Goal: Task Accomplishment & Management: Complete application form

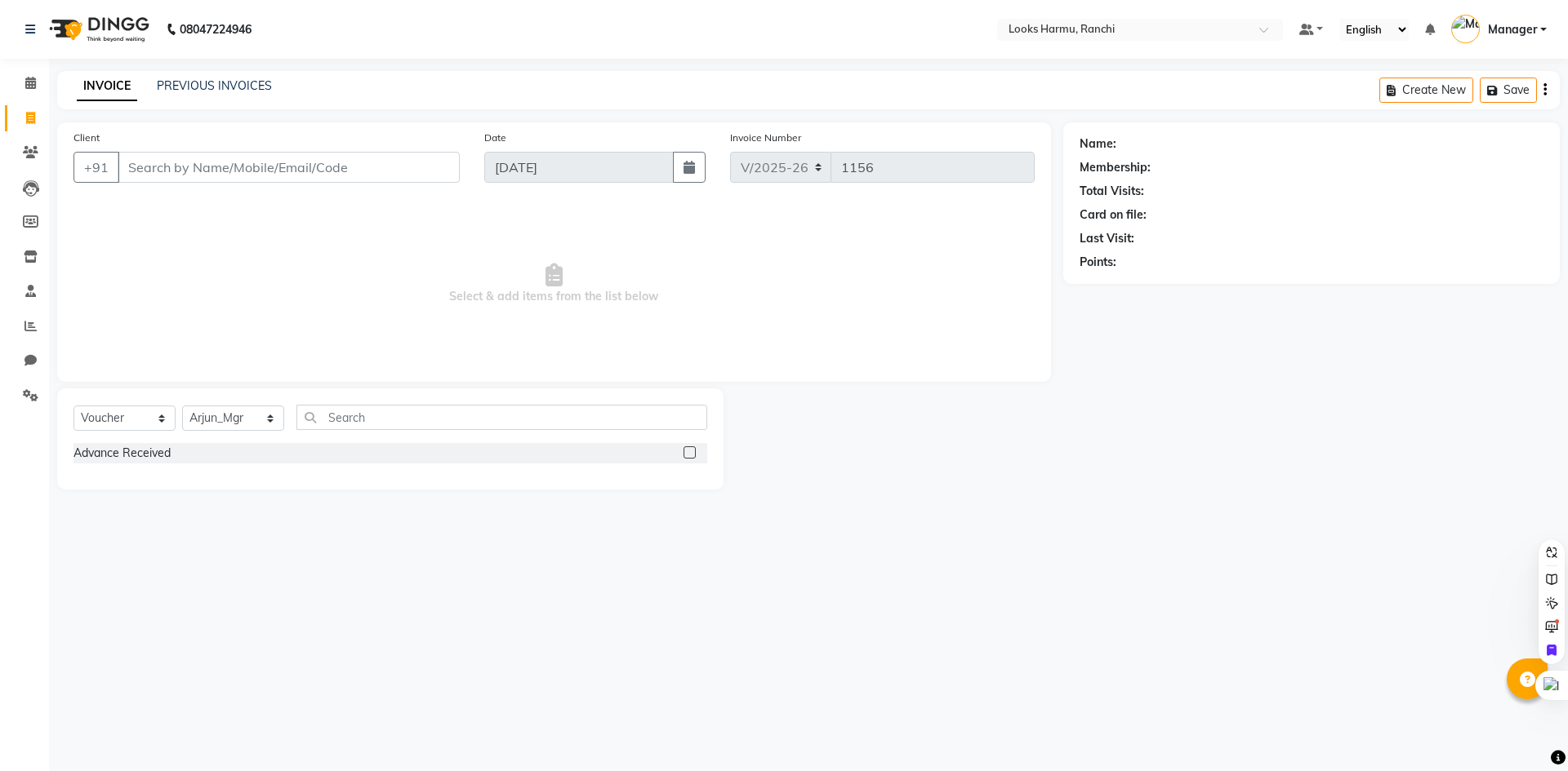
select select "6247"
select select "V"
select select "47538"
click at [1084, 543] on div "08047224946 Select Location × Looks Harmu, Ranchi Default Panel My Panel Englis…" at bounding box center [784, 385] width 1568 height 771
click at [118, 427] on select "Select Service Product Membership Package Voucher Prepaid Gift Card" at bounding box center [124, 419] width 102 height 26
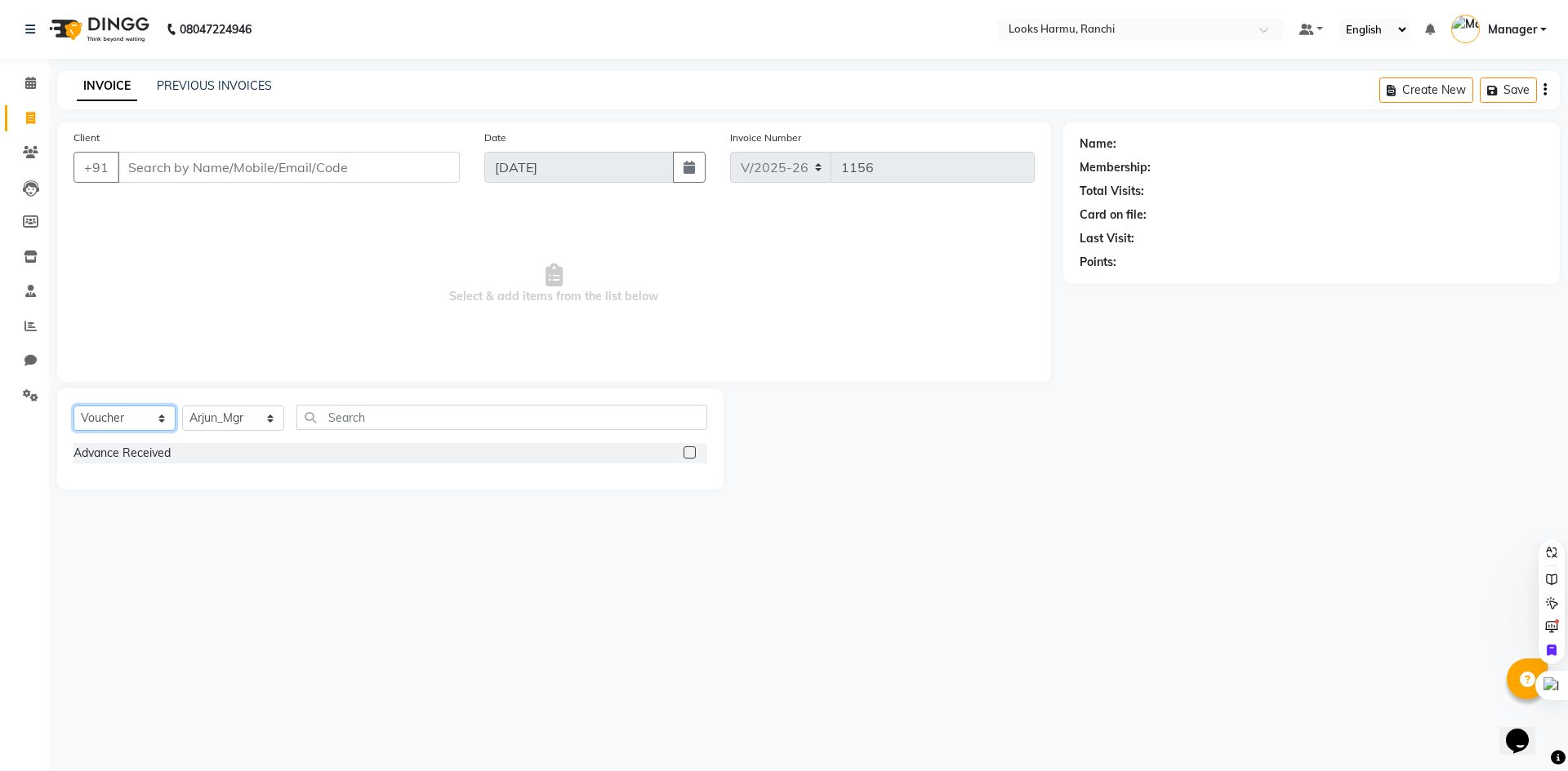
select select "service"
click at [73, 406] on select "Select Service Product Membership Package Voucher Prepaid Gift Card" at bounding box center [124, 419] width 102 height 26
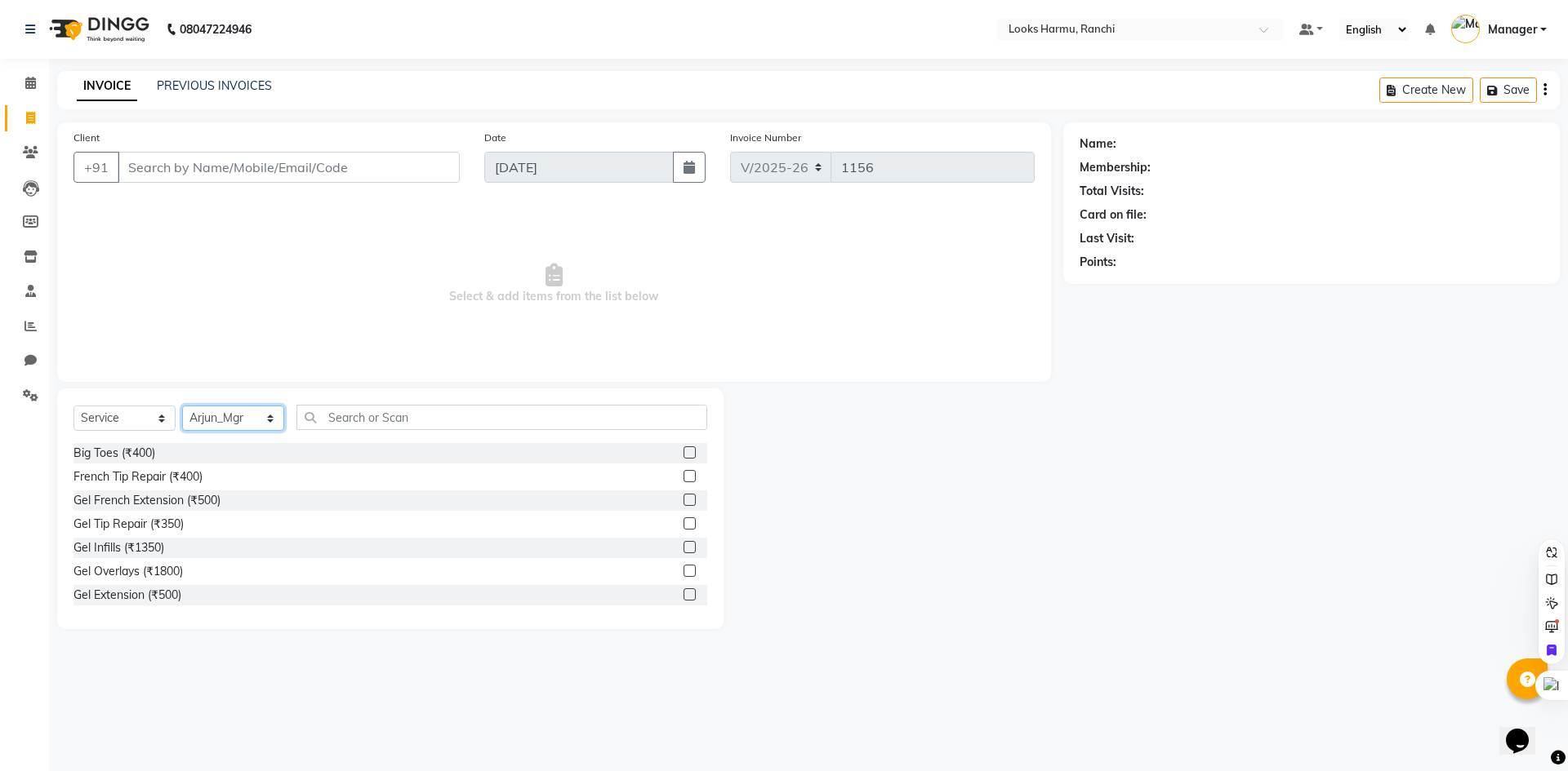
click at [254, 415] on select "Select Stylist Aditya_Singh Aishwarya Gautam Anny Arjun_Mgr Arman_Noor Counter_…" at bounding box center [233, 419] width 102 height 26
select select "47149"
click at [182, 406] on select "Select Stylist Aditya_Singh Aishwarya Gautam Anny Arjun_Mgr Arman_Noor Counter_…" at bounding box center [233, 419] width 102 height 26
click at [361, 417] on input "text" at bounding box center [501, 418] width 411 height 26
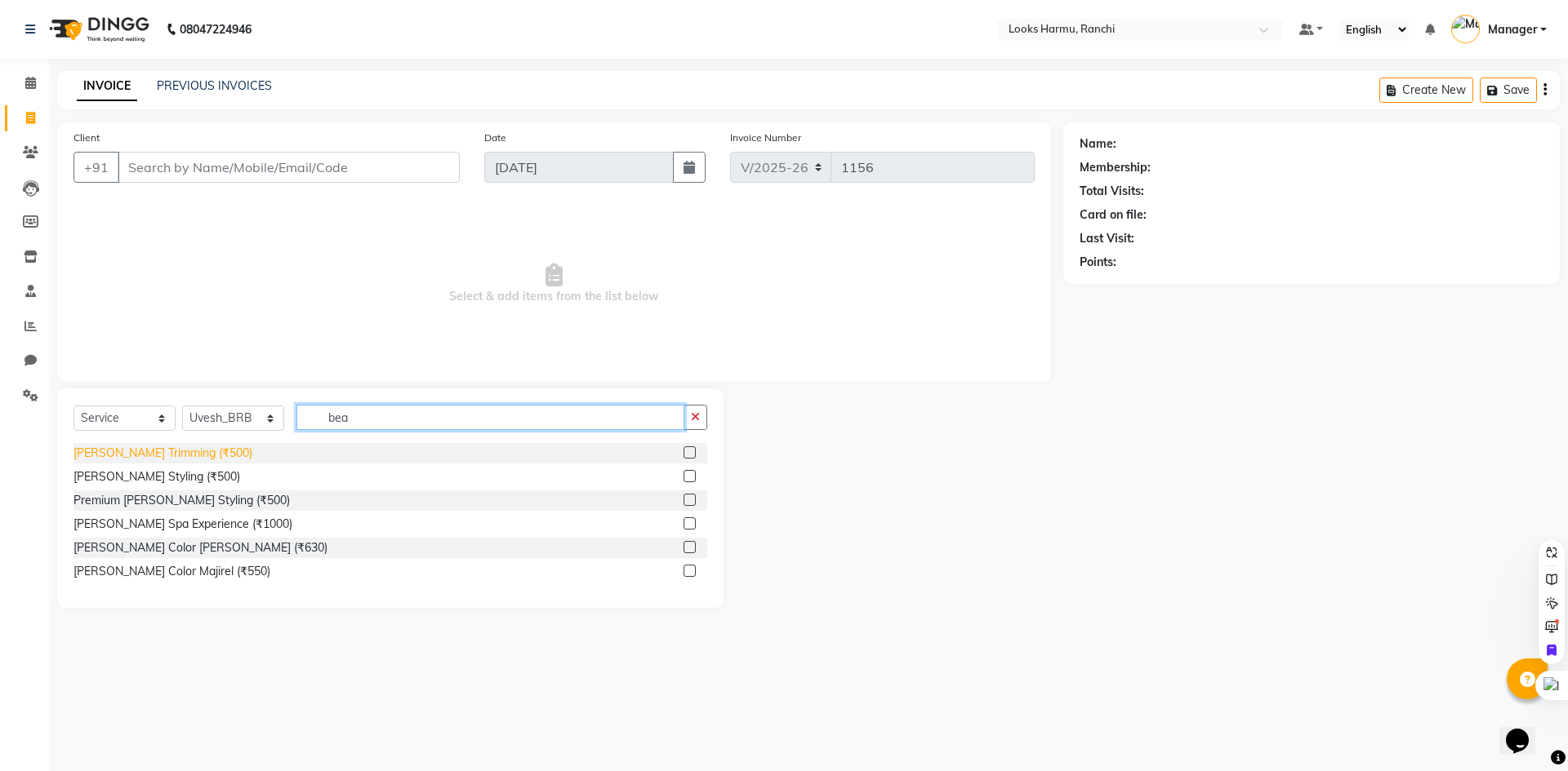
type input "bea"
drag, startPoint x: 177, startPoint y: 450, endPoint x: 223, endPoint y: 446, distance: 46.2
click at [179, 450] on div "Beard Trimming (₹500)" at bounding box center [162, 453] width 179 height 17
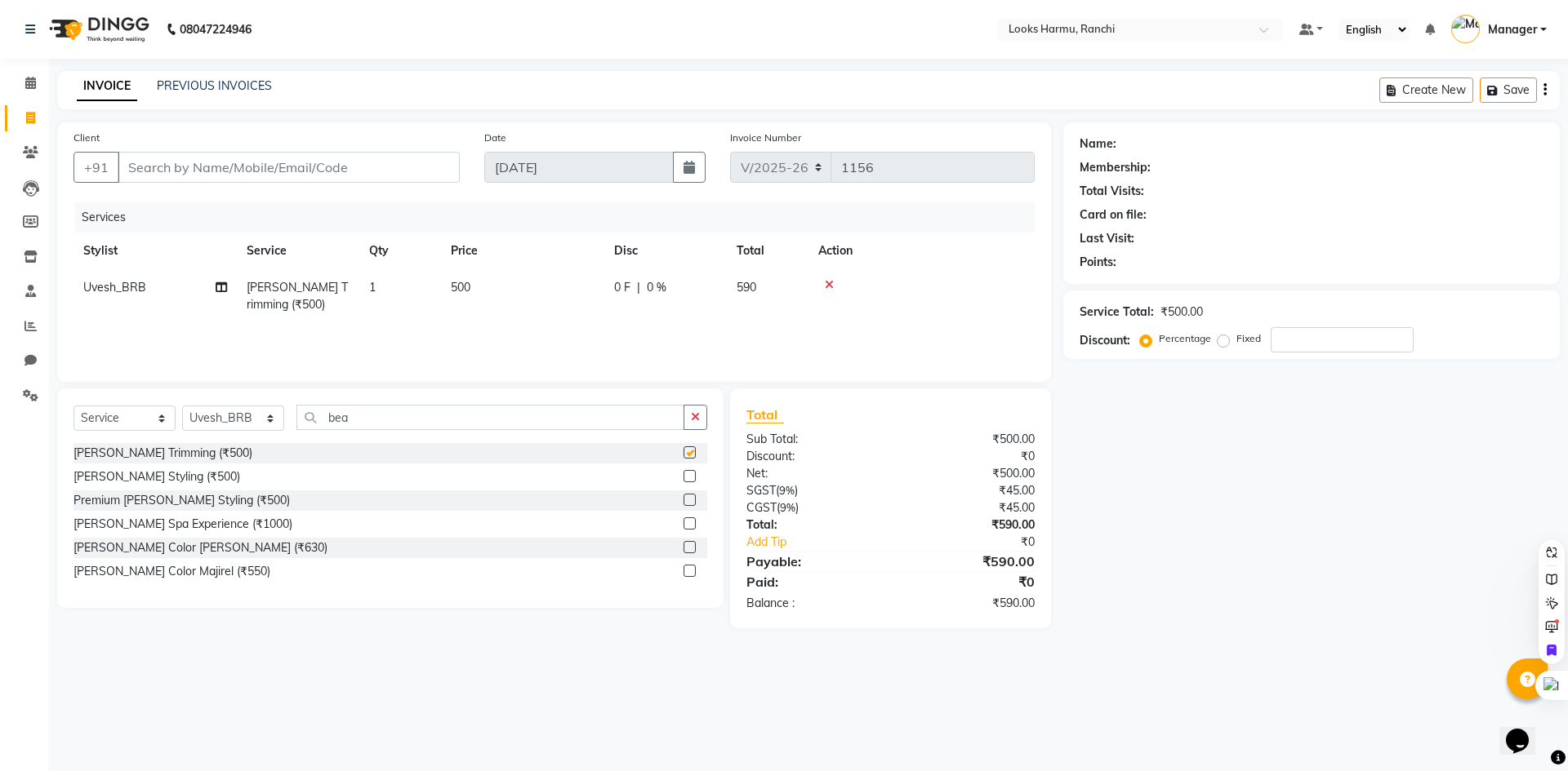
checkbox input "false"
drag, startPoint x: 347, startPoint y: 418, endPoint x: 299, endPoint y: 418, distance: 48.0
click at [299, 418] on input "bea" at bounding box center [490, 418] width 388 height 26
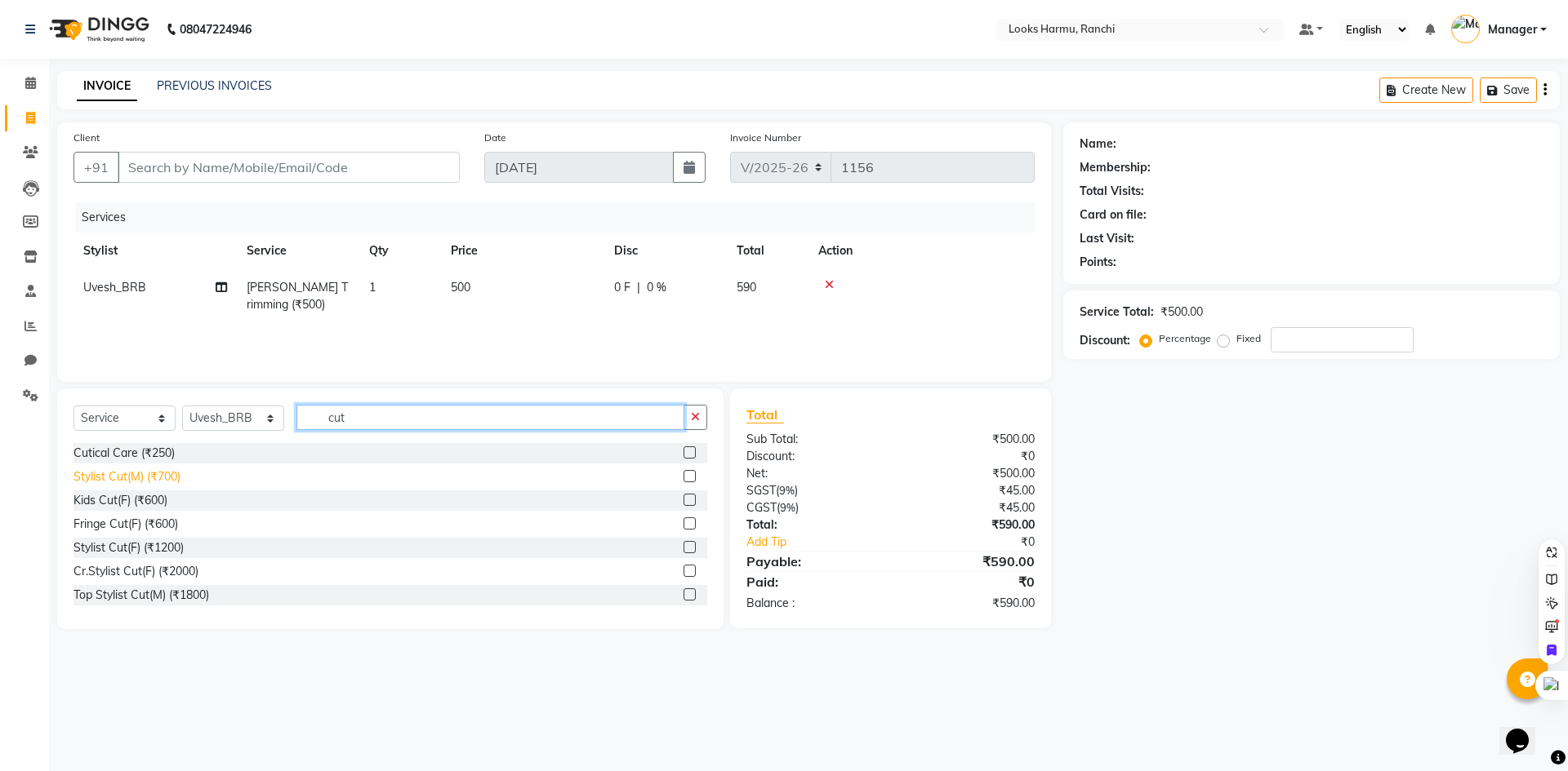
type input "cut"
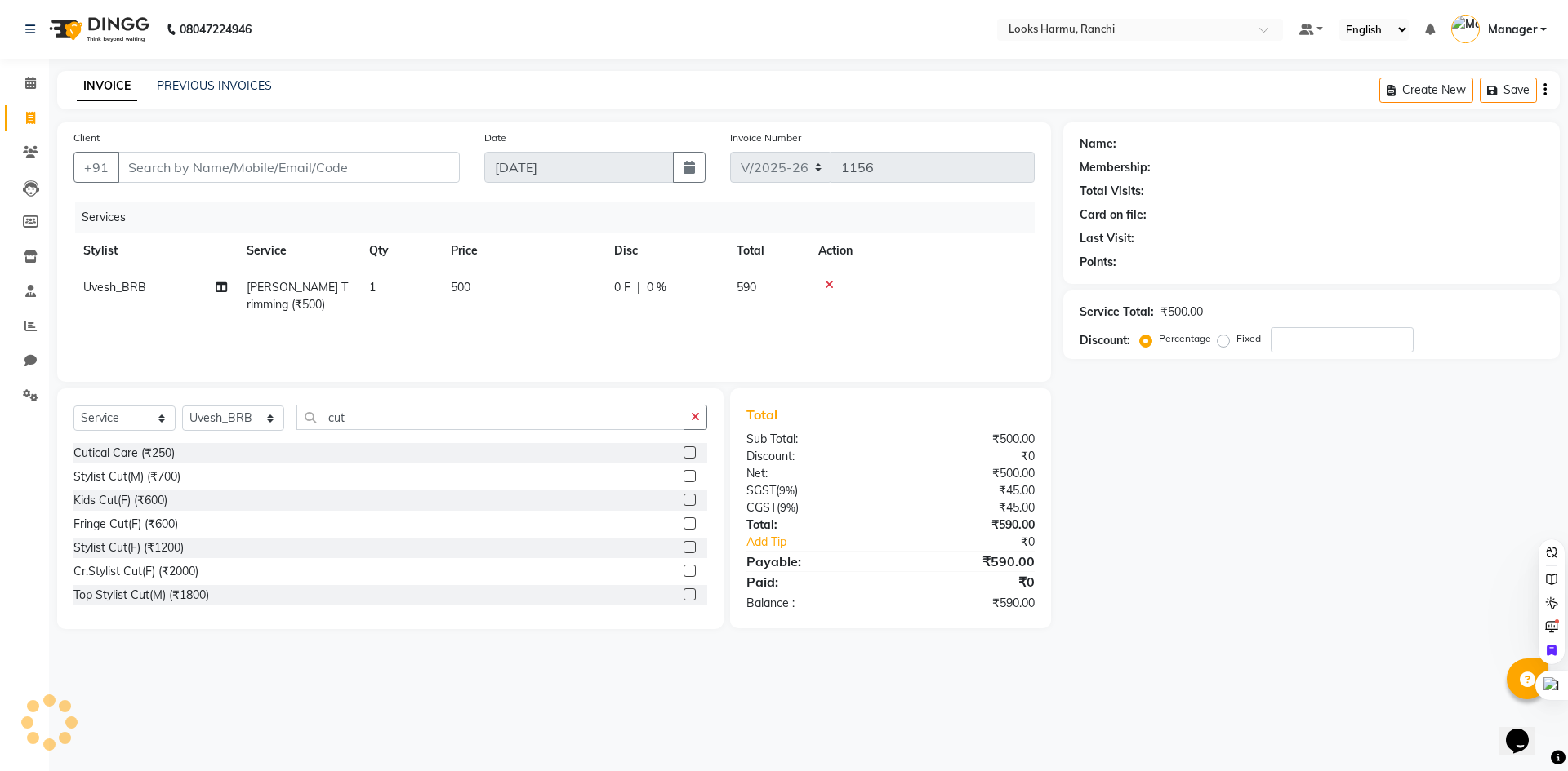
drag, startPoint x: 130, startPoint y: 473, endPoint x: 356, endPoint y: 391, distance: 240.4
click at [132, 472] on div "Stylist Cut(M) (₹700)" at bounding box center [127, 476] width 107 height 17
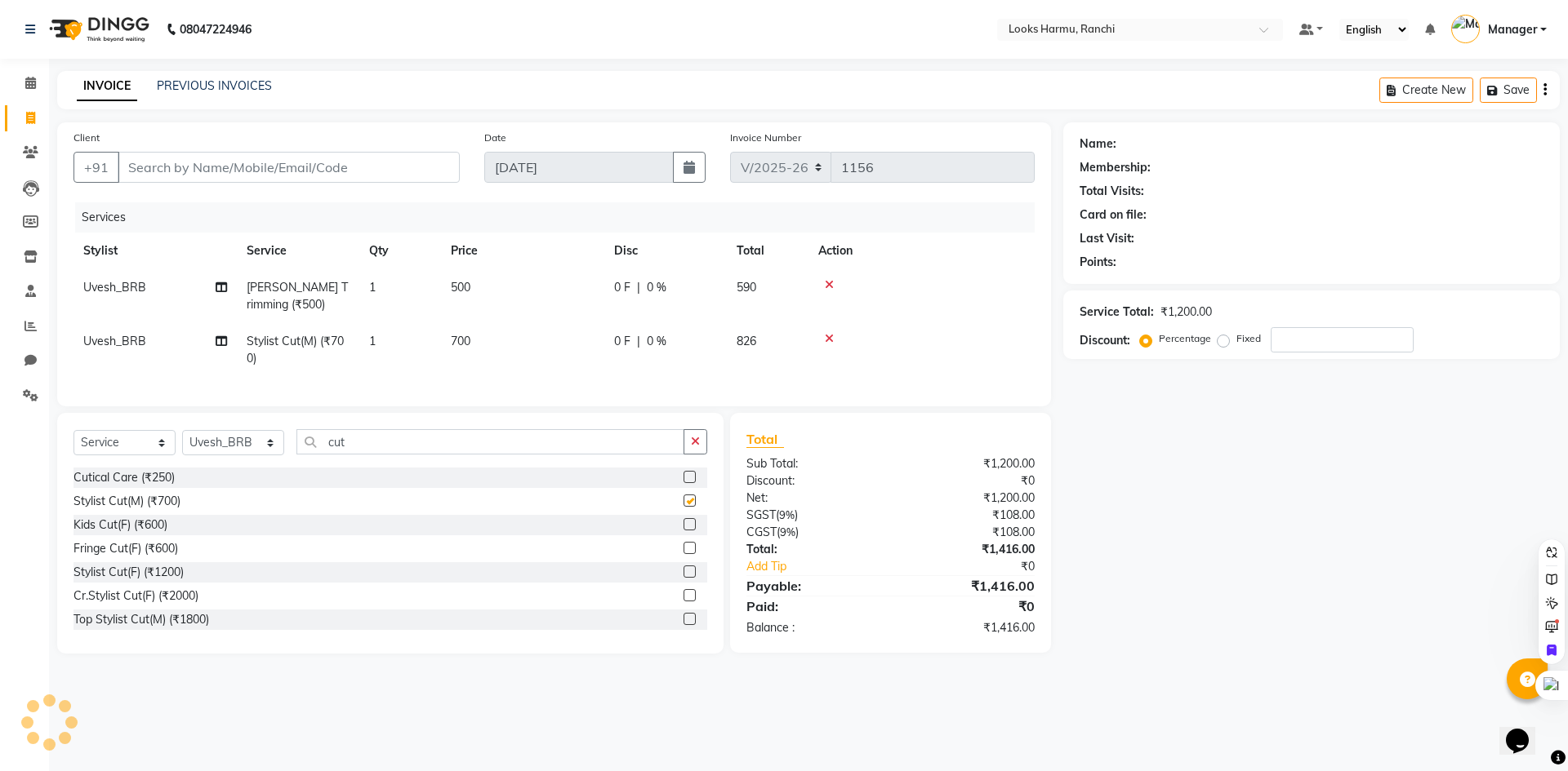
checkbox input "false"
drag, startPoint x: 431, startPoint y: 318, endPoint x: 471, endPoint y: 305, distance: 42.1
click at [437, 315] on td "1" at bounding box center [400, 296] width 81 height 53
select select "47149"
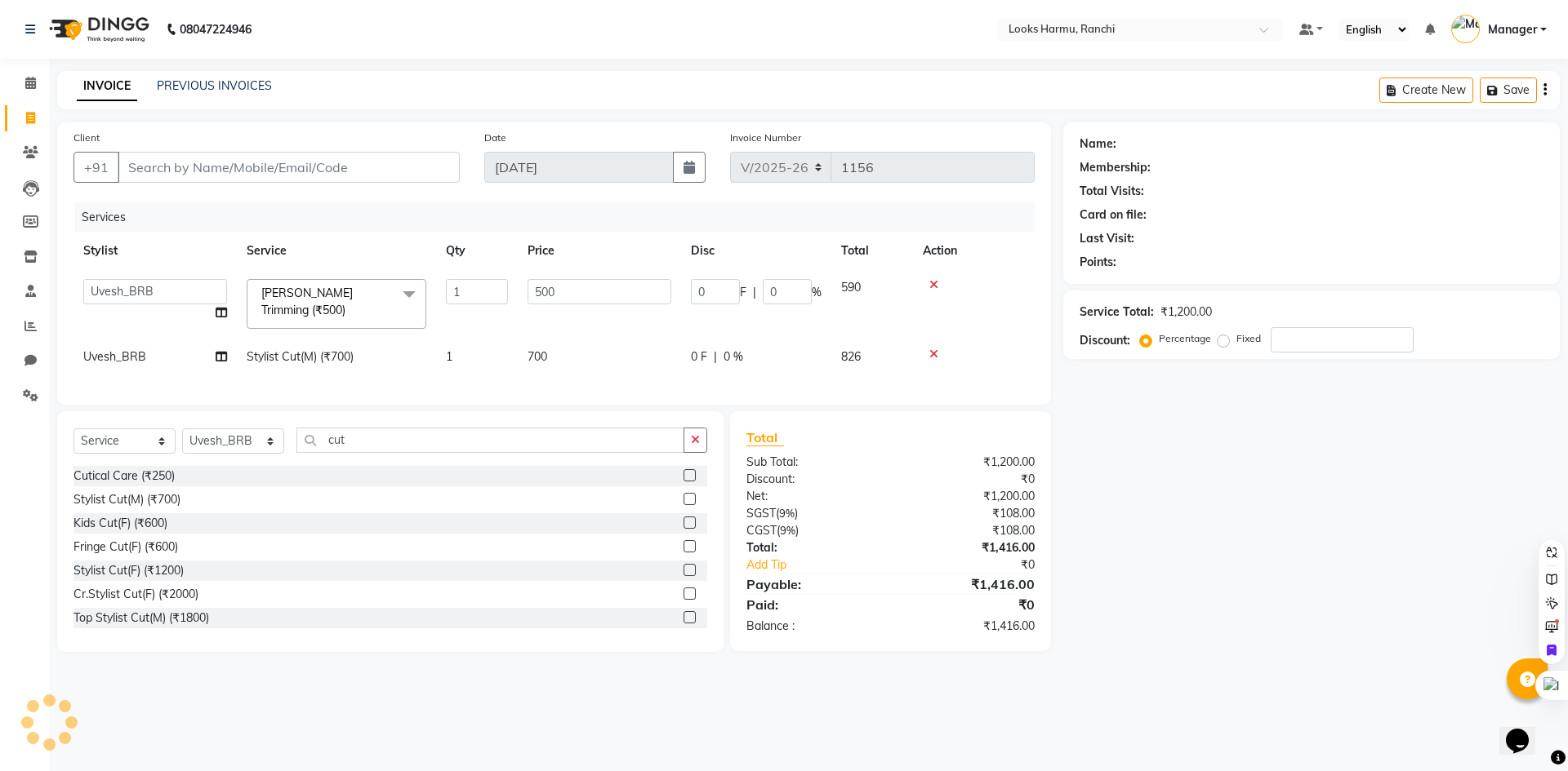
drag, startPoint x: 519, startPoint y: 294, endPoint x: 581, endPoint y: 295, distance: 62.0
click at [520, 294] on td "500" at bounding box center [599, 304] width 163 height 69
drag, startPoint x: 581, startPoint y: 295, endPoint x: 459, endPoint y: 303, distance: 122.3
click at [464, 302] on tr "Aditya_Singh Aishwarya Gautam Anny Arjun_Mgr Arman_Noor Counter_Sales Farhana I…" at bounding box center [553, 304] width 961 height 69
type input "350"
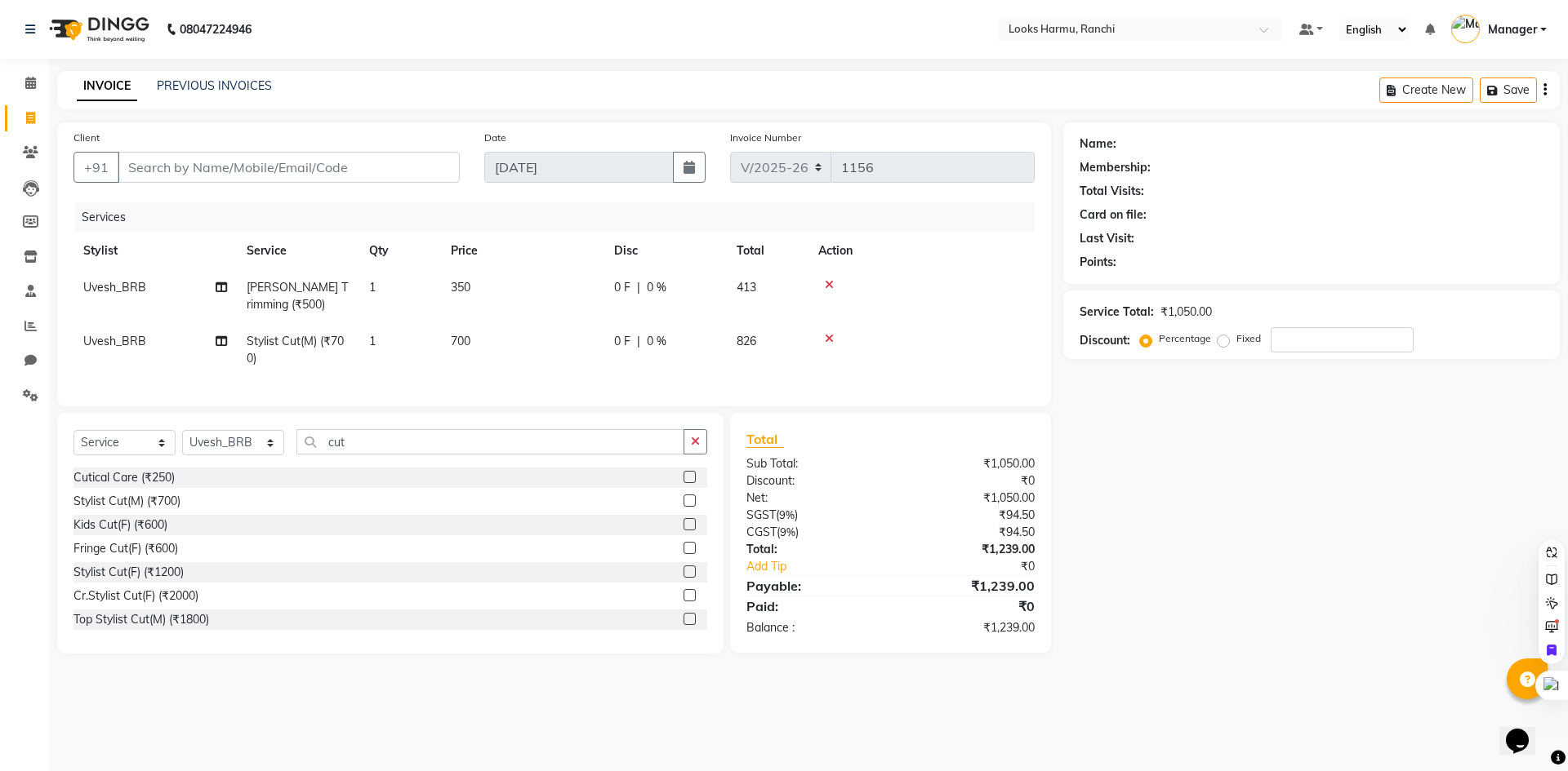
drag, startPoint x: 546, startPoint y: 362, endPoint x: 571, endPoint y: 345, distance: 30.2
click at [548, 361] on td "700" at bounding box center [522, 350] width 163 height 53
select select "47149"
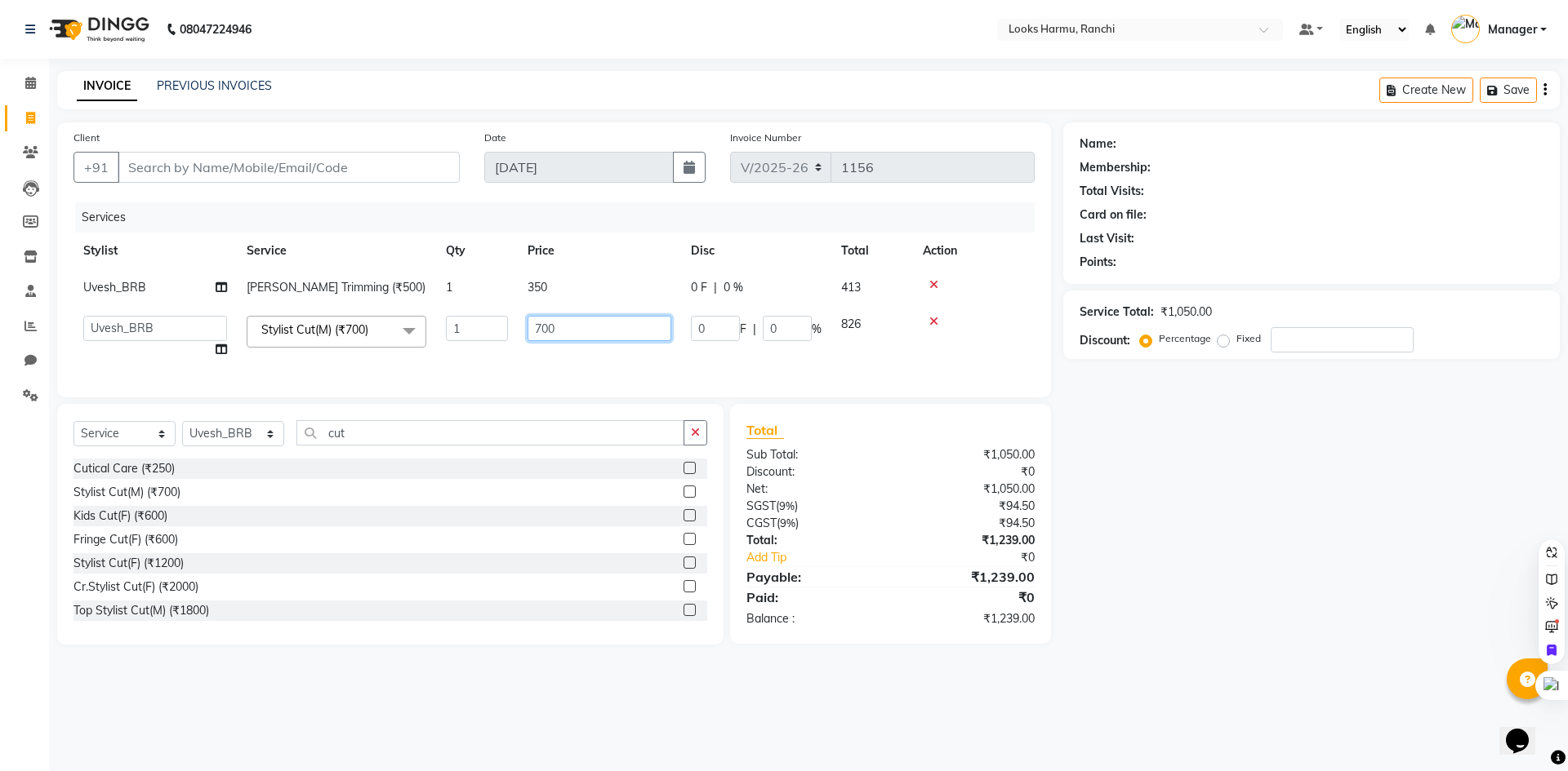
drag, startPoint x: 604, startPoint y: 324, endPoint x: 487, endPoint y: 324, distance: 117.0
click at [488, 324] on tr "Aditya_Singh Aishwarya Gautam Anny Arjun_Mgr Arman_Noor Counter_Sales Farhana I…" at bounding box center [553, 337] width 961 height 62
type input "500"
click at [446, 117] on main "INVOICE PREVIOUS INVOICES Create New Save Client +91 Date 03-09-2025 Invoice Nu…" at bounding box center [808, 370] width 1519 height 599
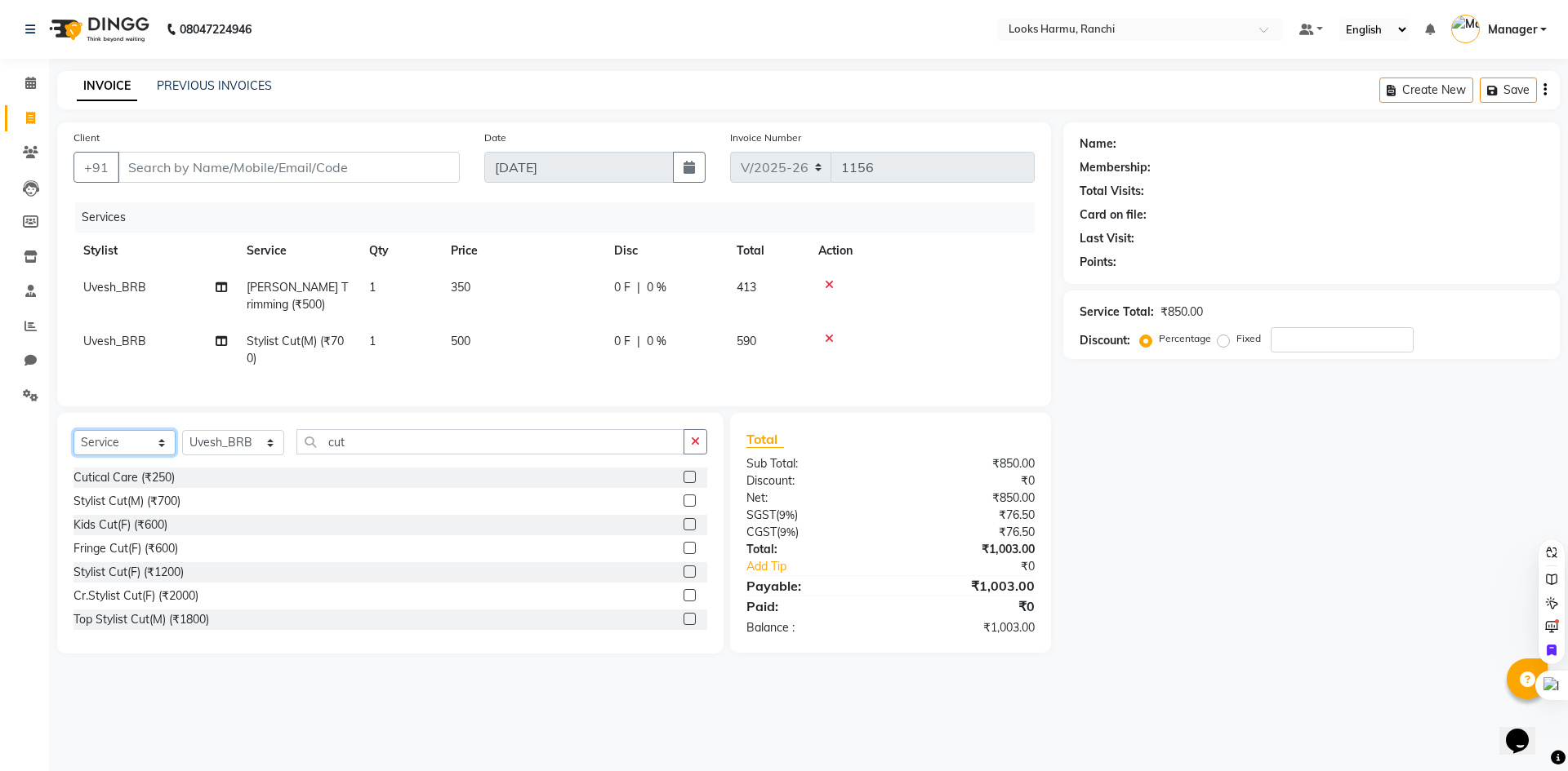
click at [136, 455] on select "Select Service Product Membership Package Voucher Prepaid Gift Card" at bounding box center [124, 443] width 102 height 26
select select "product"
click at [73, 442] on select "Select Service Product Membership Package Voucher Prepaid Gift Card" at bounding box center [124, 443] width 102 height 26
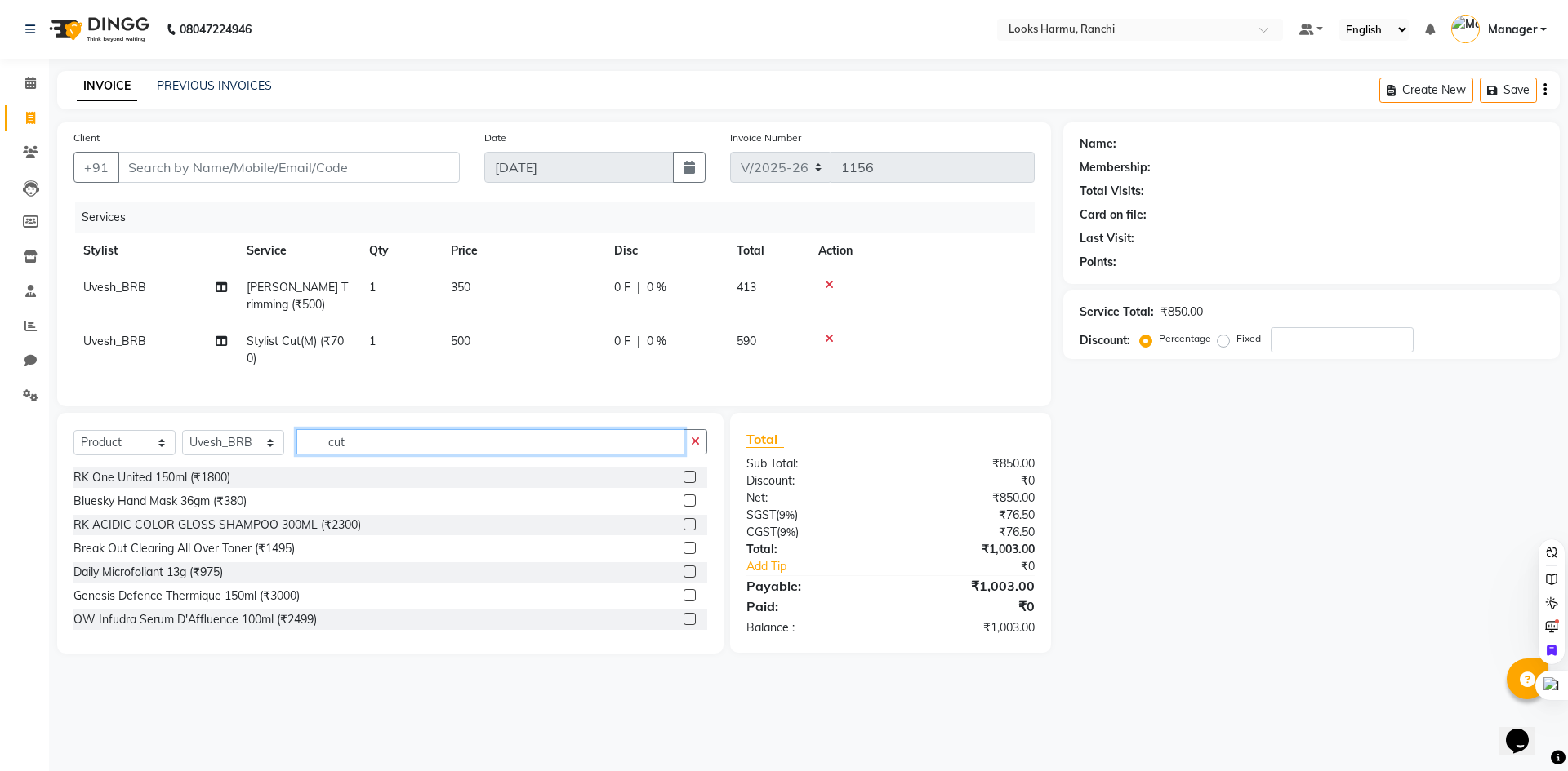
drag, startPoint x: 398, startPoint y: 450, endPoint x: 300, endPoint y: 452, distance: 98.0
click at [300, 452] on input "cut" at bounding box center [490, 442] width 388 height 26
type input "liss"
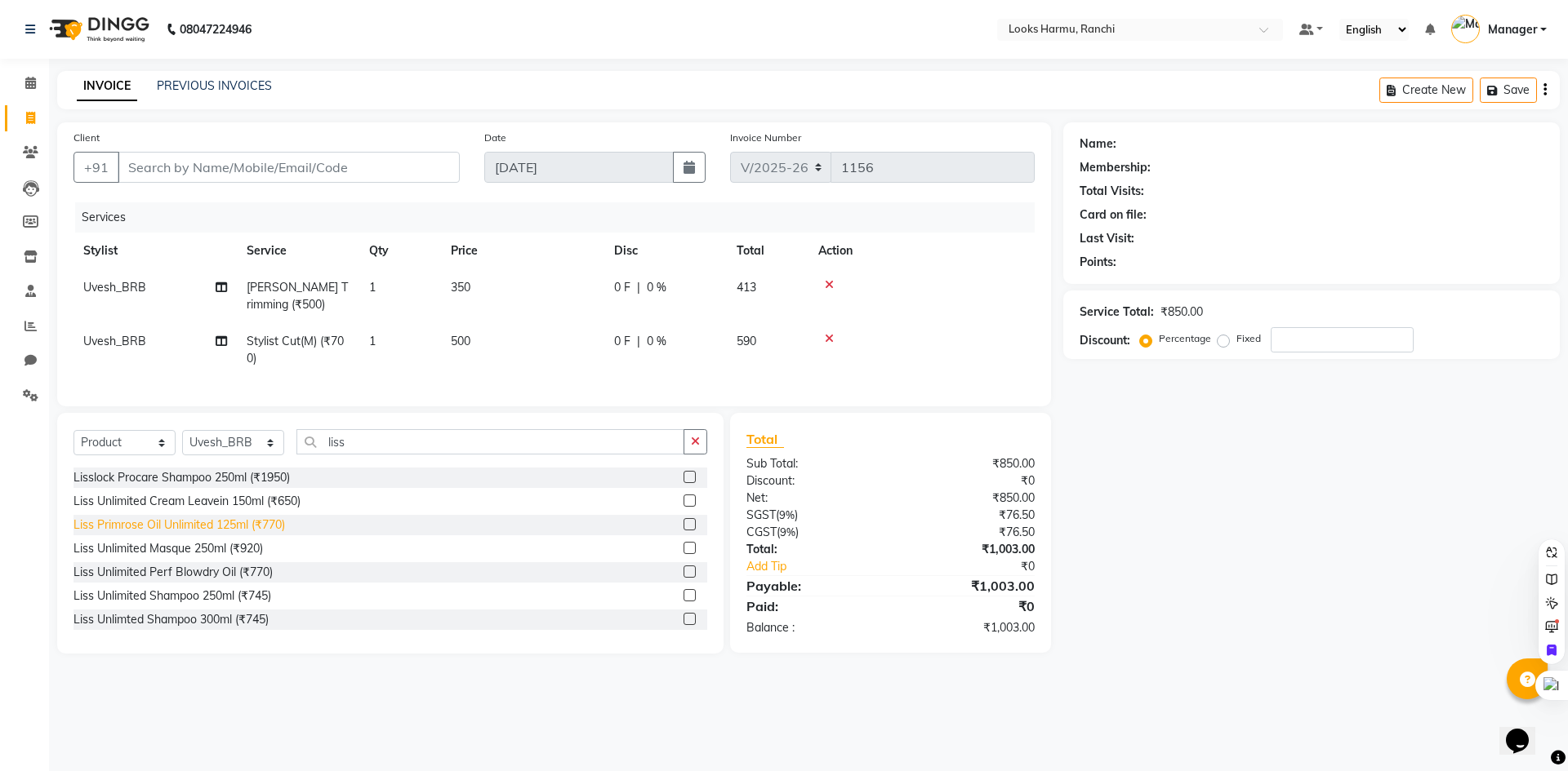
click at [232, 533] on div "Liss Primrose Oil Unlimited 125ml (₹770)" at bounding box center [179, 525] width 212 height 17
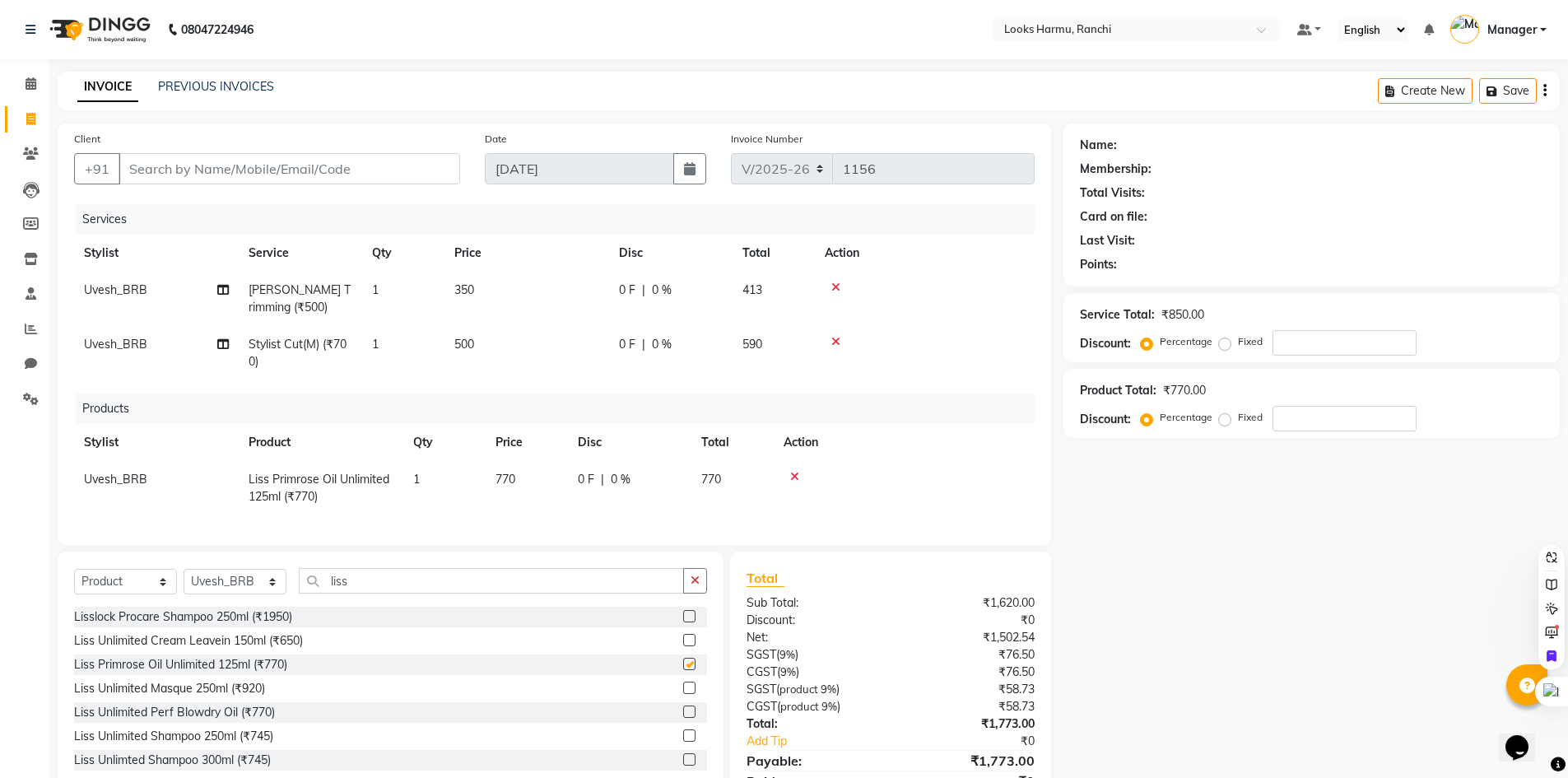
checkbox input "false"
click at [543, 480] on td "770" at bounding box center [527, 488] width 82 height 54
select select "47149"
drag, startPoint x: 515, startPoint y: 482, endPoint x: 447, endPoint y: 482, distance: 68.0
click at [447, 482] on tr "Aditya_Singh Aishwarya Gautam Anny Arjun_Mgr Arman_Noor Counter_Sales Farhana I…" at bounding box center [554, 488] width 961 height 54
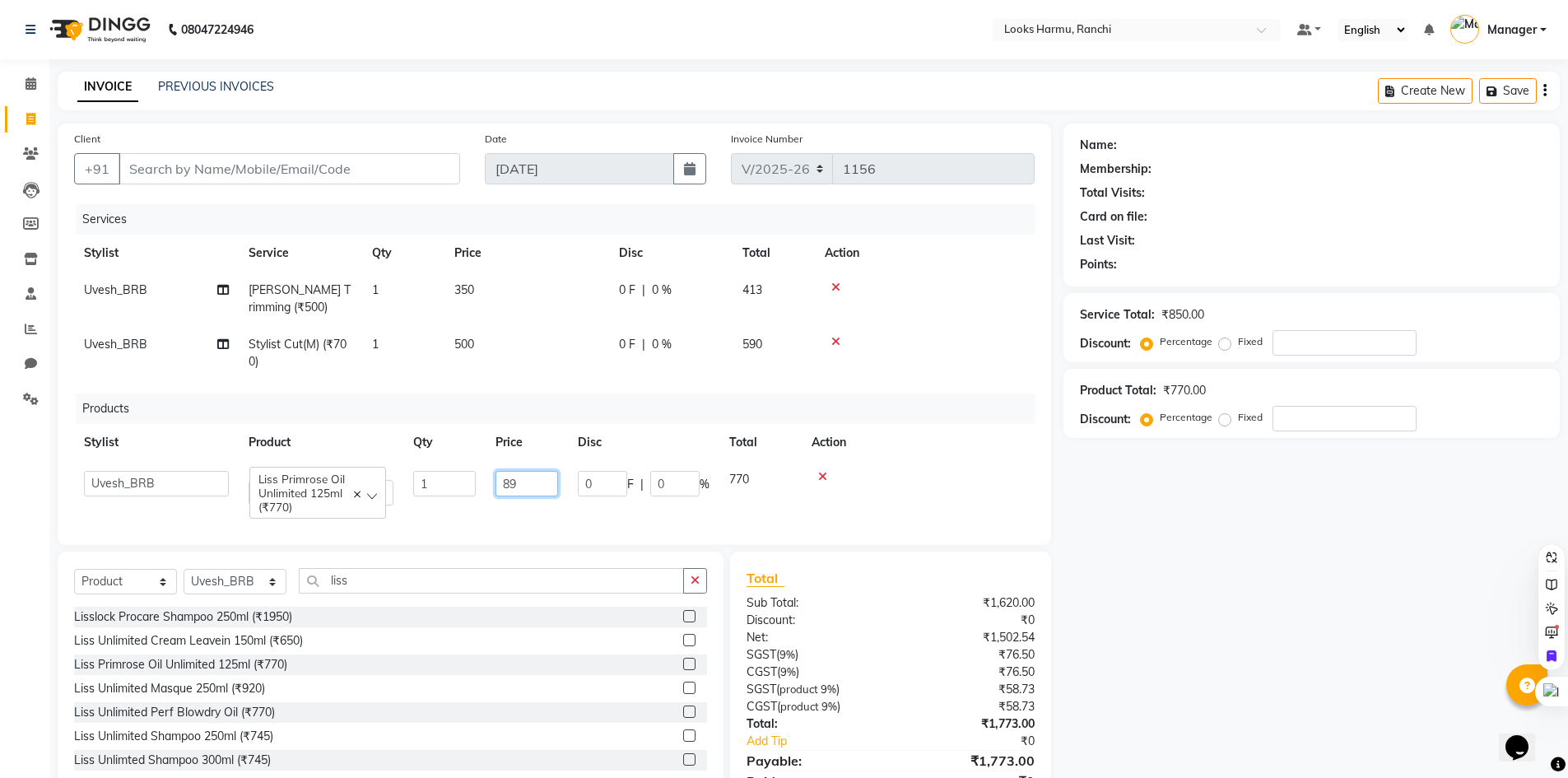
type input "890"
click at [462, 102] on div "INVOICE PREVIOUS INVOICES Create New Save" at bounding box center [808, 91] width 1502 height 39
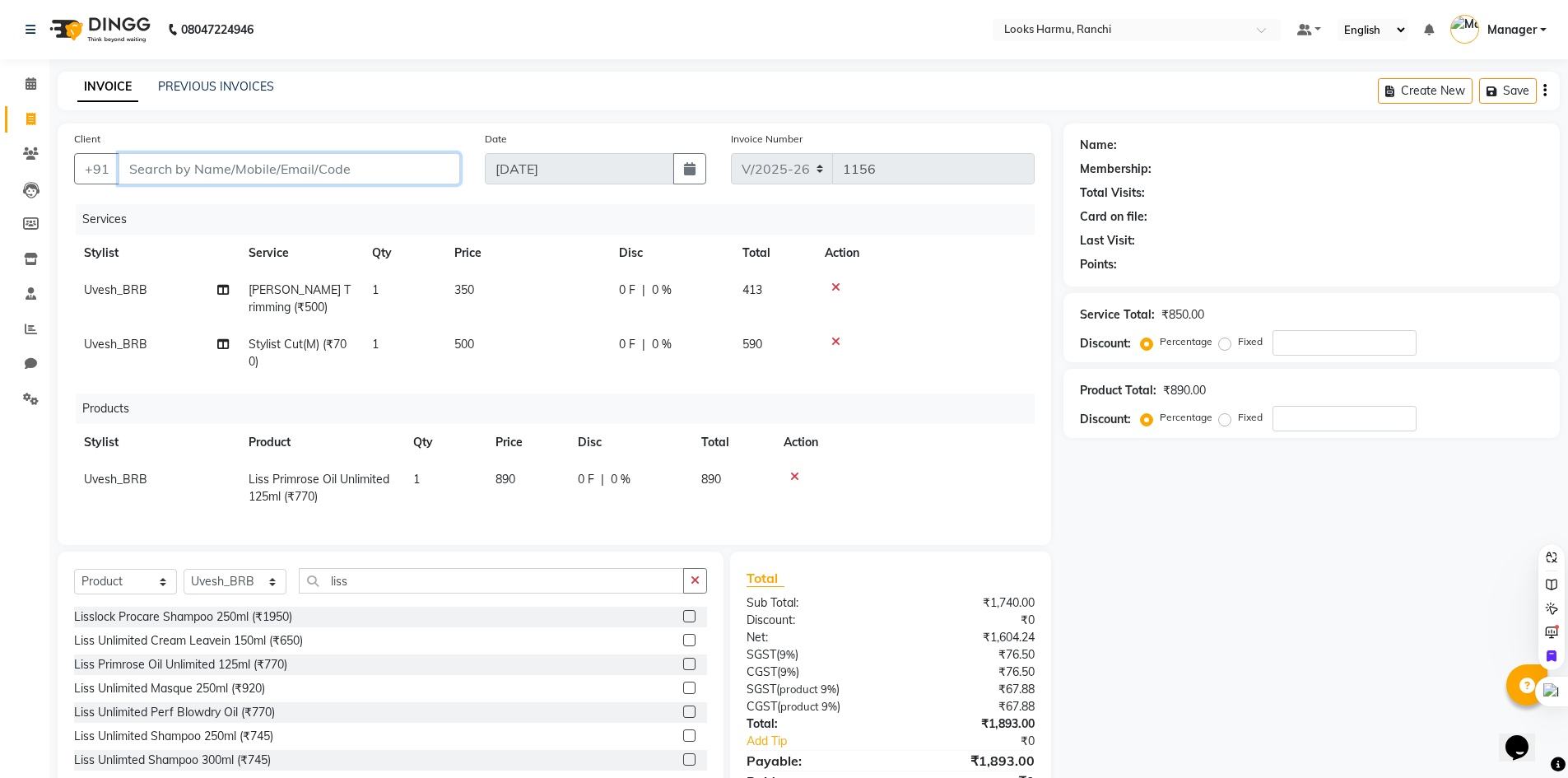
click at [409, 158] on input "Client" at bounding box center [289, 168] width 341 height 31
type input "7"
type input "0"
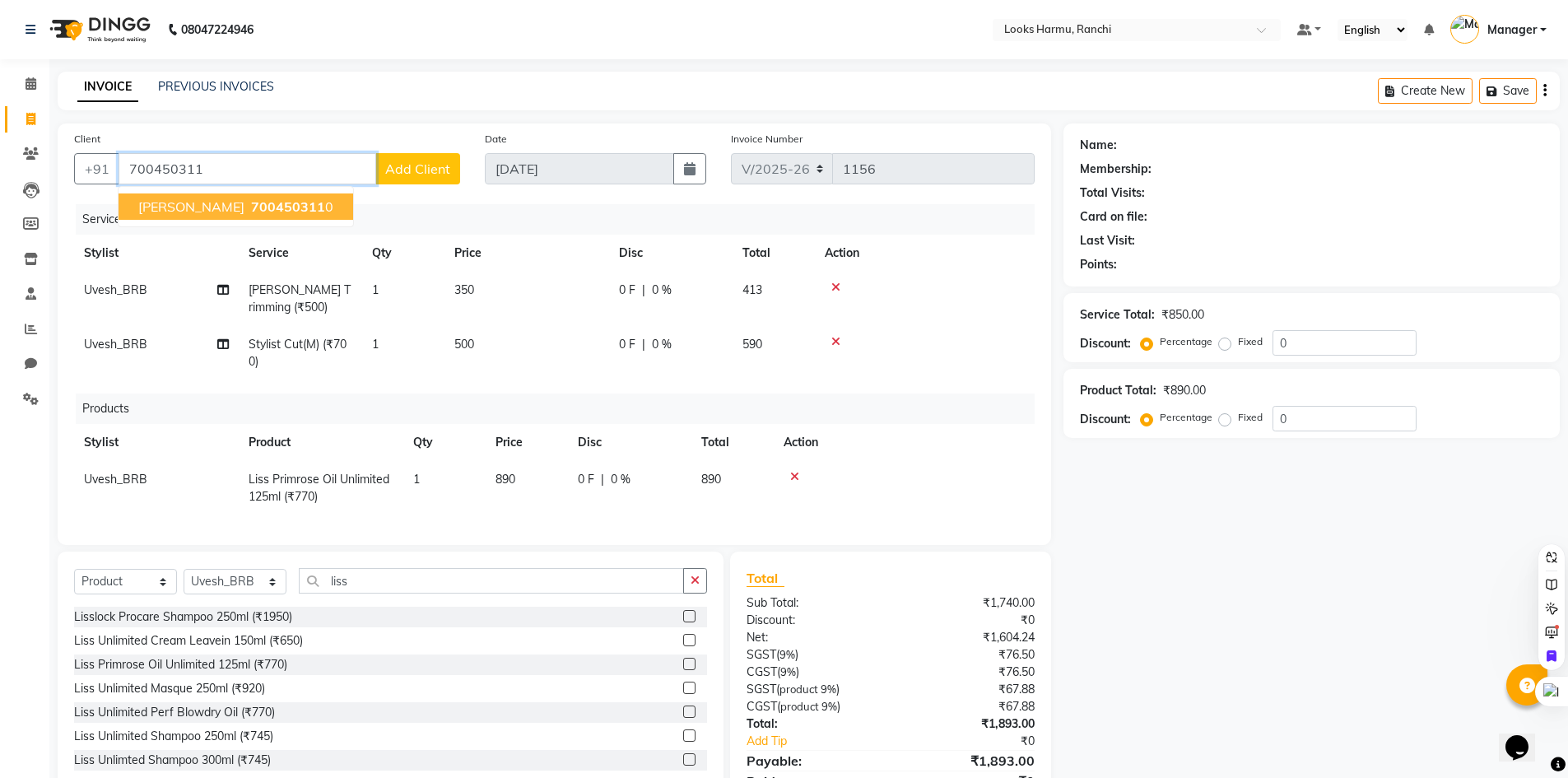
click at [297, 209] on button "RAHUL JI 700450311 0" at bounding box center [236, 207] width 235 height 26
type input "7004503110"
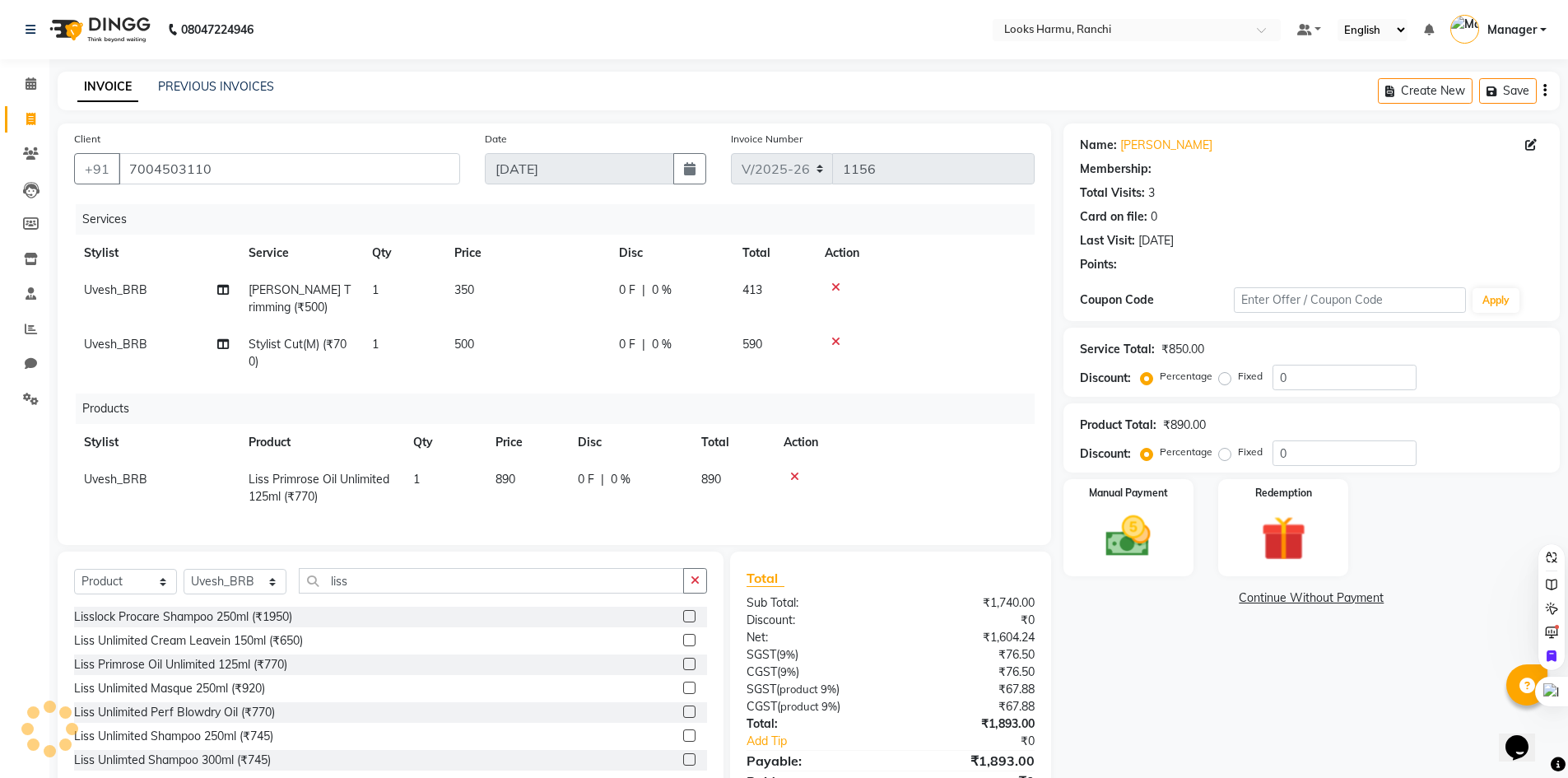
select select "1: Object"
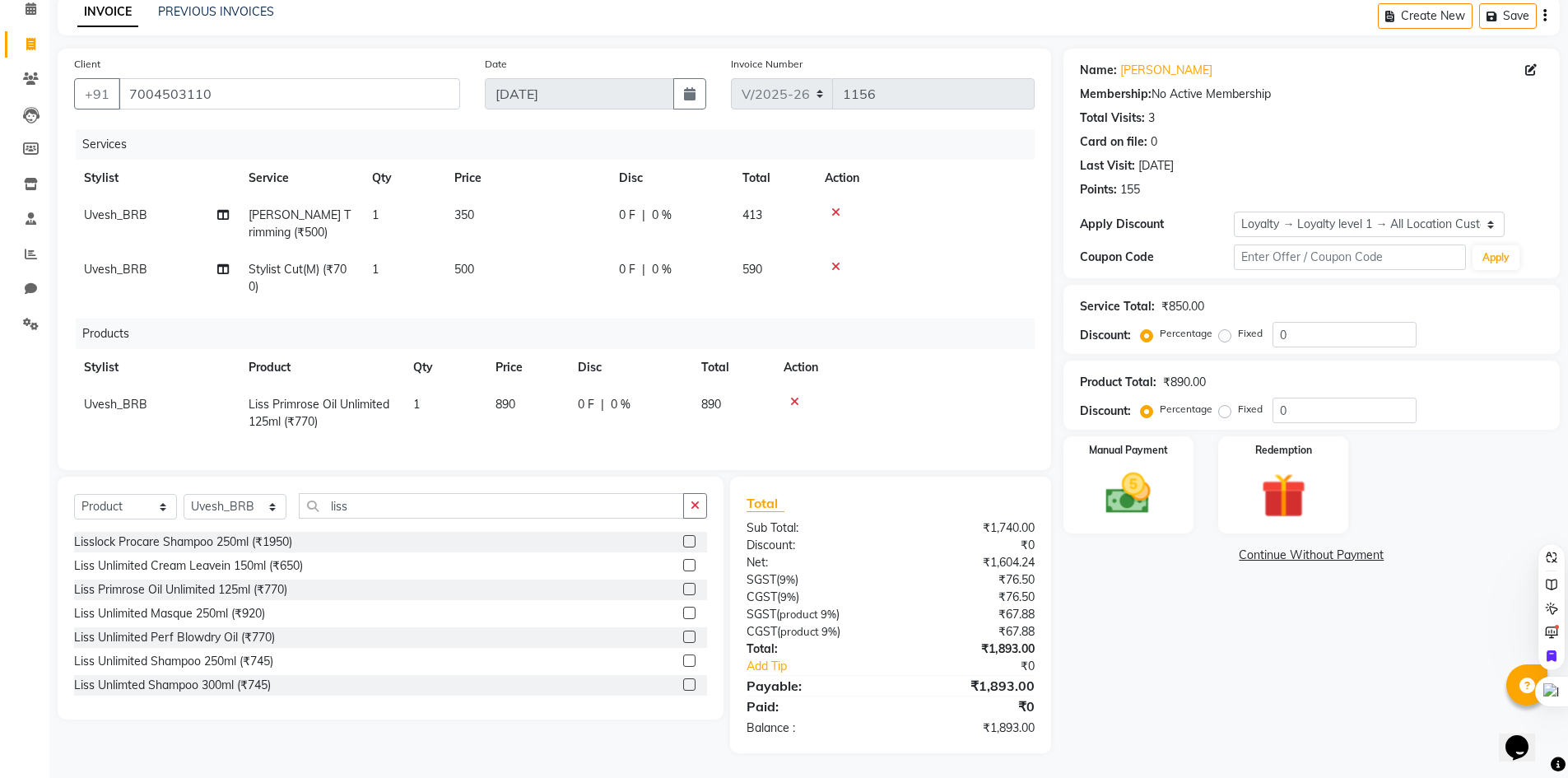
scroll to position [87, 0]
click at [1177, 463] on div "Manual Payment" at bounding box center [1128, 484] width 136 height 101
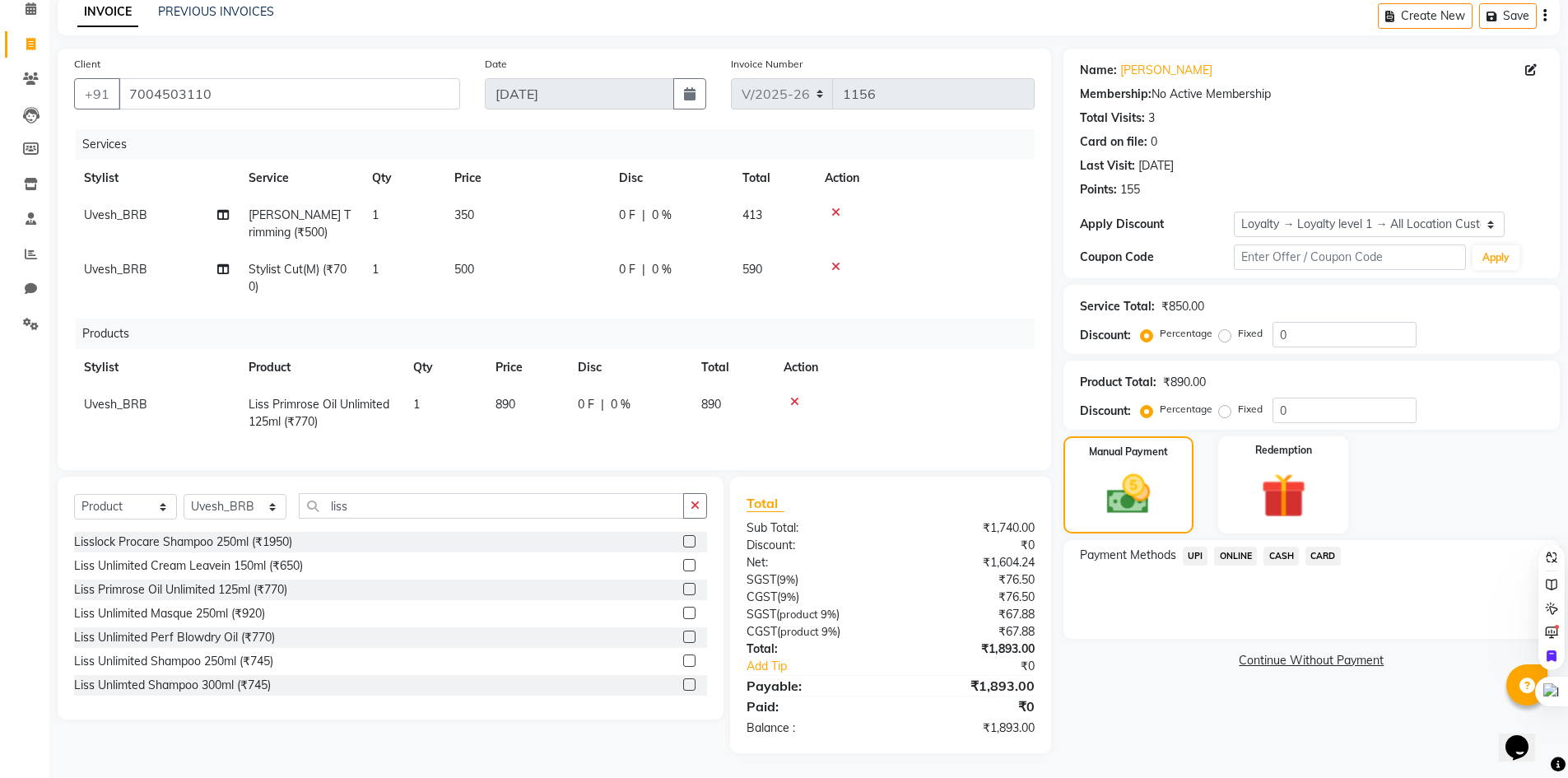
click at [1314, 547] on span "CARD" at bounding box center [1322, 556] width 35 height 19
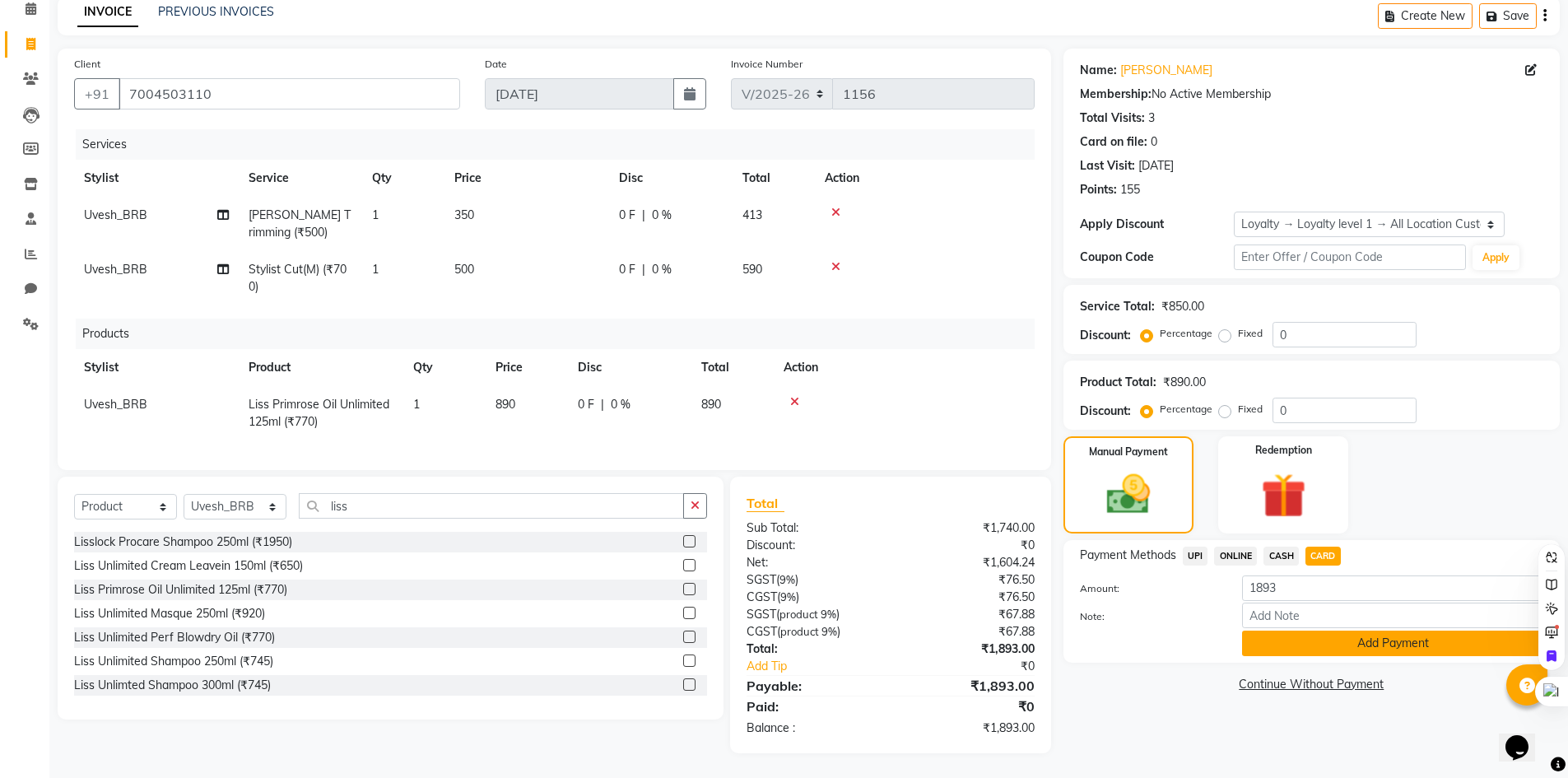
click at [1322, 641] on button "Add Payment" at bounding box center [1393, 644] width 301 height 26
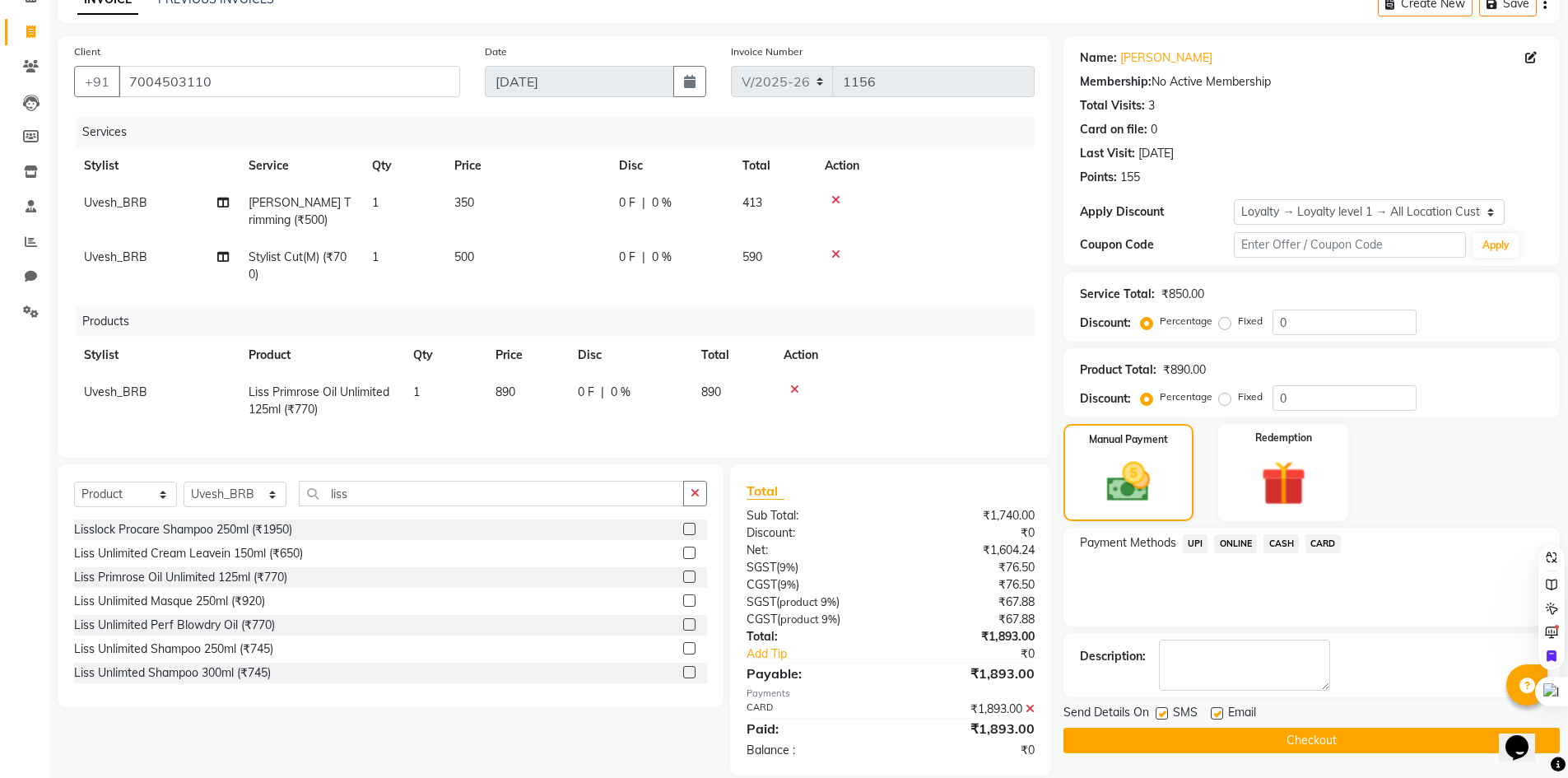
click at [1328, 732] on button "Checkout" at bounding box center [1311, 741] width 496 height 26
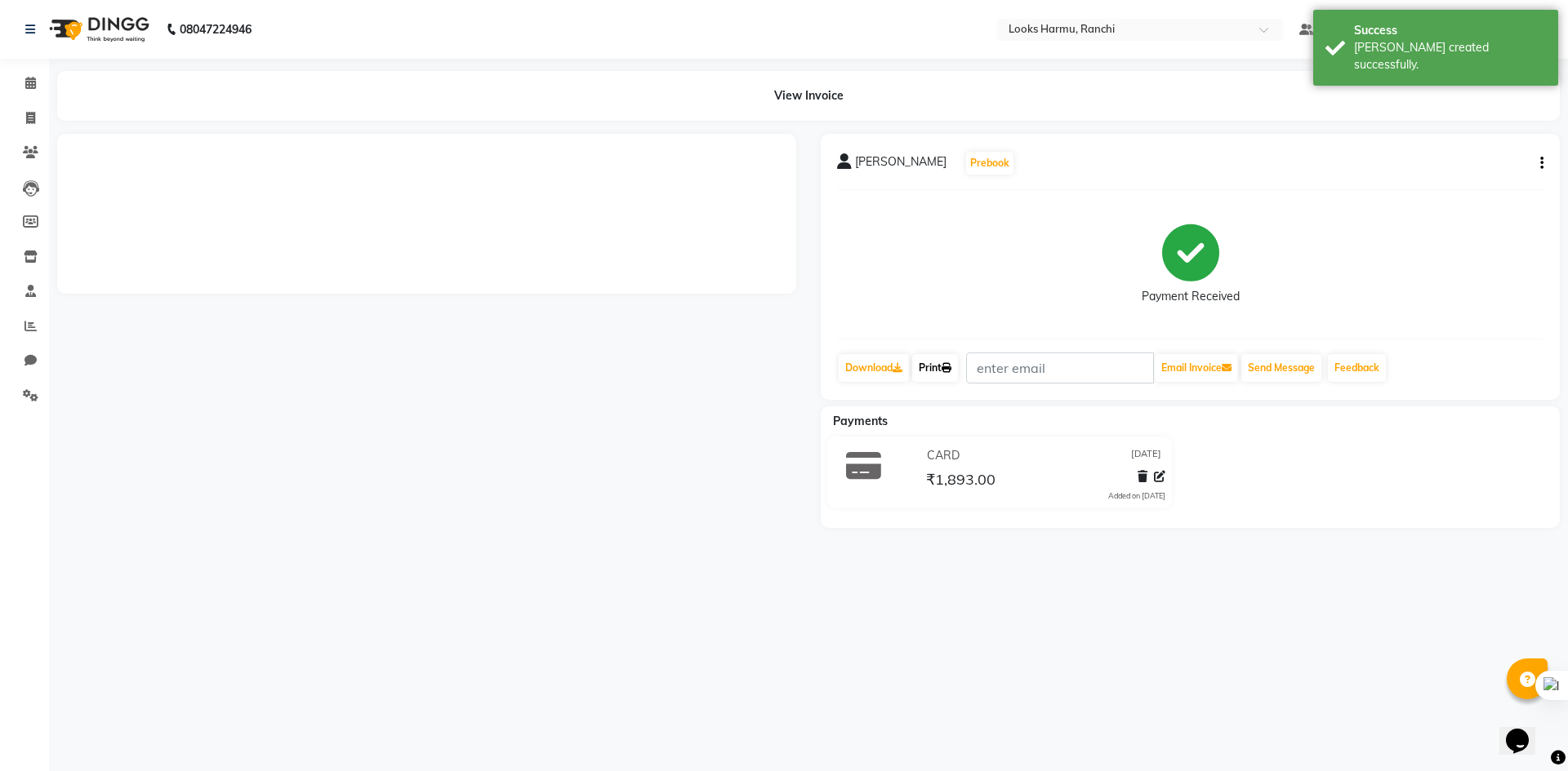
click at [946, 378] on link "Print" at bounding box center [934, 368] width 46 height 28
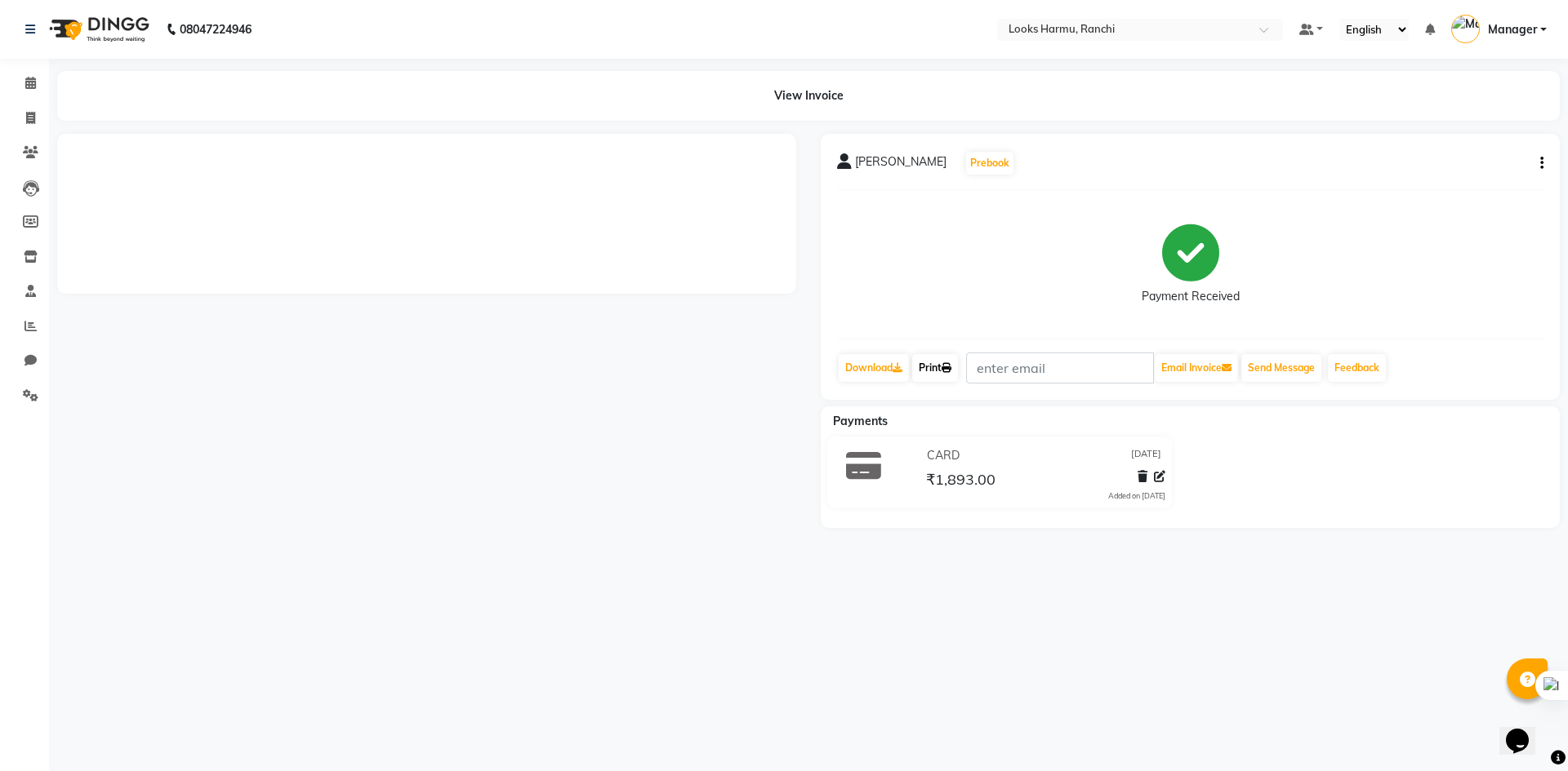
click at [945, 368] on link "Print" at bounding box center [934, 368] width 46 height 28
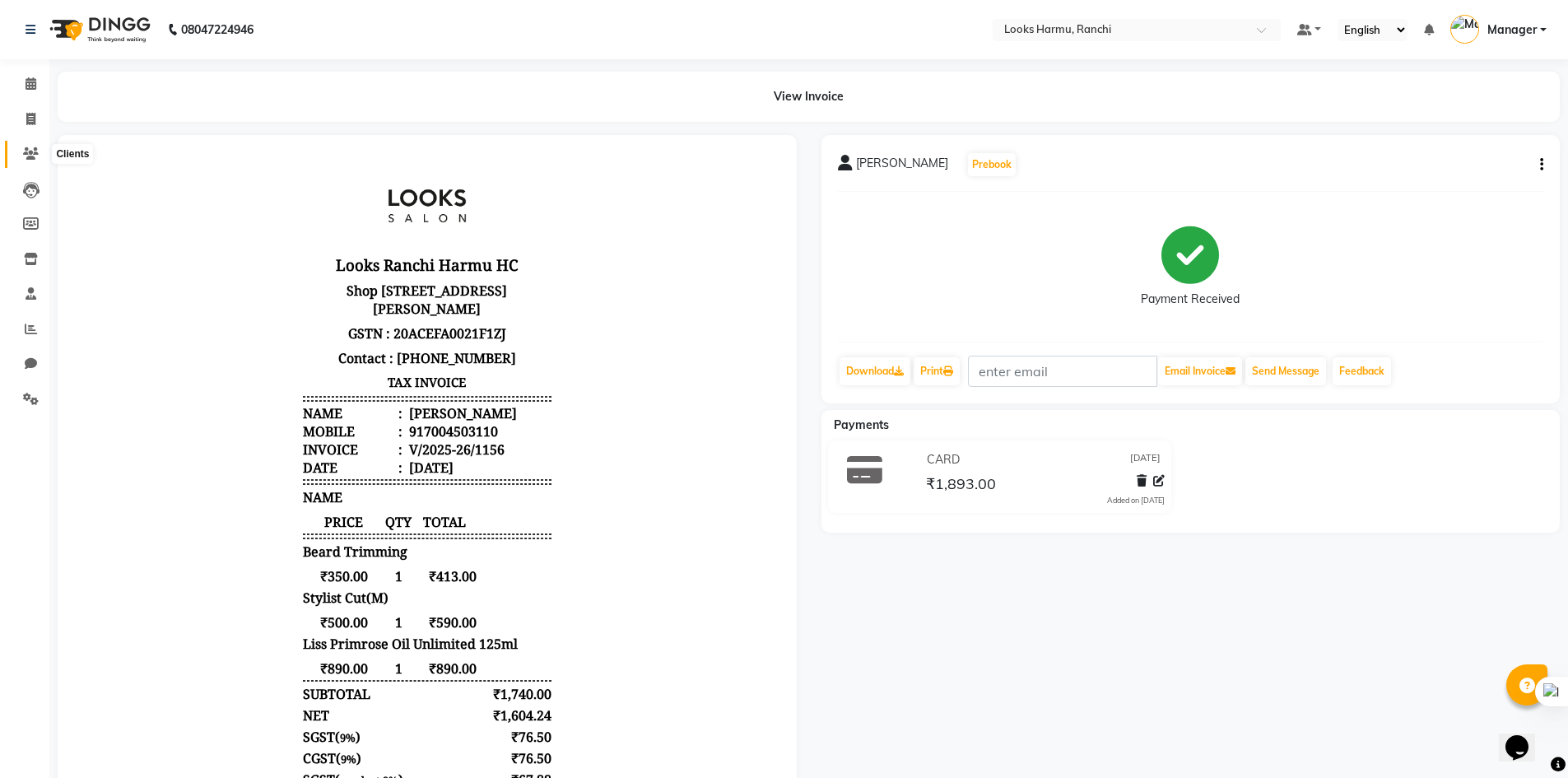
click at [38, 156] on icon at bounding box center [31, 154] width 16 height 12
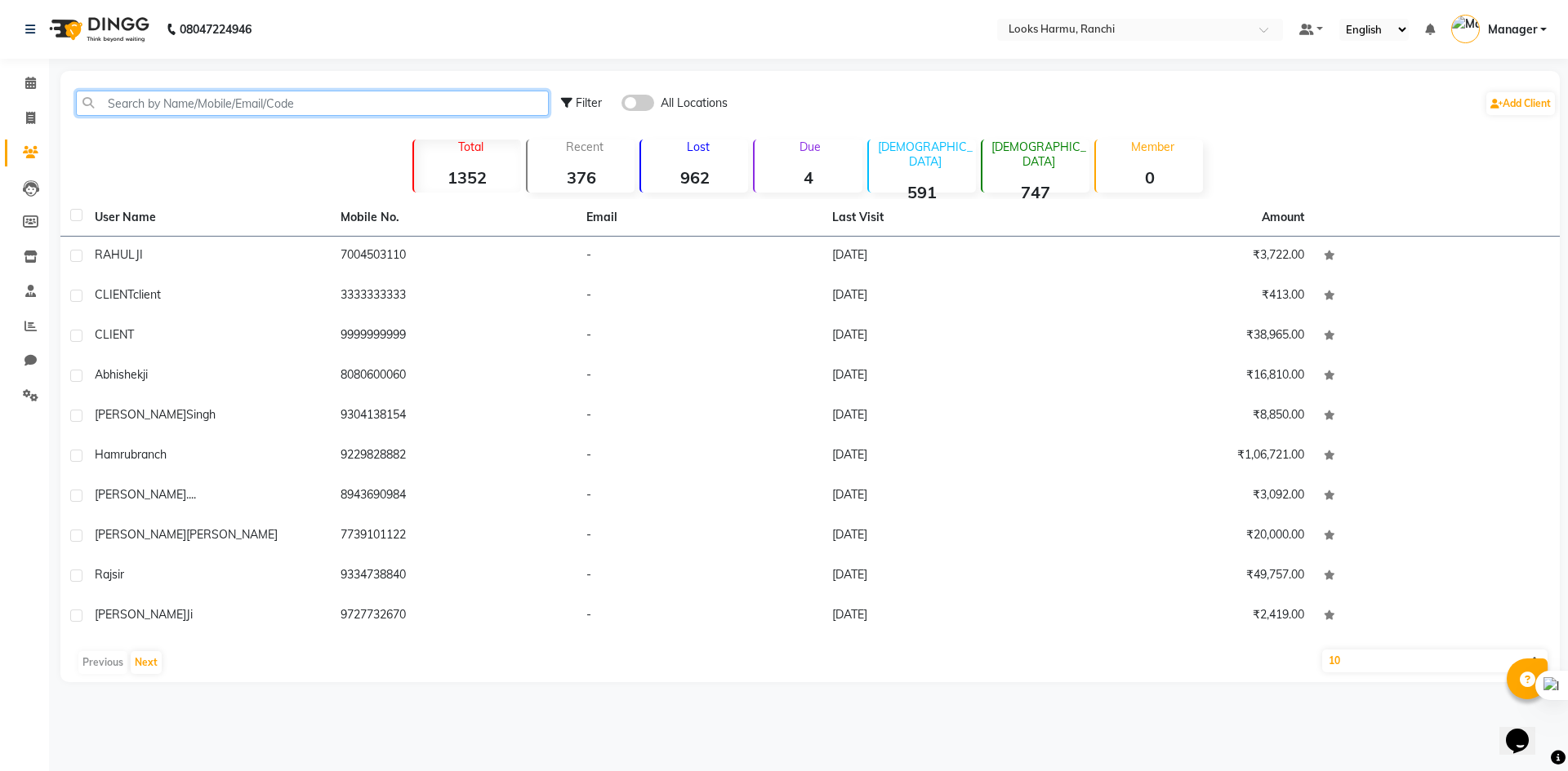
click at [106, 101] on input "text" at bounding box center [313, 104] width 473 height 26
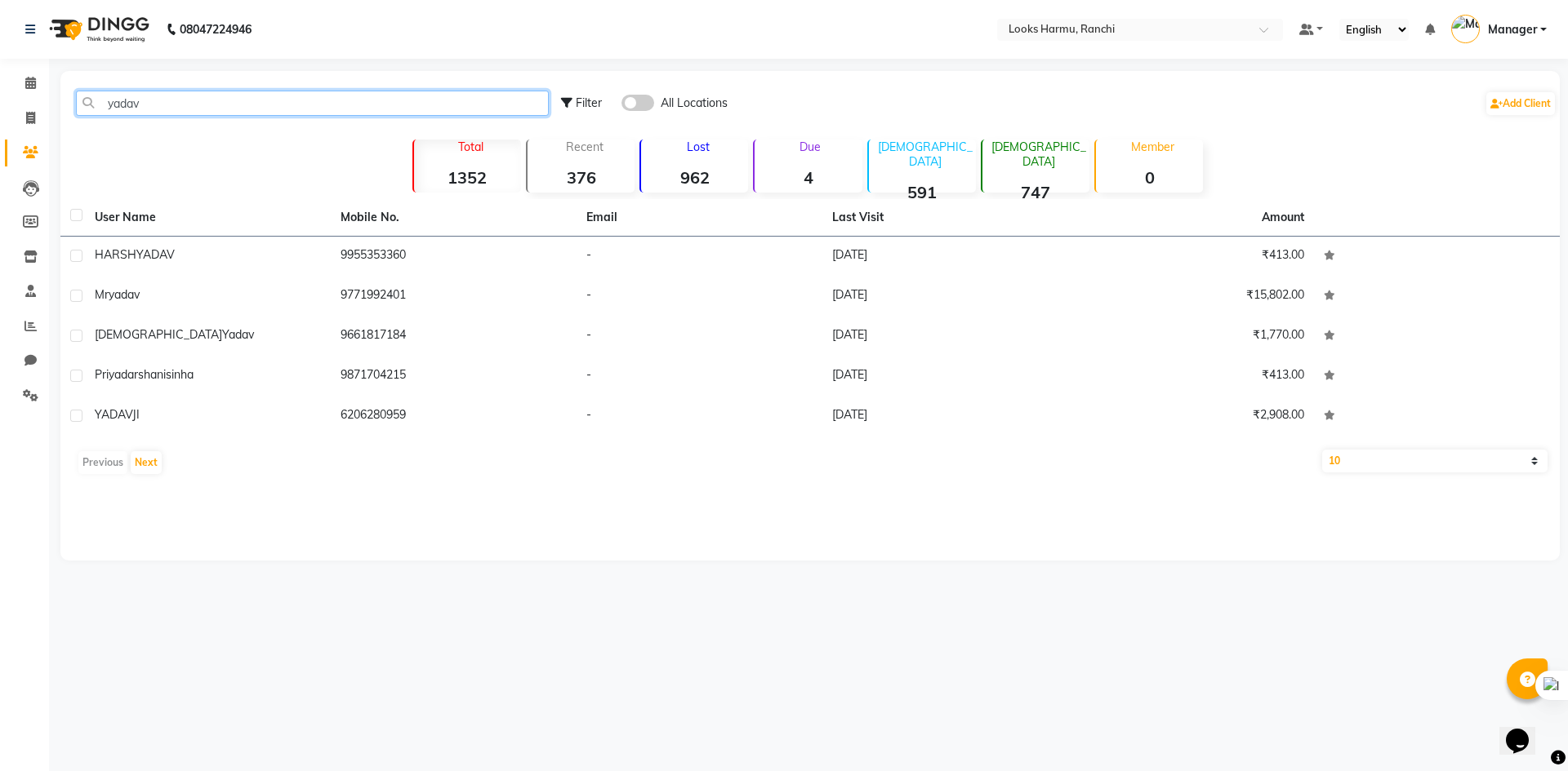
click at [189, 101] on input "yadav" at bounding box center [313, 104] width 473 height 26
click at [186, 101] on input "yadav" at bounding box center [313, 104] width 473 height 26
type input "y"
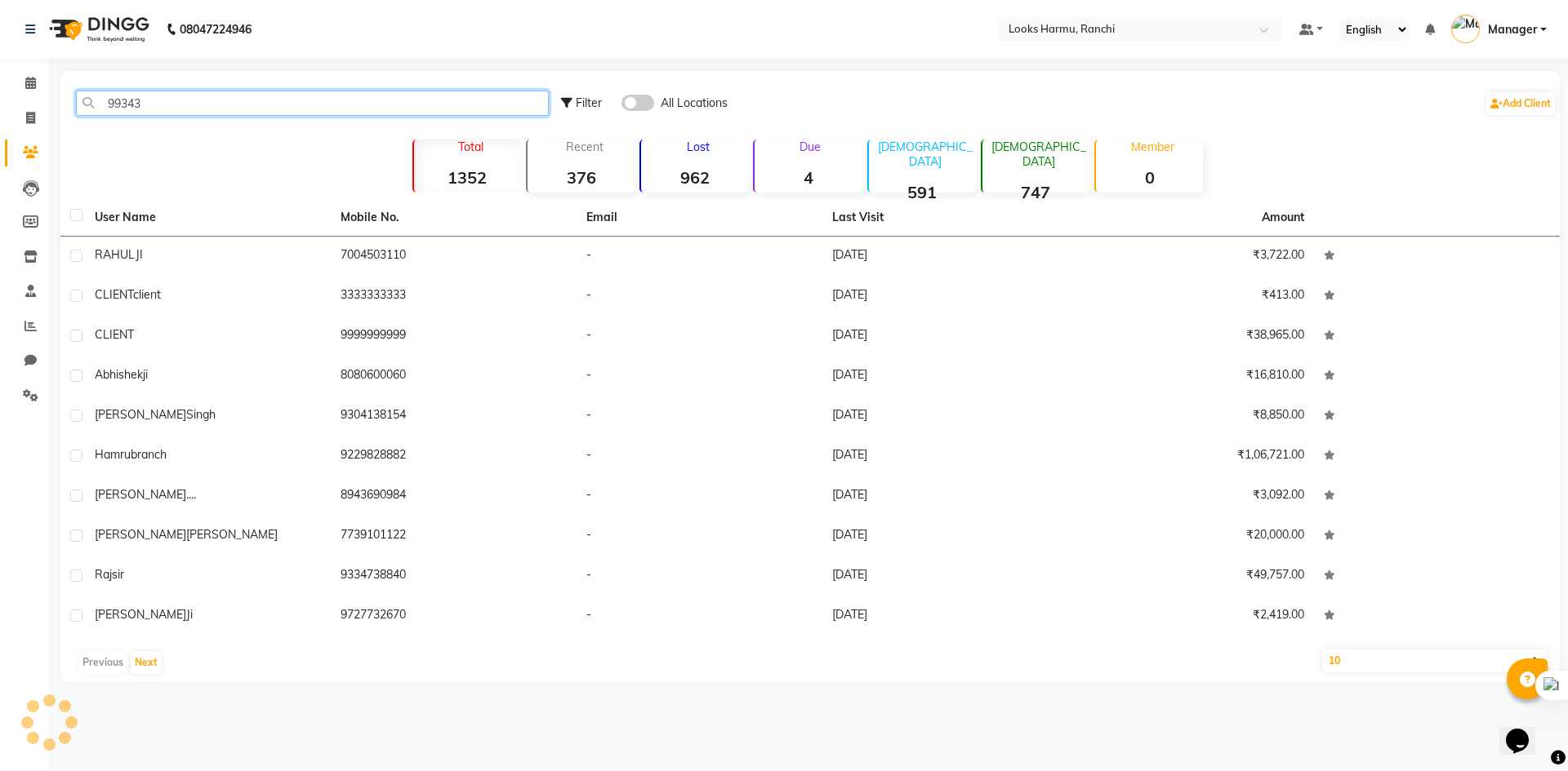
type input "993432"
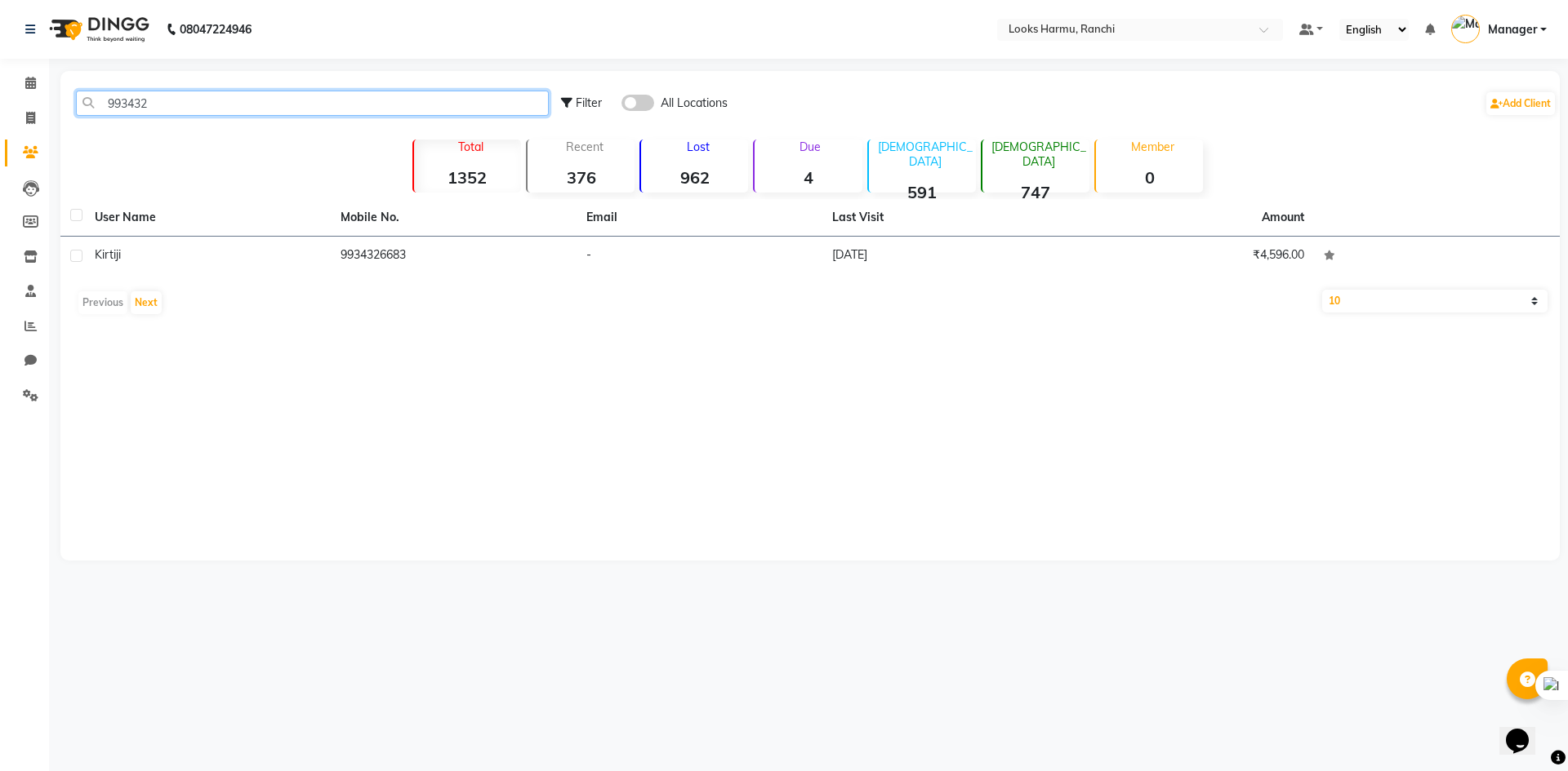
click at [193, 104] on input "993432" at bounding box center [313, 104] width 473 height 26
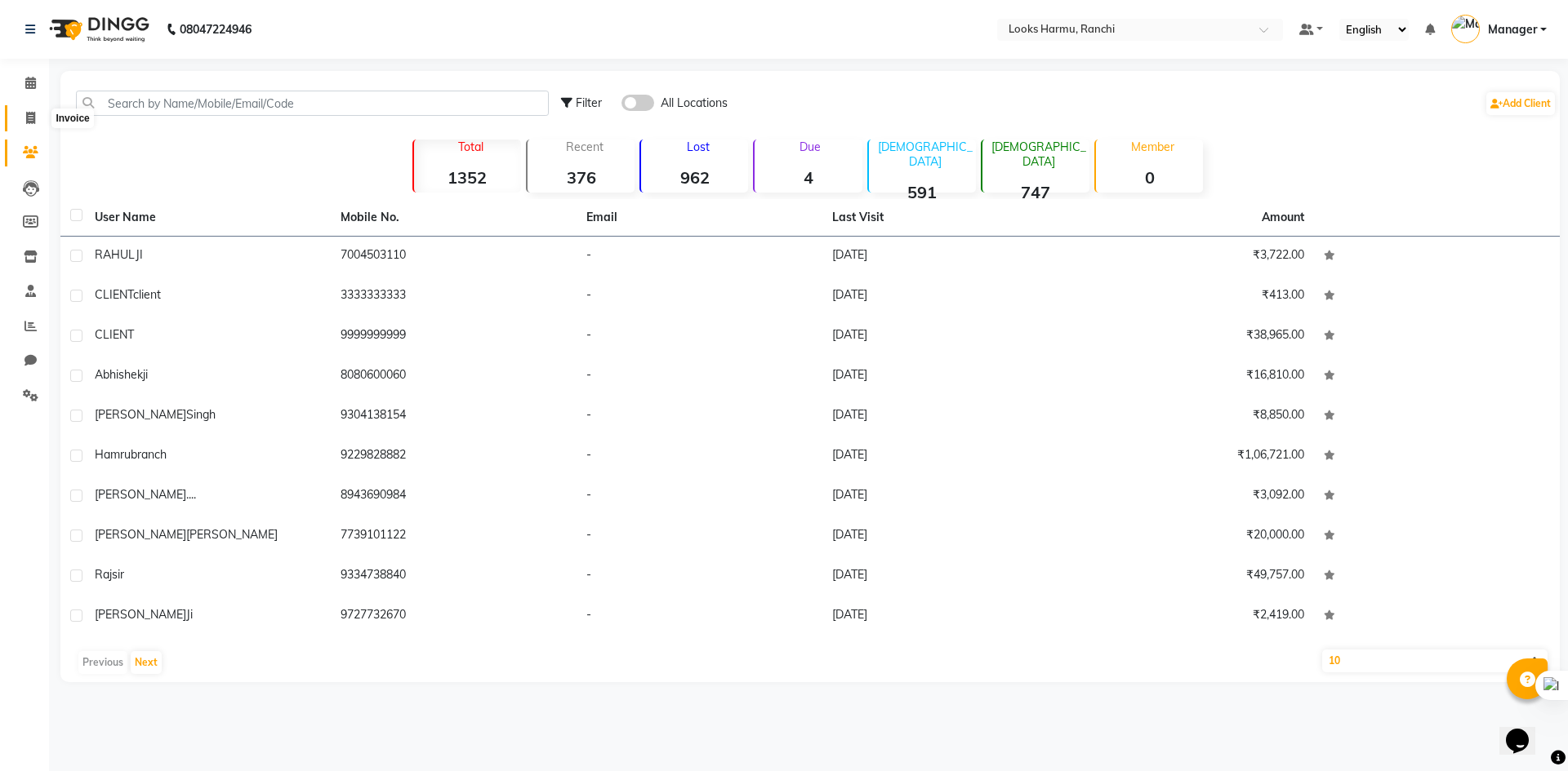
click at [35, 119] on icon at bounding box center [30, 118] width 9 height 12
select select "service"
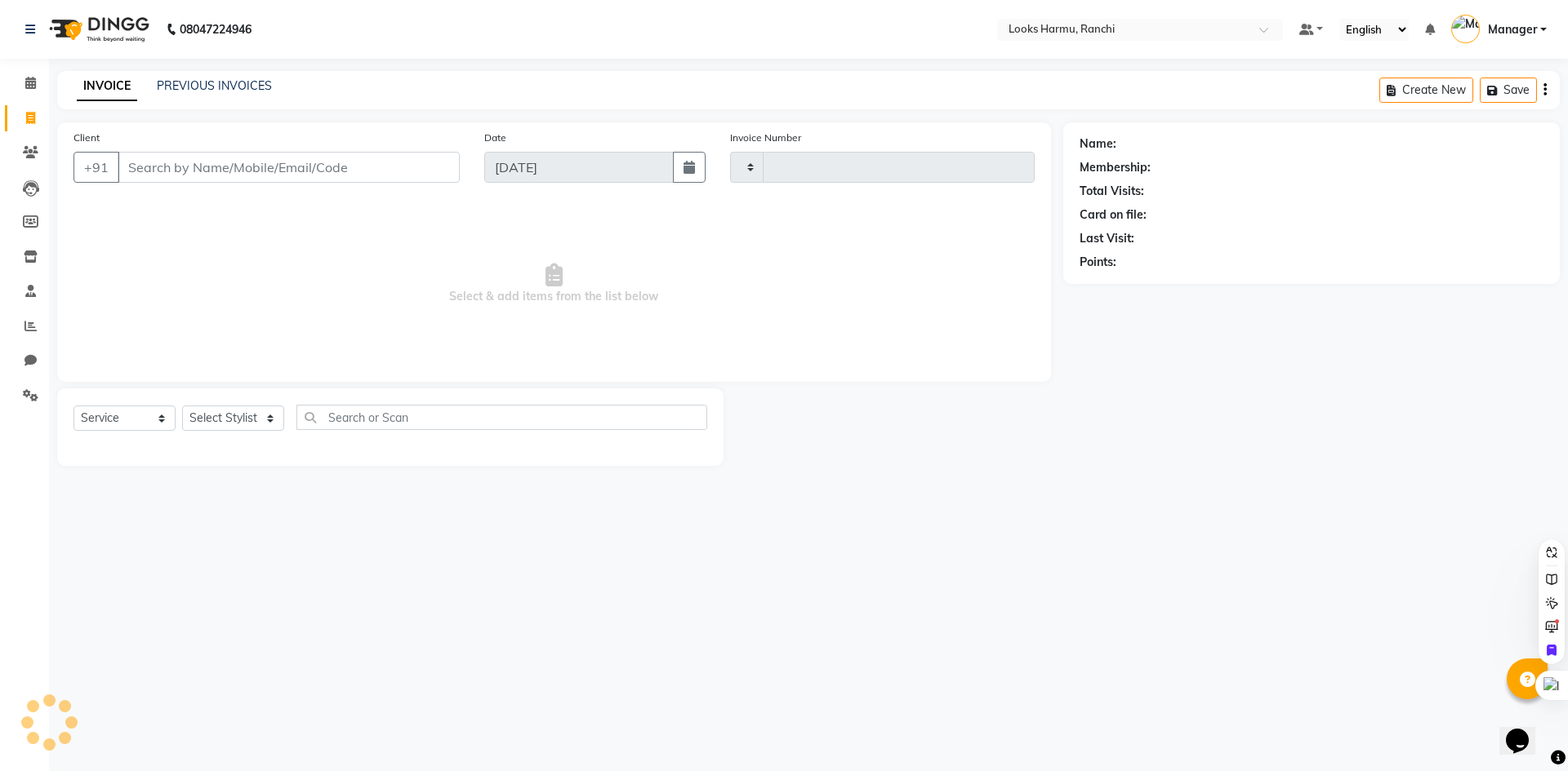
type input "1157"
select select "6247"
select select "V"
select select "47538"
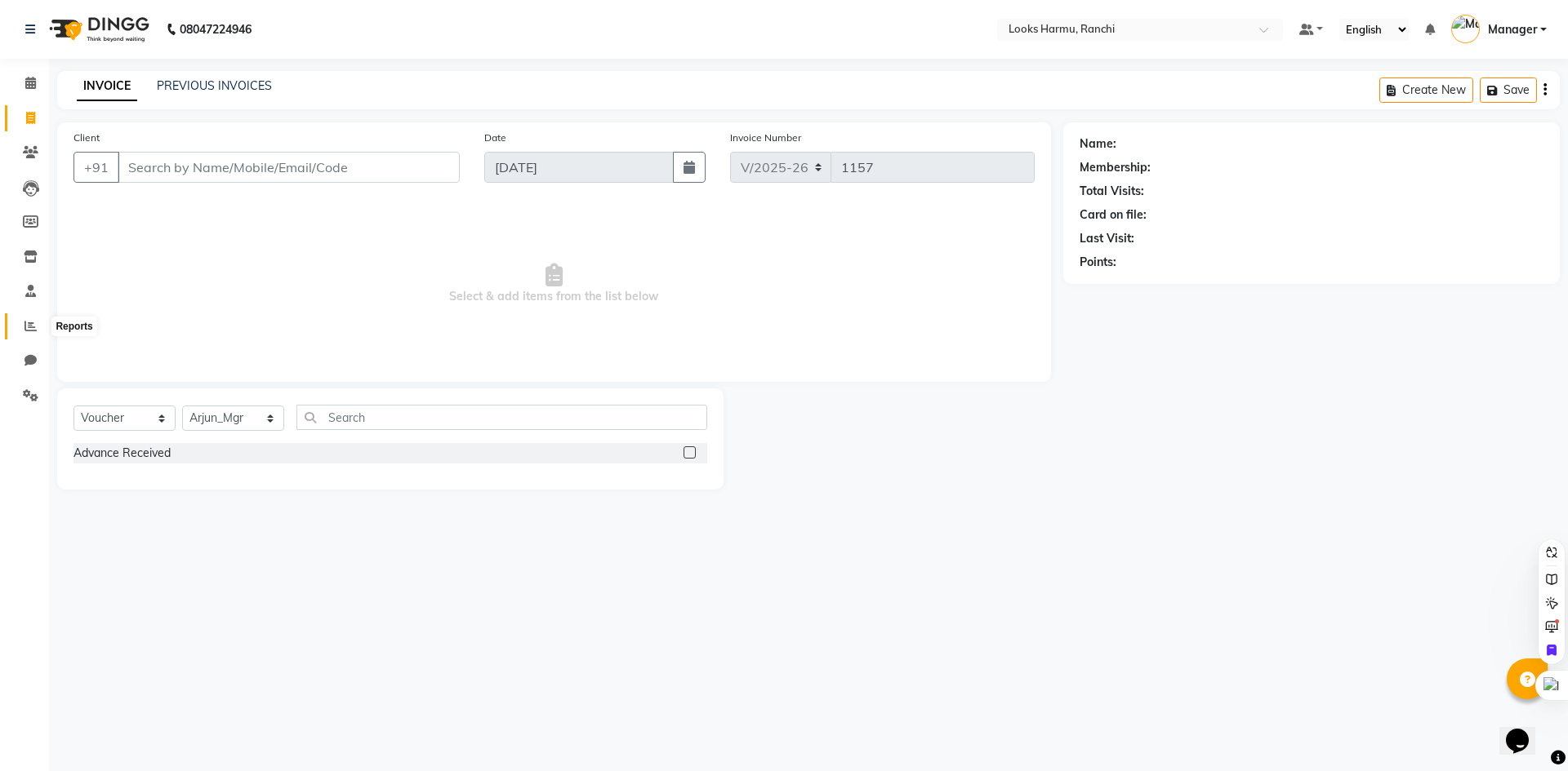
click at [40, 319] on span at bounding box center [30, 327] width 29 height 19
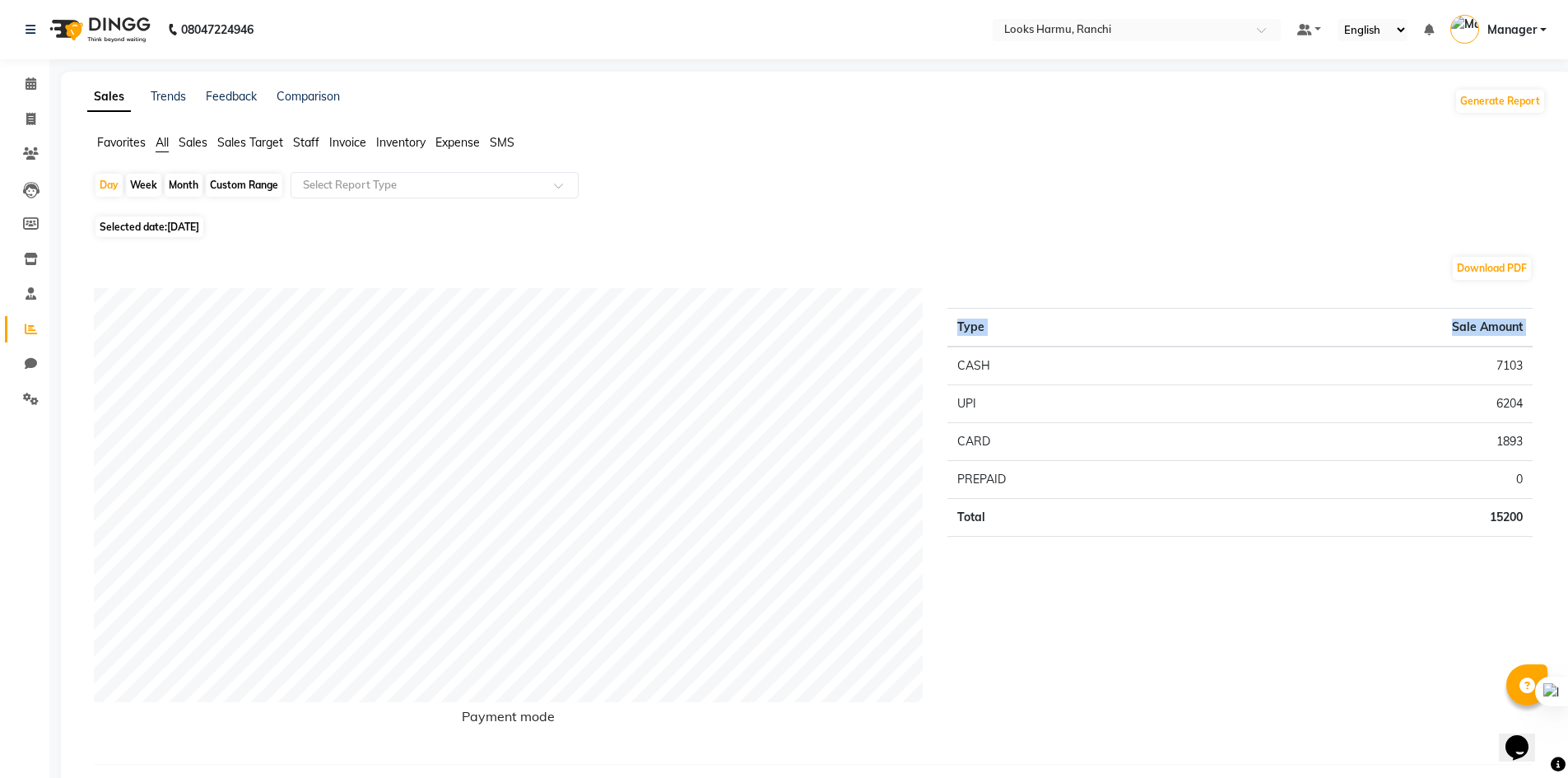
drag, startPoint x: 960, startPoint y: 365, endPoint x: 1548, endPoint y: 486, distance: 600.3
copy thead "Type Sale Amount"
click at [33, 119] on icon at bounding box center [30, 119] width 9 height 12
select select "service"
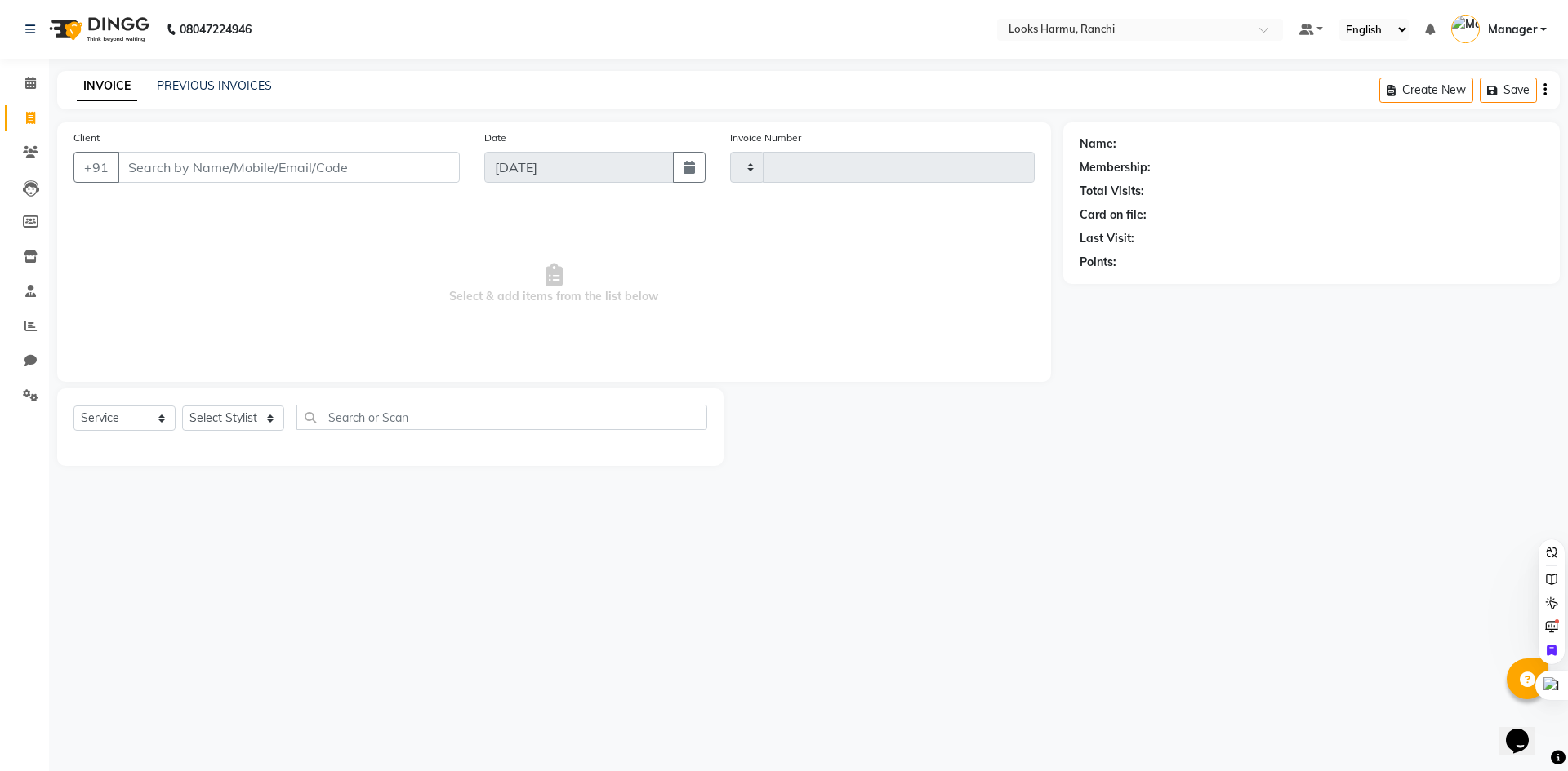
type input "1157"
select select "6247"
select select "V"
select select "47538"
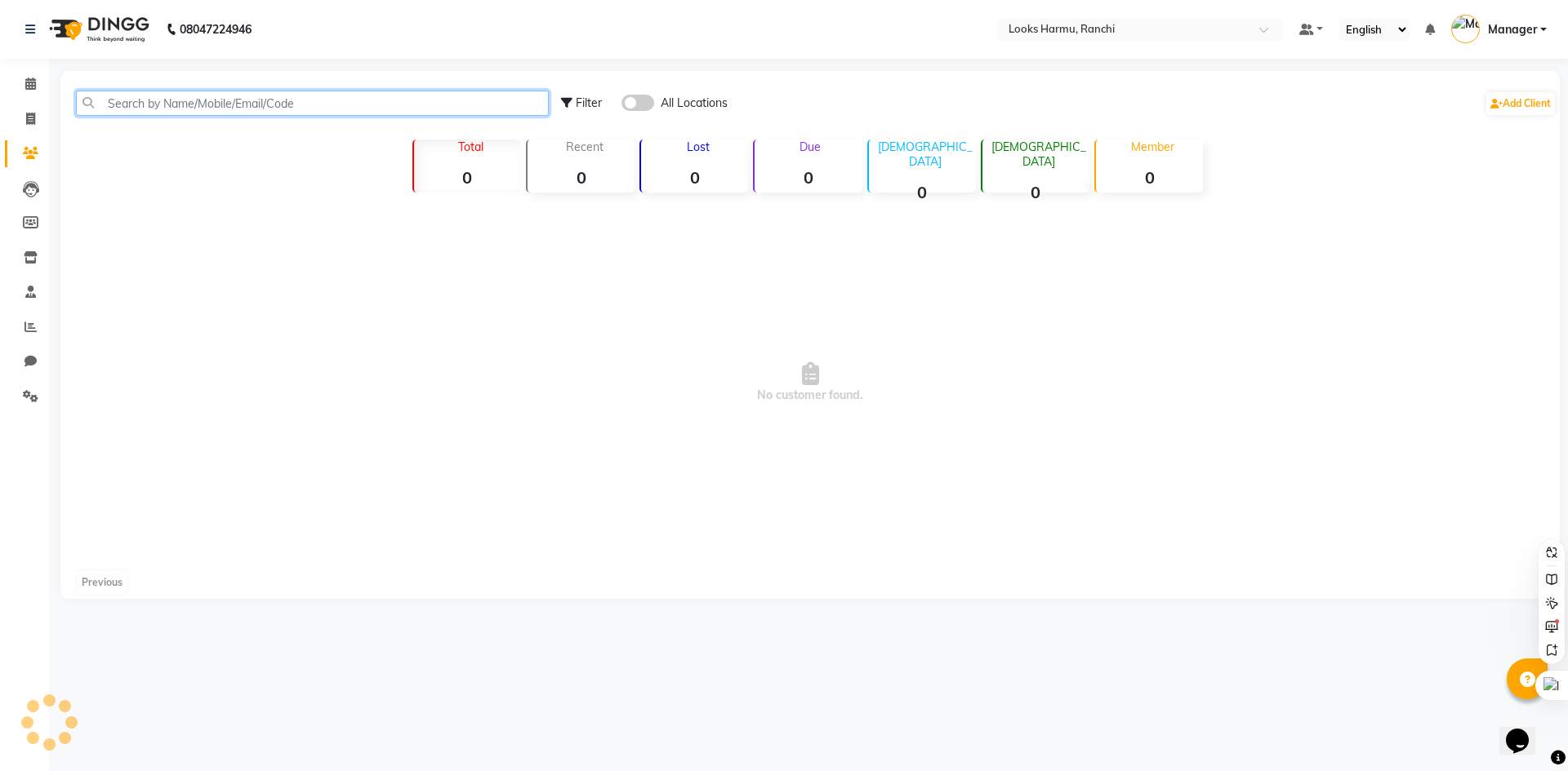
click at [113, 100] on input "text" at bounding box center [313, 104] width 473 height 26
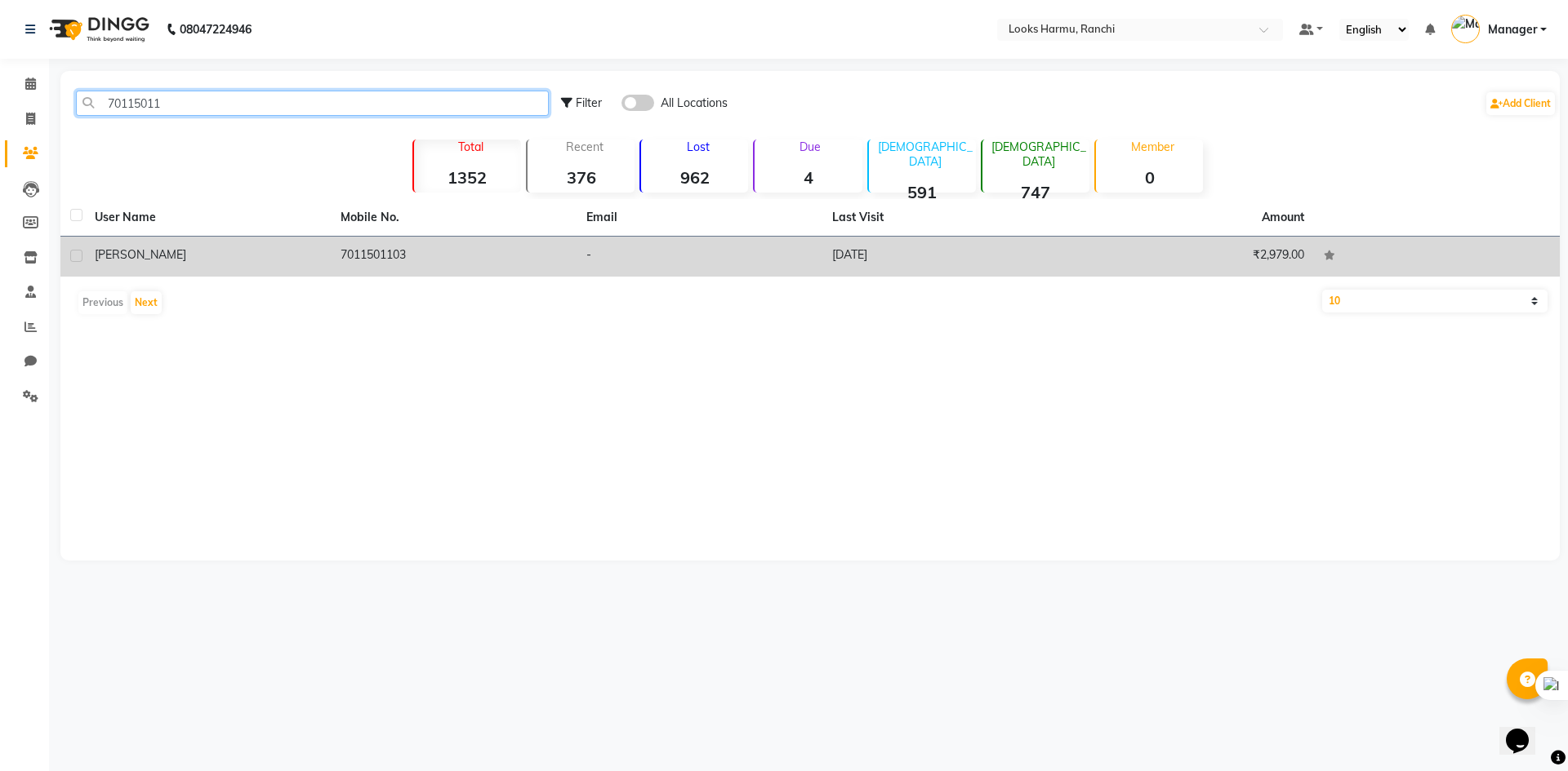
type input "70115011"
click at [269, 239] on td "[PERSON_NAME]" at bounding box center [208, 256] width 245 height 40
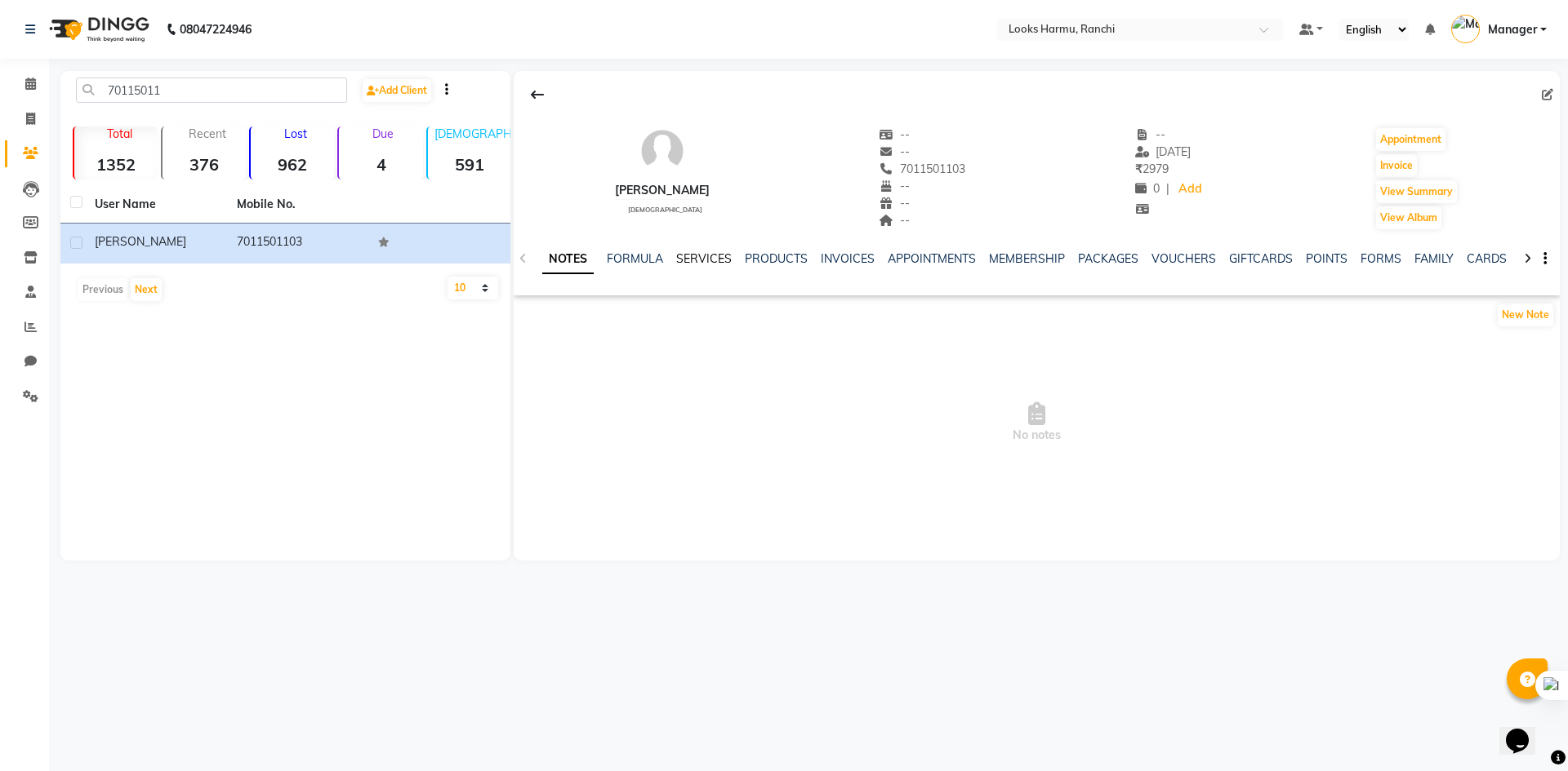
click at [722, 259] on link "SERVICES" at bounding box center [704, 258] width 55 height 15
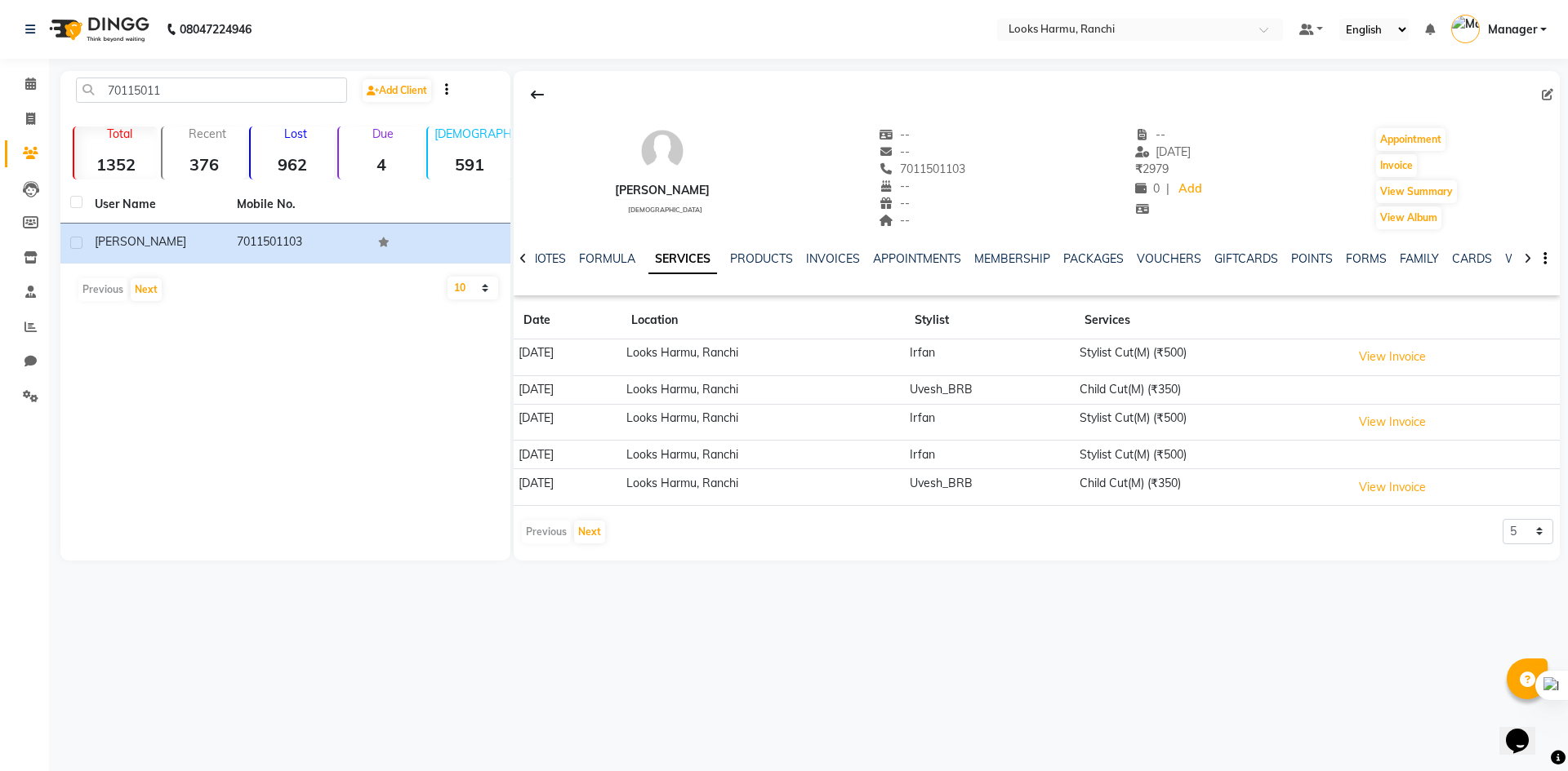
click at [1411, 374] on td "View Invoice" at bounding box center [1452, 357] width 213 height 37
click at [1414, 365] on button "View Invoice" at bounding box center [1392, 357] width 81 height 26
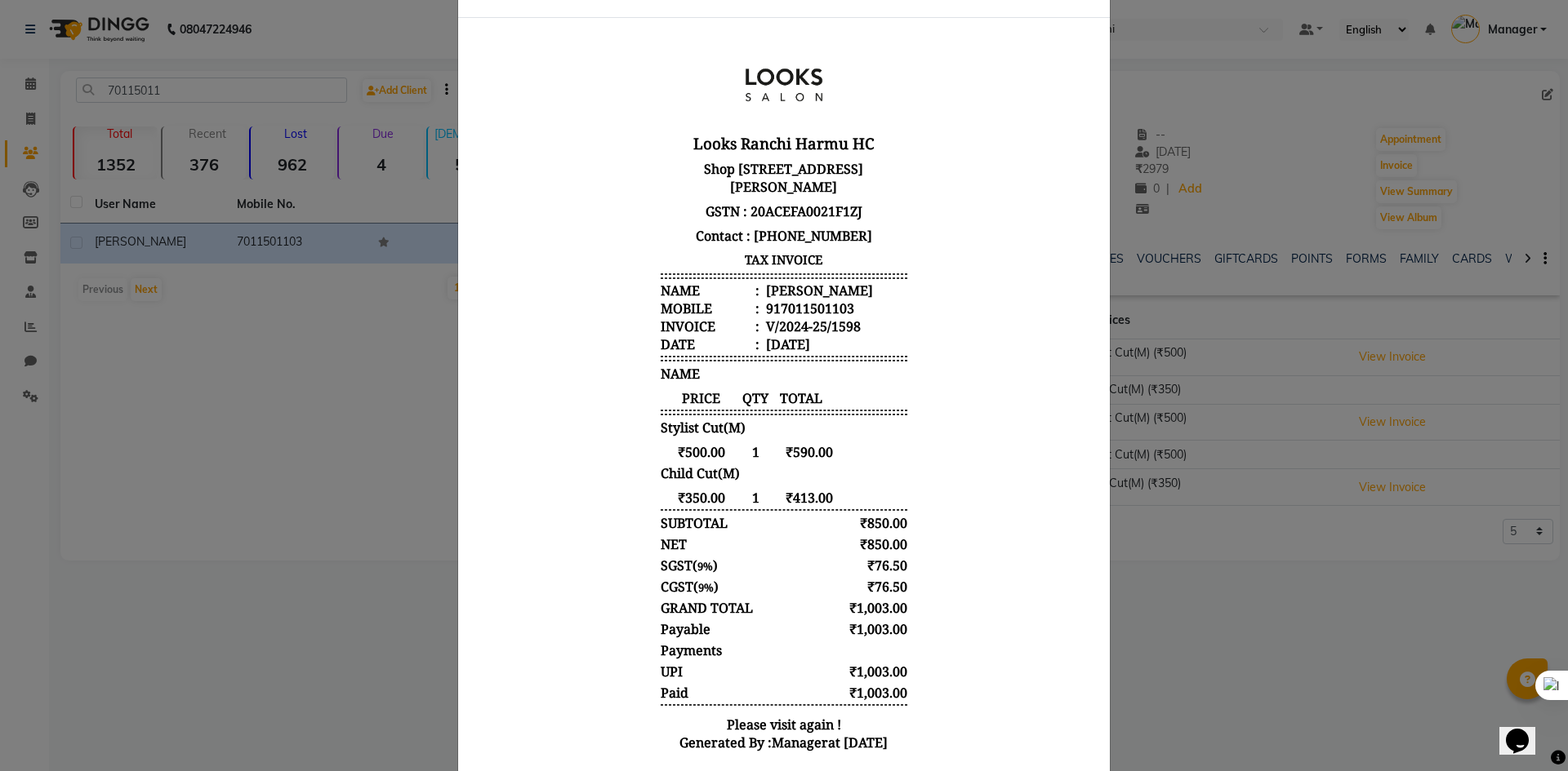
scroll to position [129, 0]
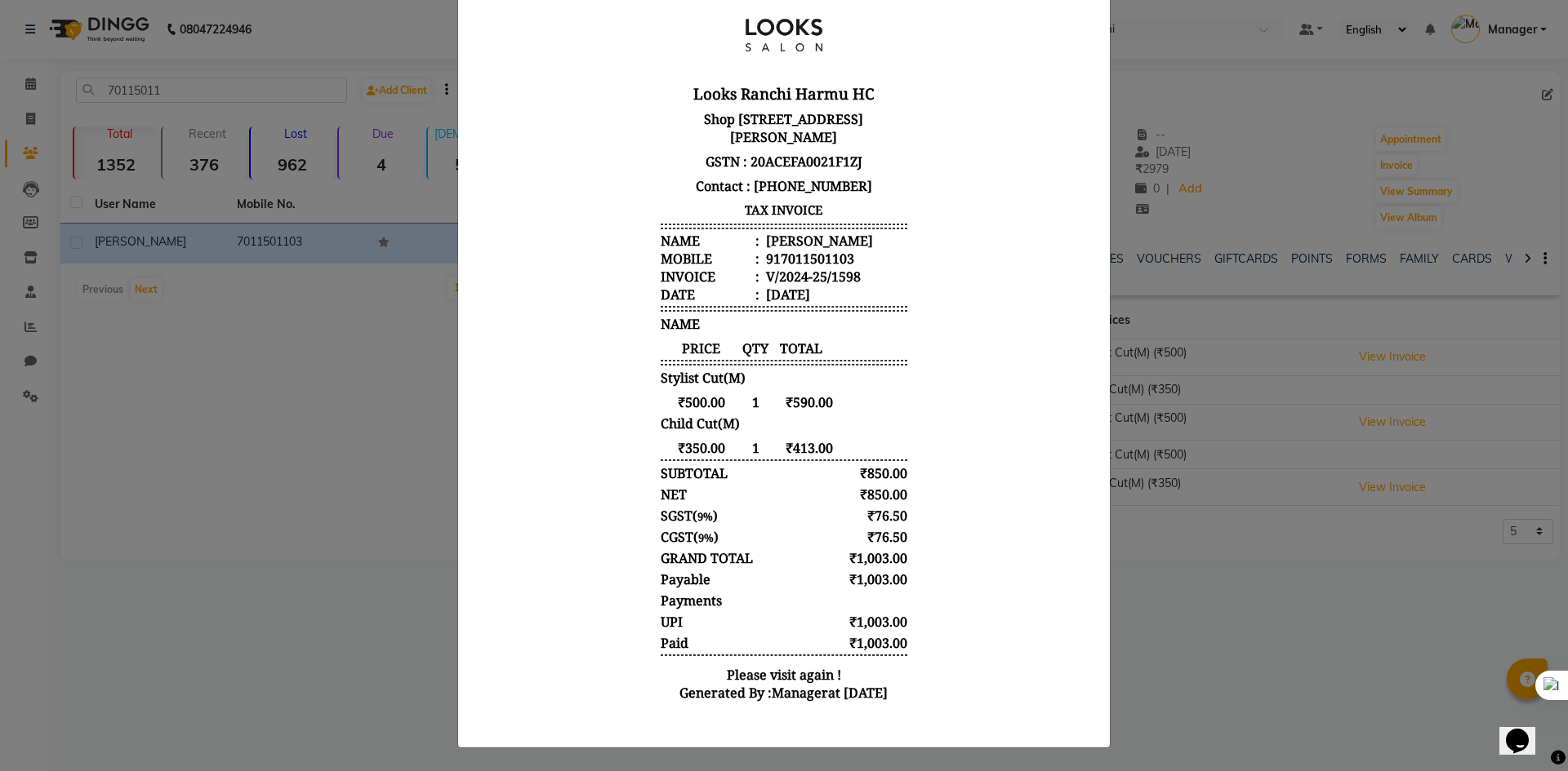
click at [1270, 610] on ngb-modal-window "INVOICE View Invoice Close" at bounding box center [784, 385] width 1568 height 771
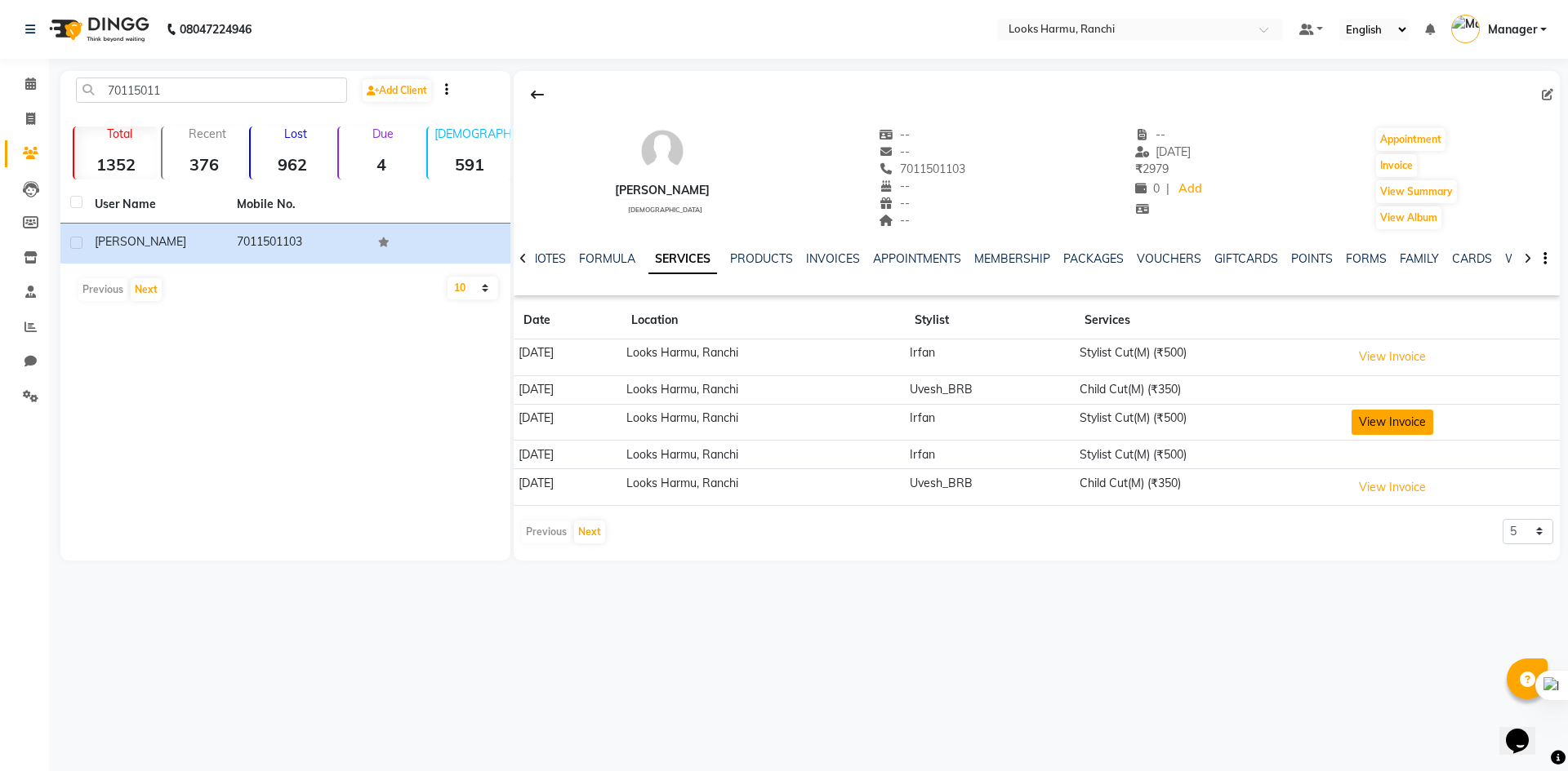
click at [1407, 417] on button "View Invoice" at bounding box center [1392, 423] width 81 height 26
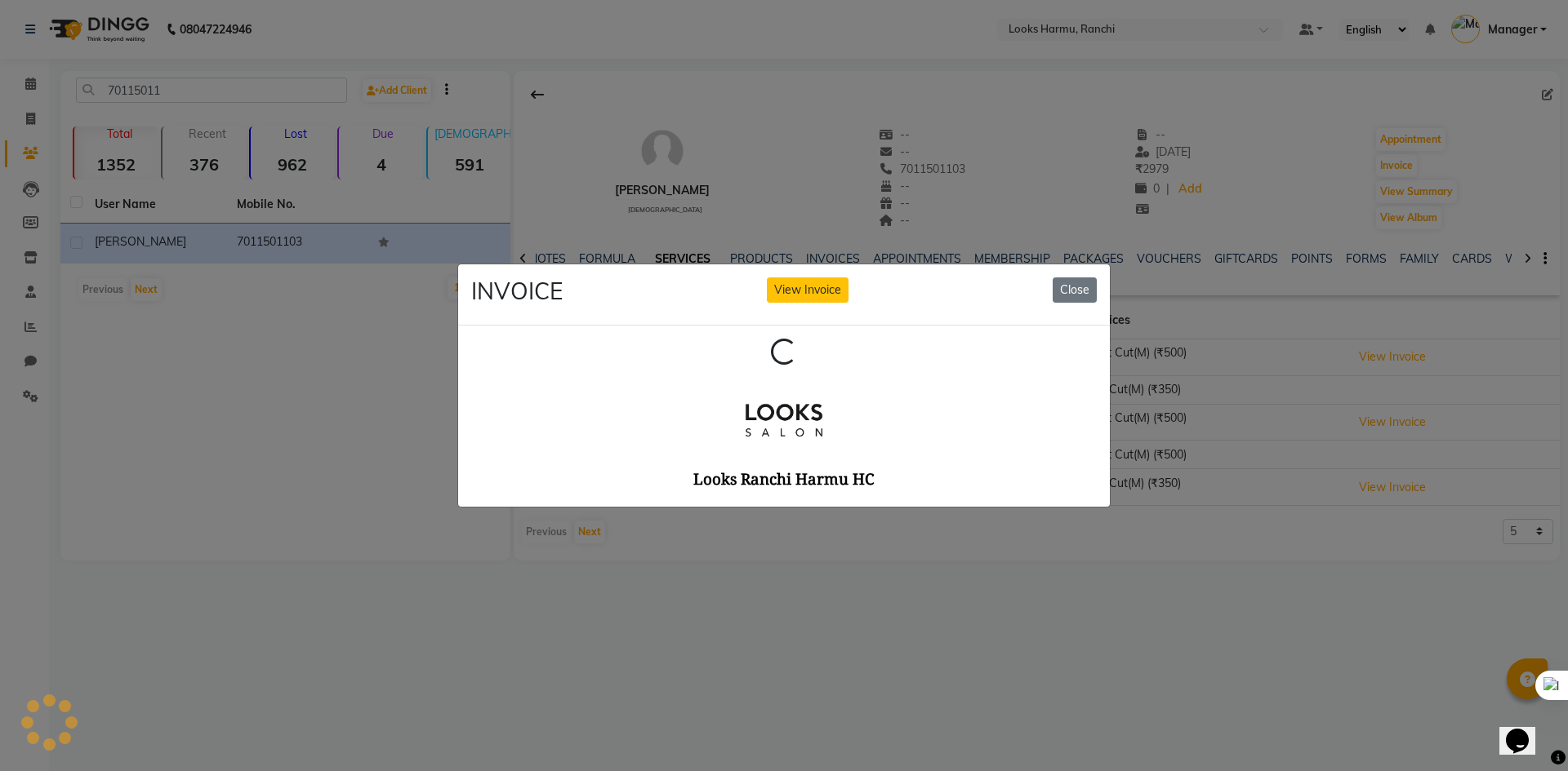
scroll to position [0, 0]
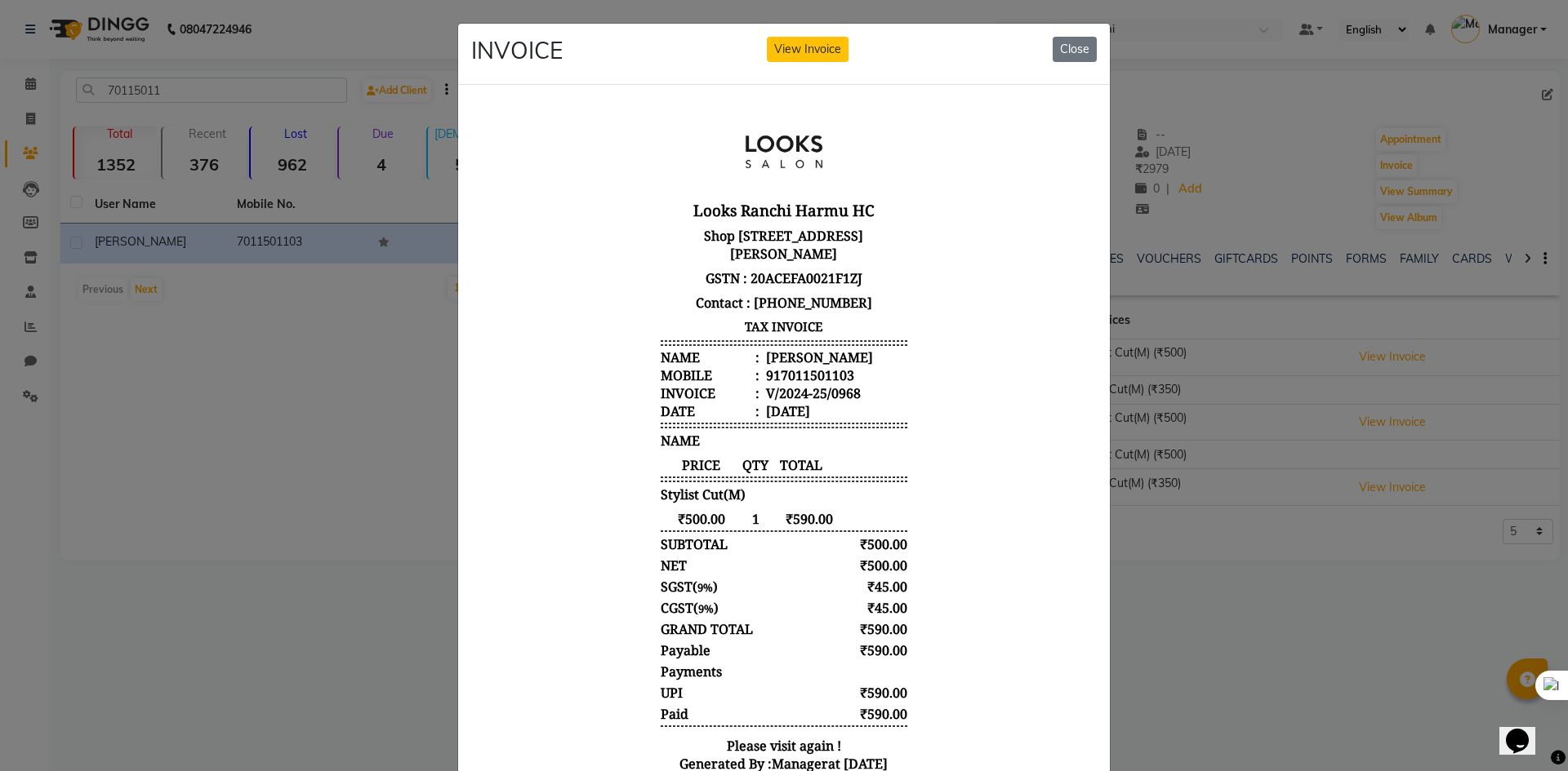
click at [1145, 628] on ngb-modal-window "INVOICE View Invoice Close" at bounding box center [784, 385] width 1568 height 771
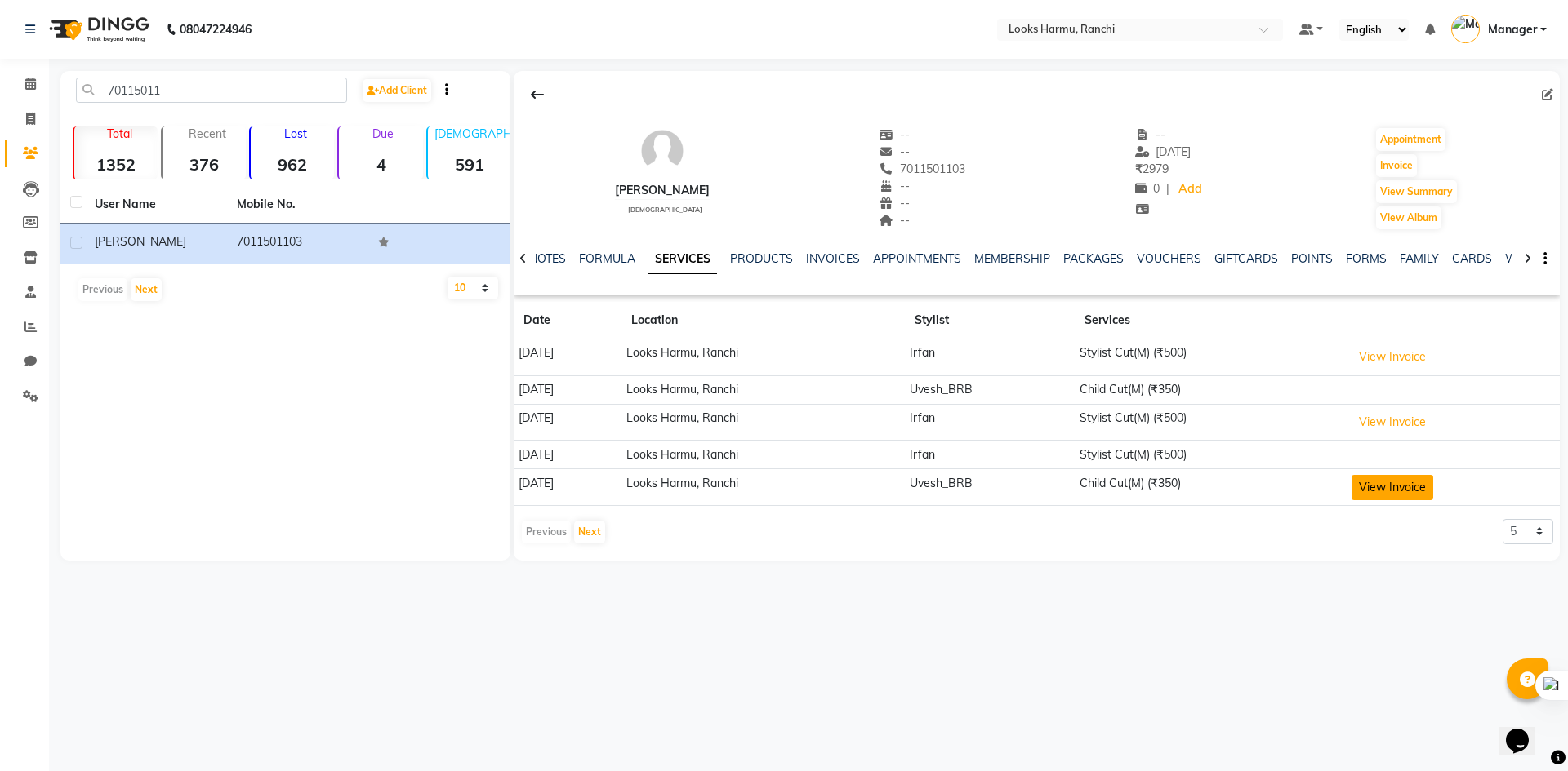
click at [1394, 490] on button "View Invoice" at bounding box center [1392, 488] width 81 height 26
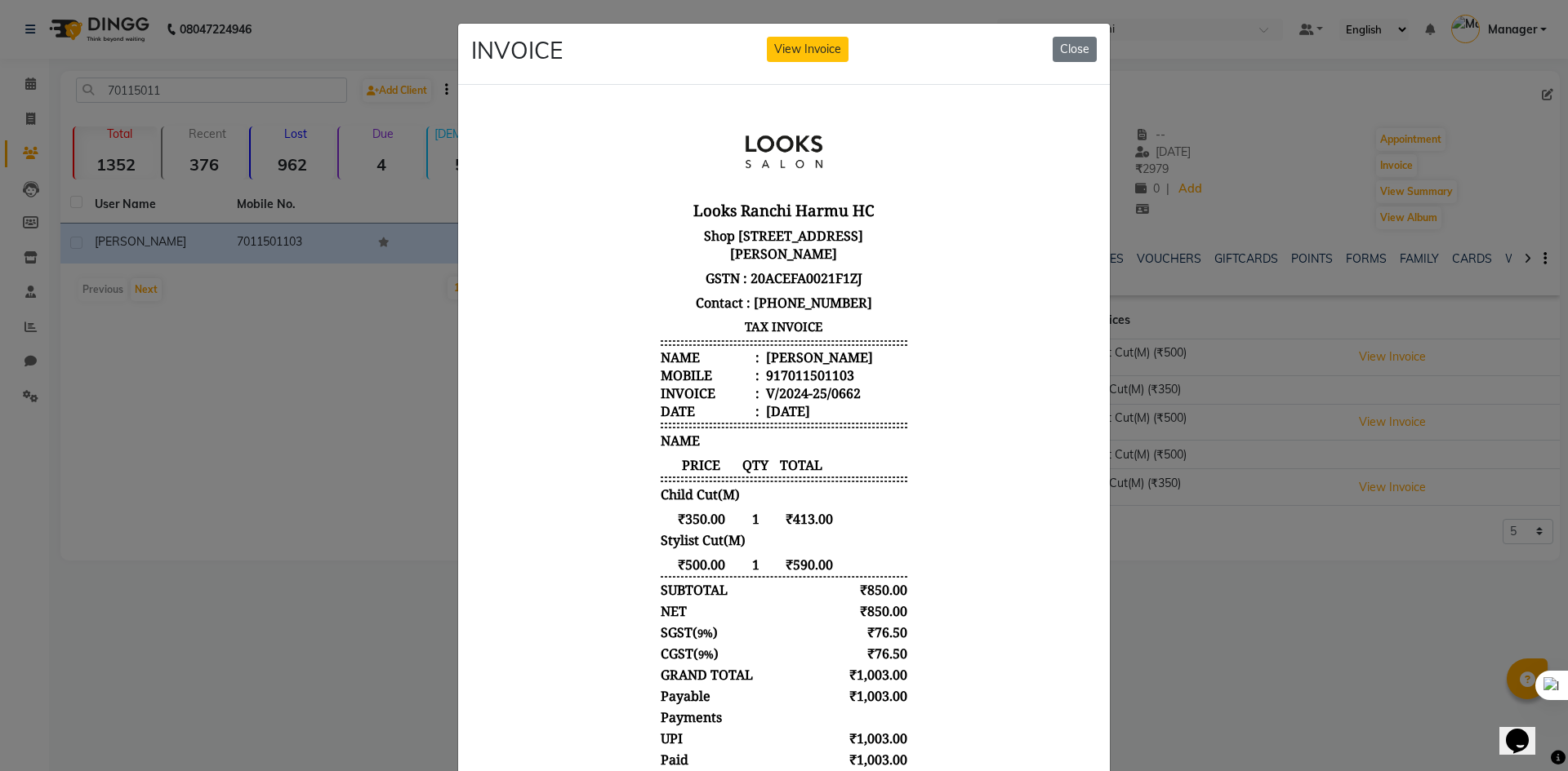
click at [1257, 617] on ngb-modal-window "INVOICE View Invoice Close" at bounding box center [784, 385] width 1568 height 771
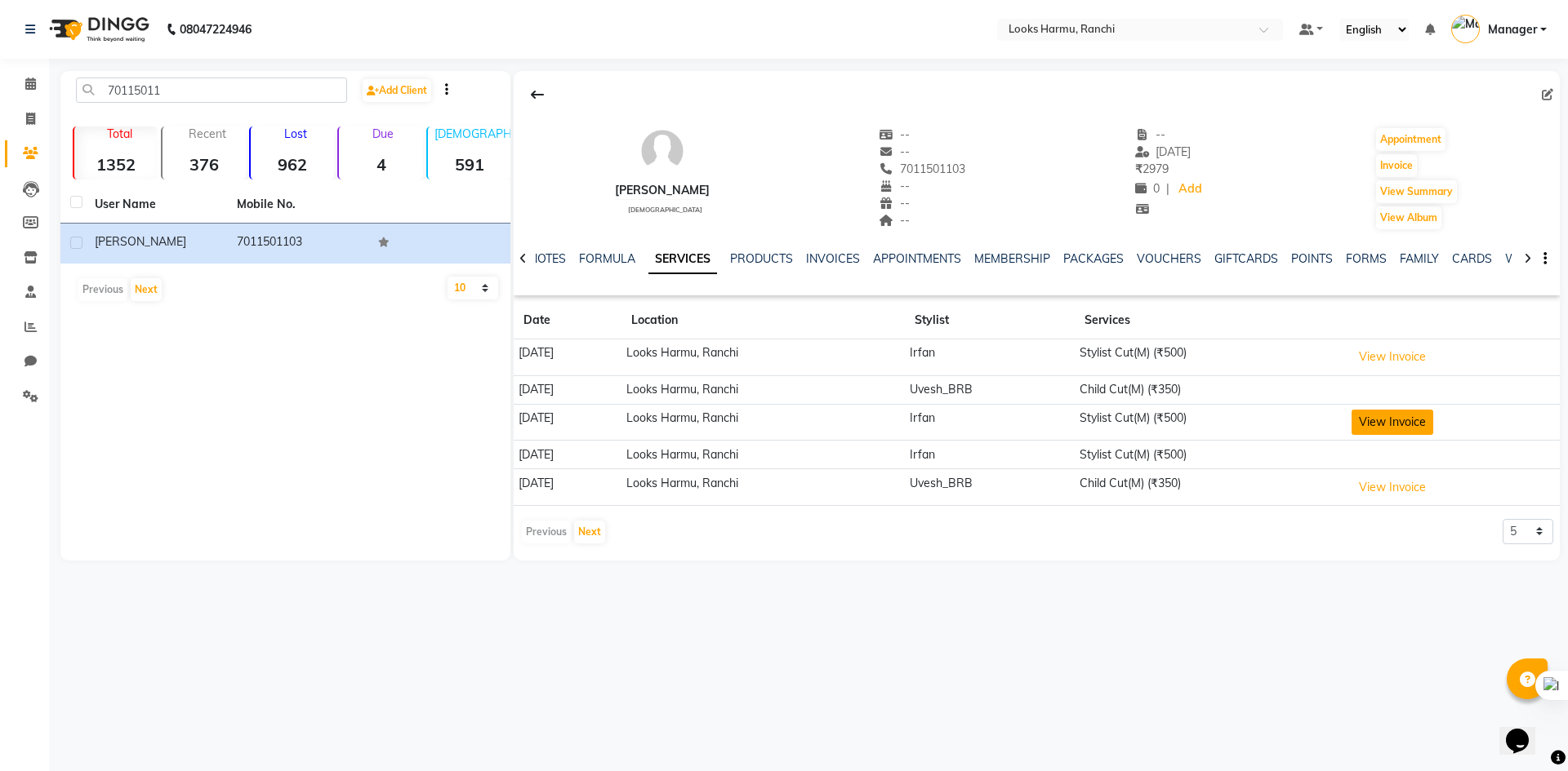
click at [1400, 427] on button "View Invoice" at bounding box center [1392, 423] width 81 height 26
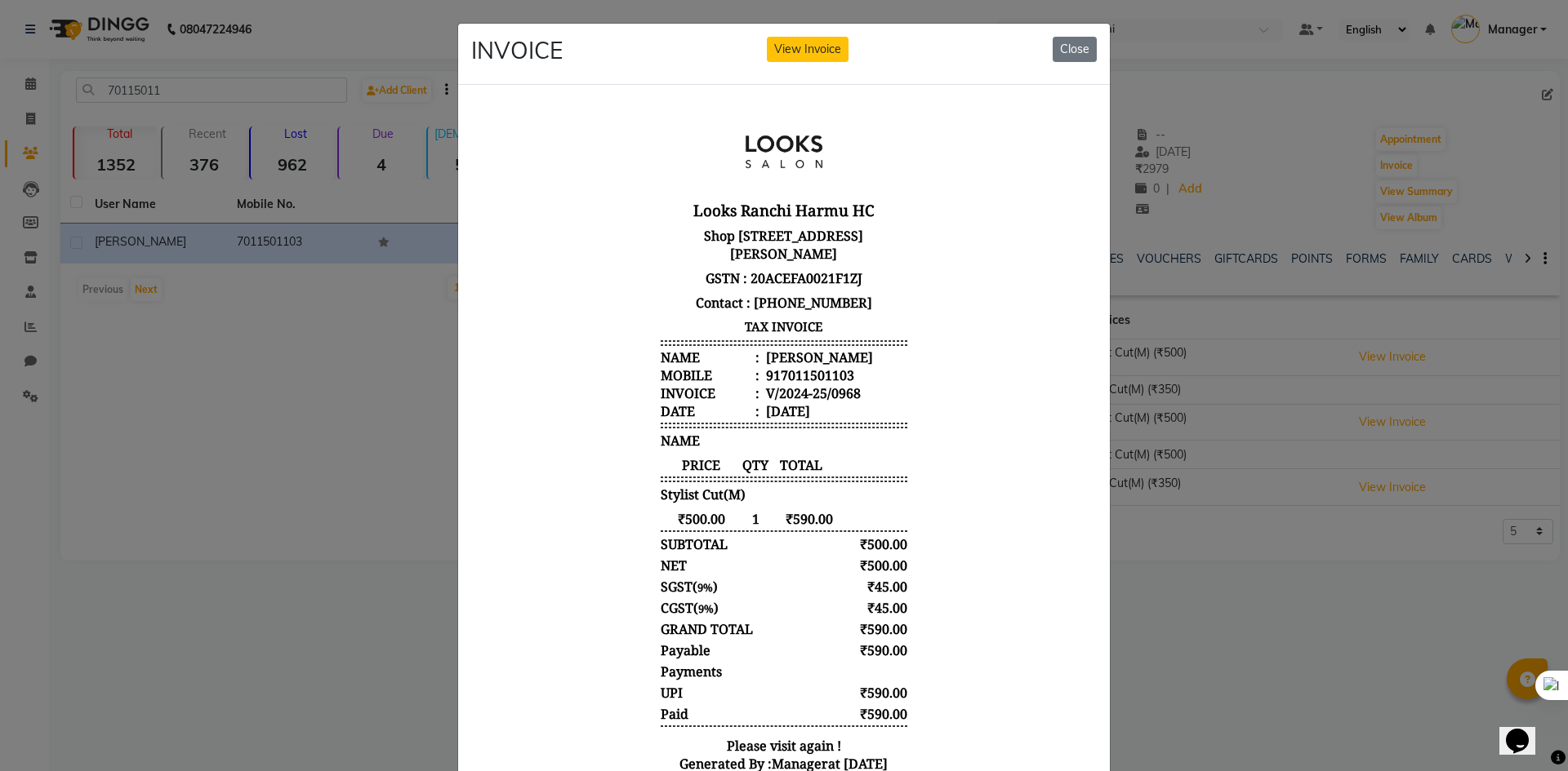
click at [1244, 684] on ngb-modal-window "INVOICE View Invoice Close" at bounding box center [784, 385] width 1568 height 771
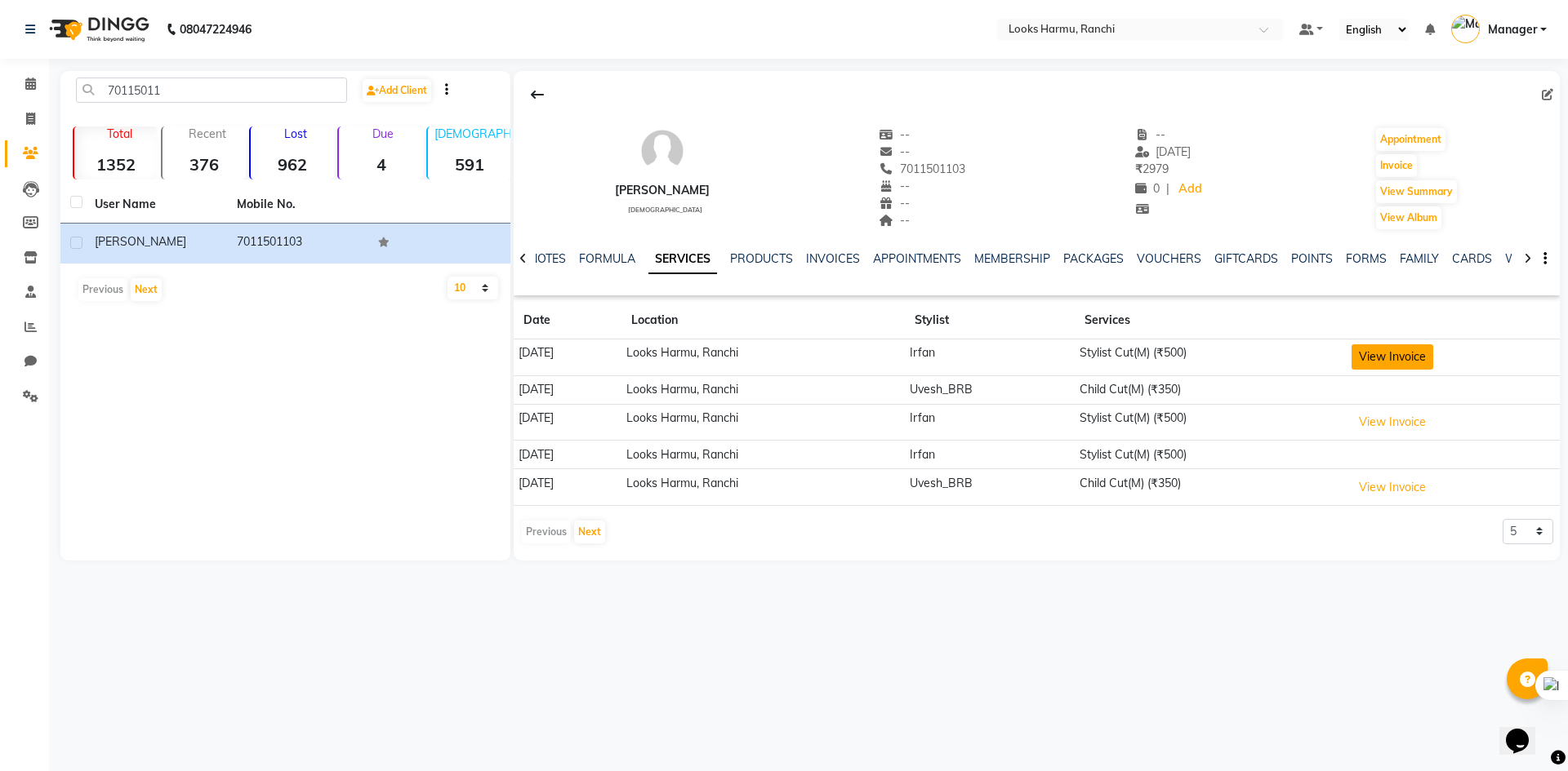
click at [1409, 356] on button "View Invoice" at bounding box center [1392, 357] width 81 height 26
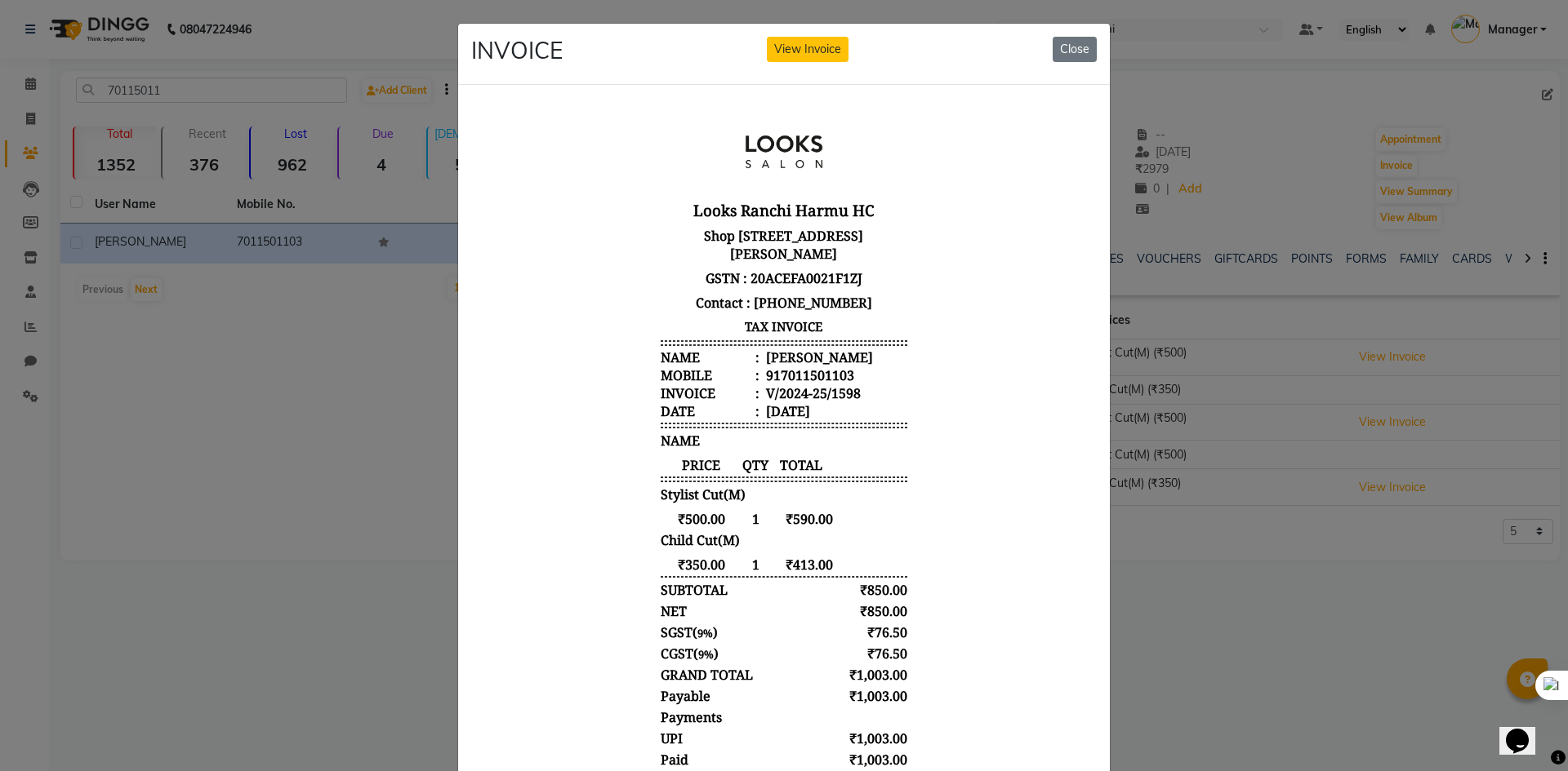
click at [1335, 592] on ngb-modal-window "INVOICE View Invoice Close" at bounding box center [784, 385] width 1568 height 771
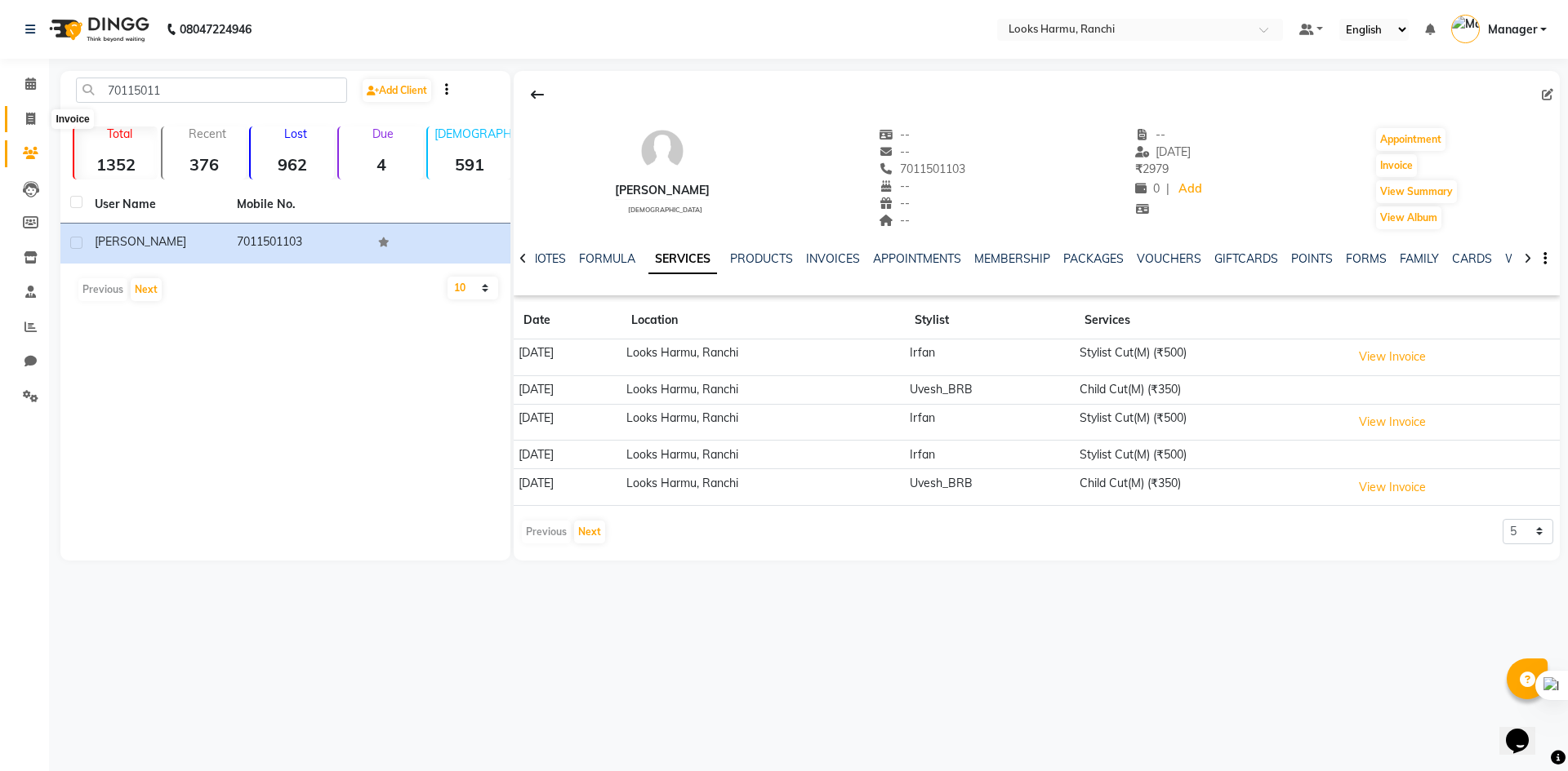
click at [16, 110] on span at bounding box center [30, 119] width 29 height 19
select select "service"
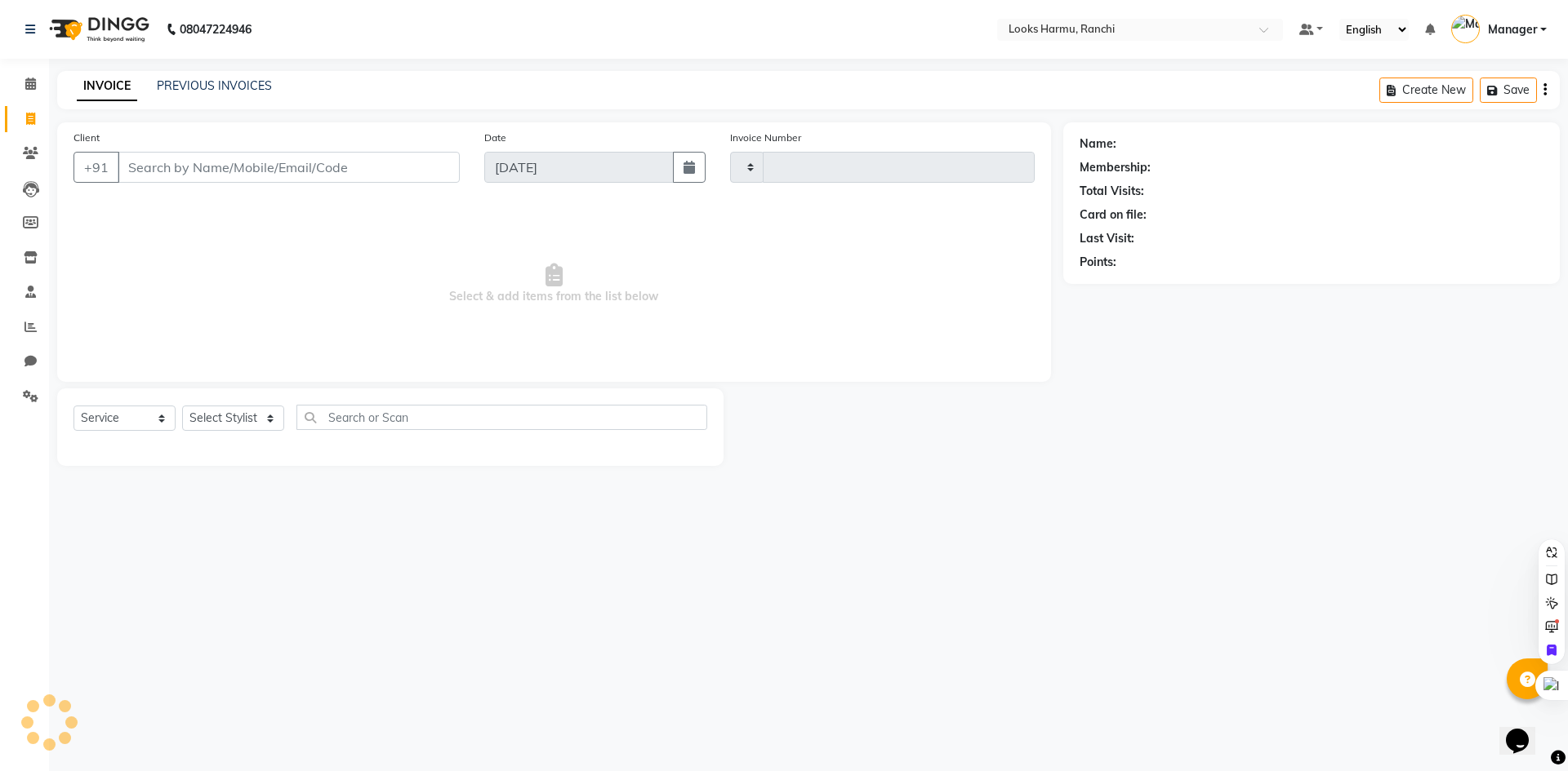
type input "1157"
select select "6247"
select select "V"
select select "47538"
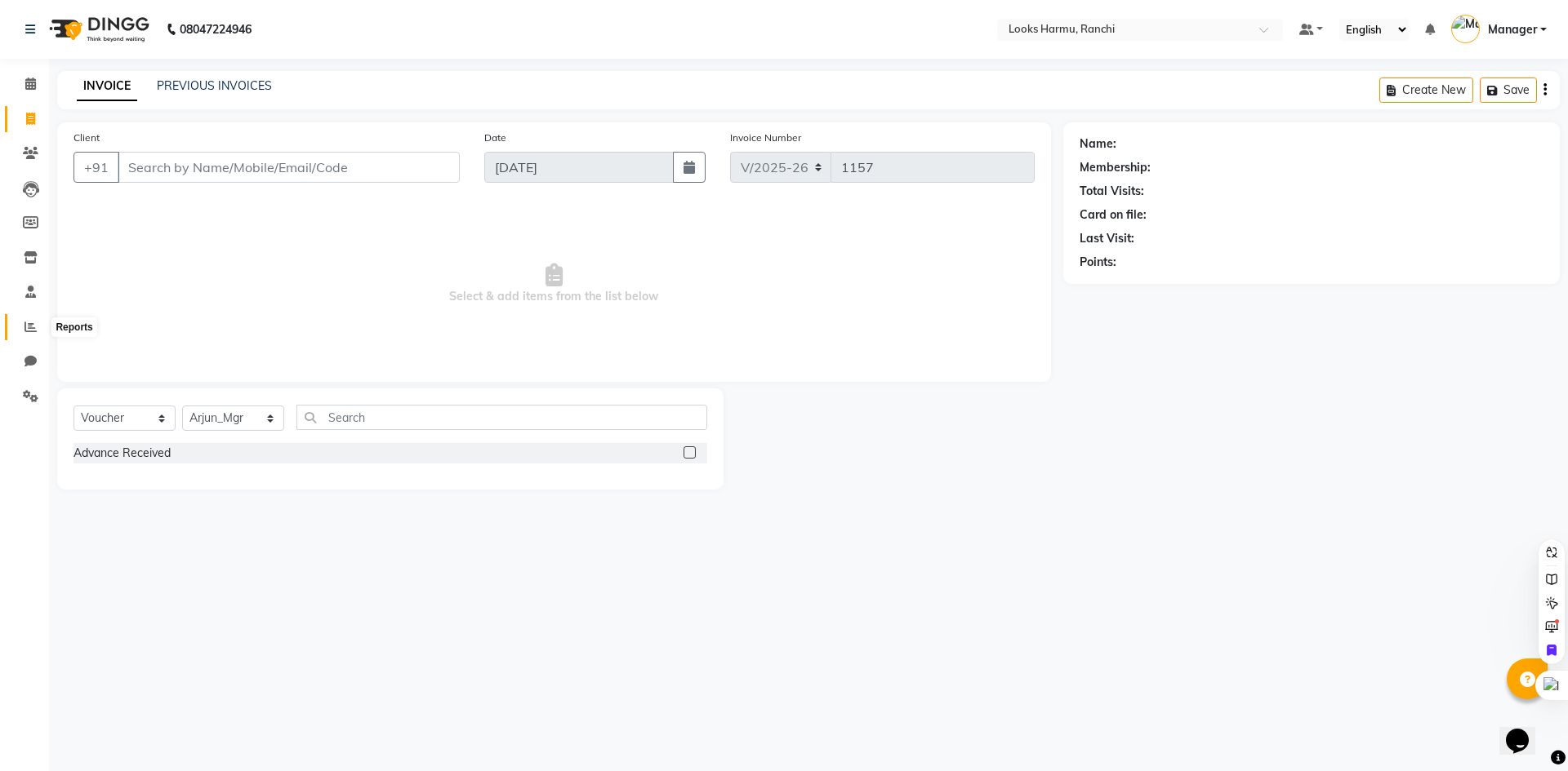
click at [27, 334] on span at bounding box center [30, 328] width 29 height 19
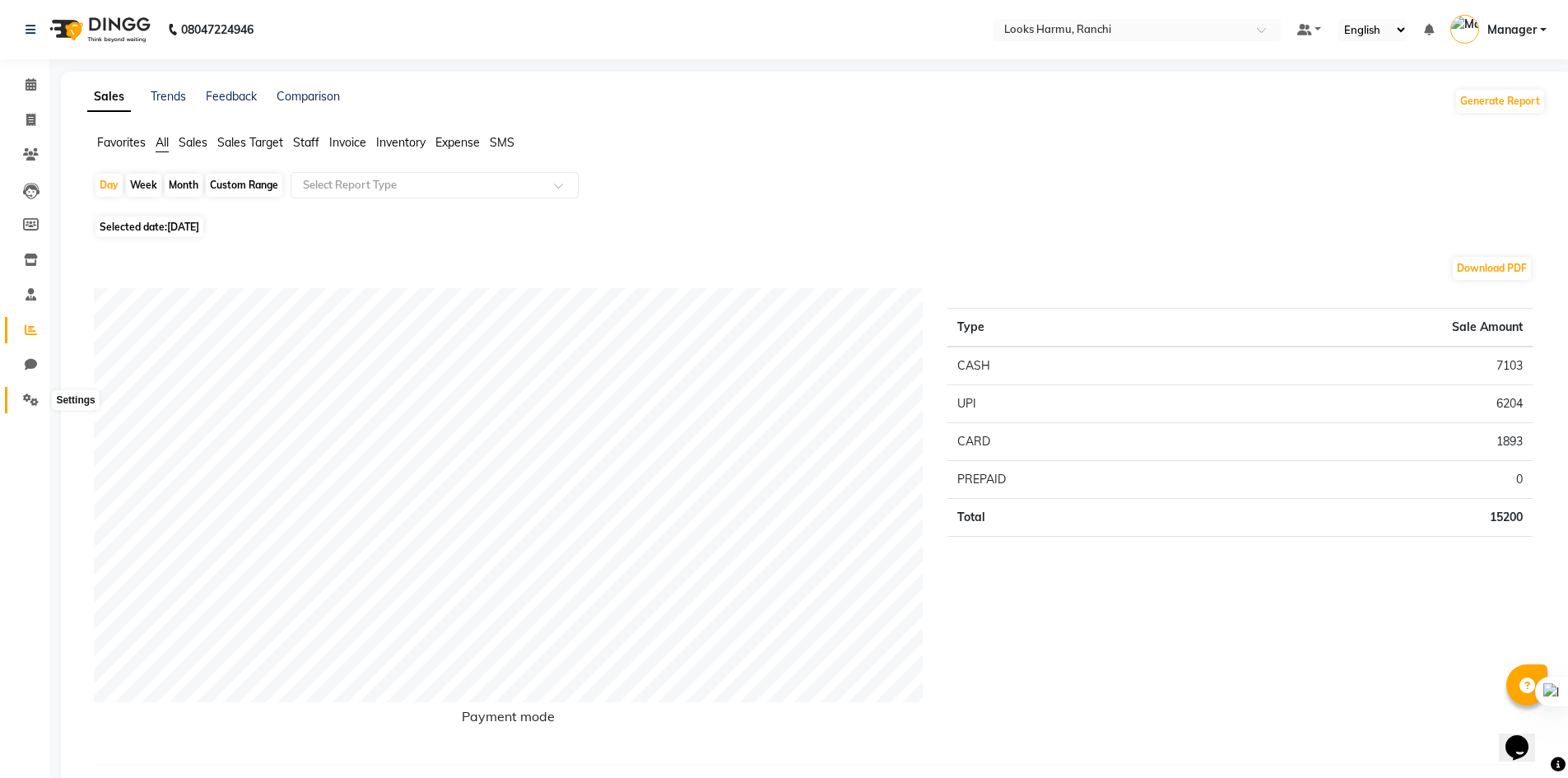
click at [17, 402] on span at bounding box center [30, 400] width 29 height 19
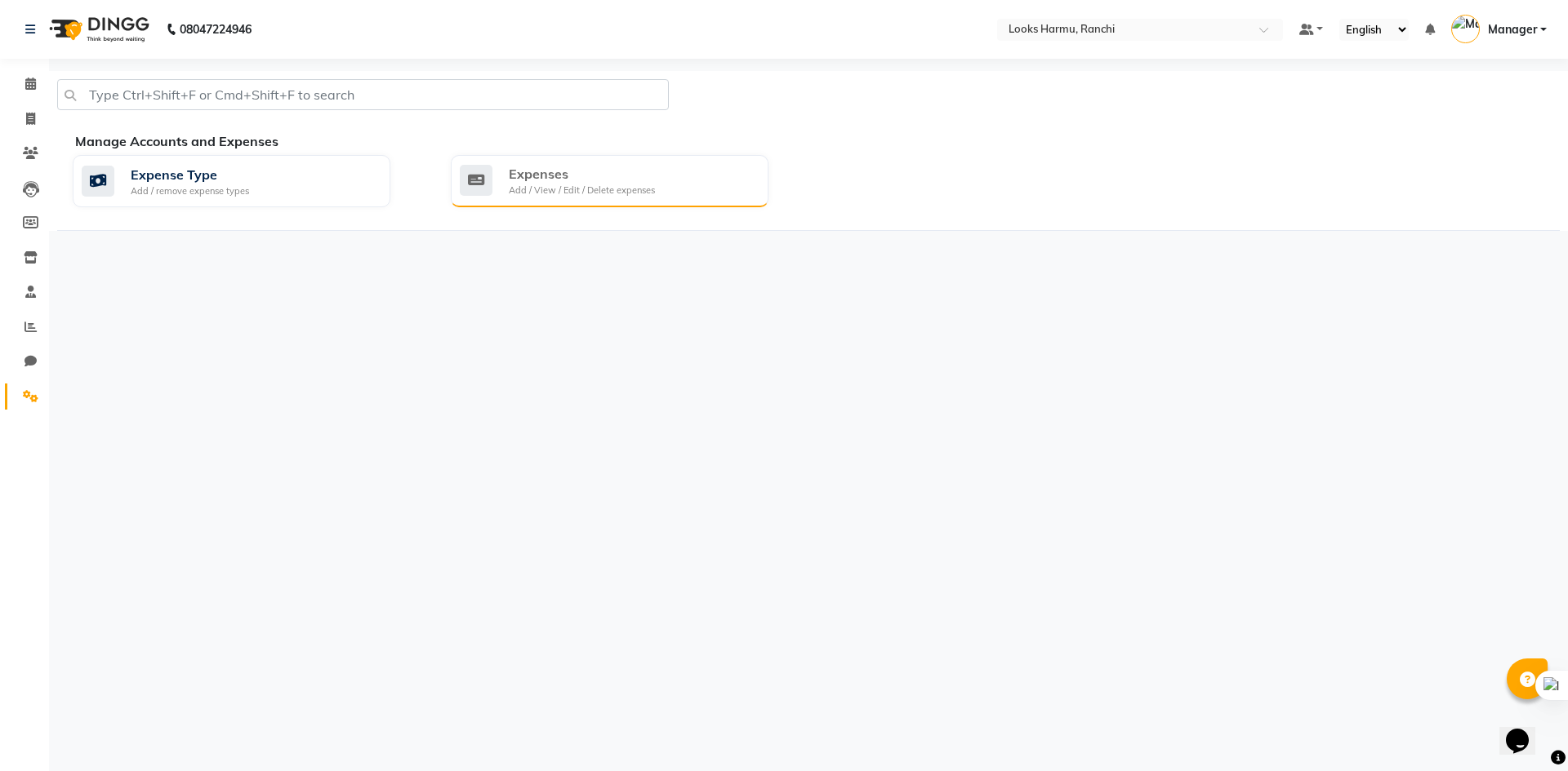
click at [660, 193] on div "Expenses Add / View / Edit / Delete expenses" at bounding box center [607, 181] width 296 height 34
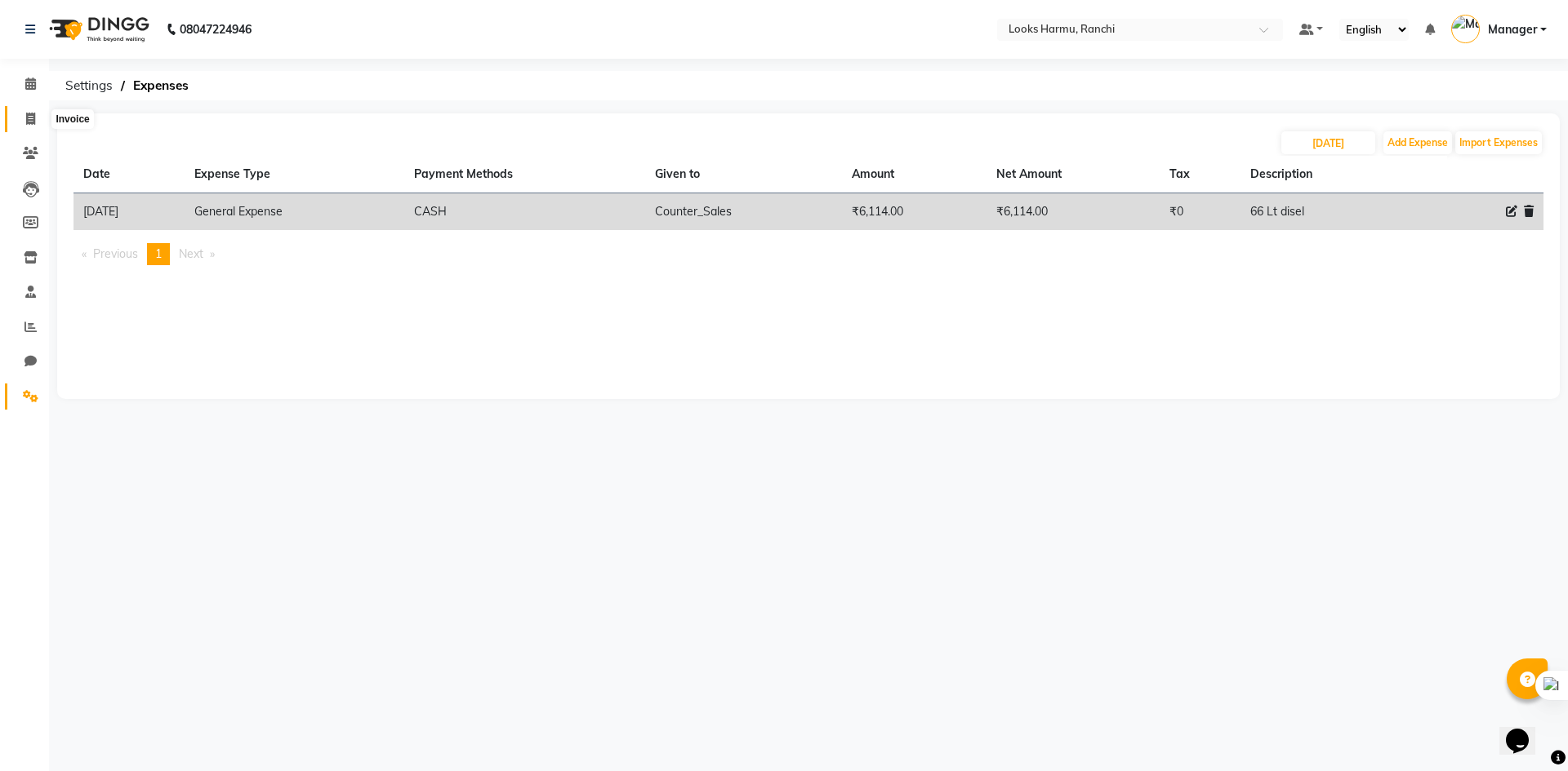
click at [29, 120] on icon at bounding box center [30, 119] width 9 height 12
select select "service"
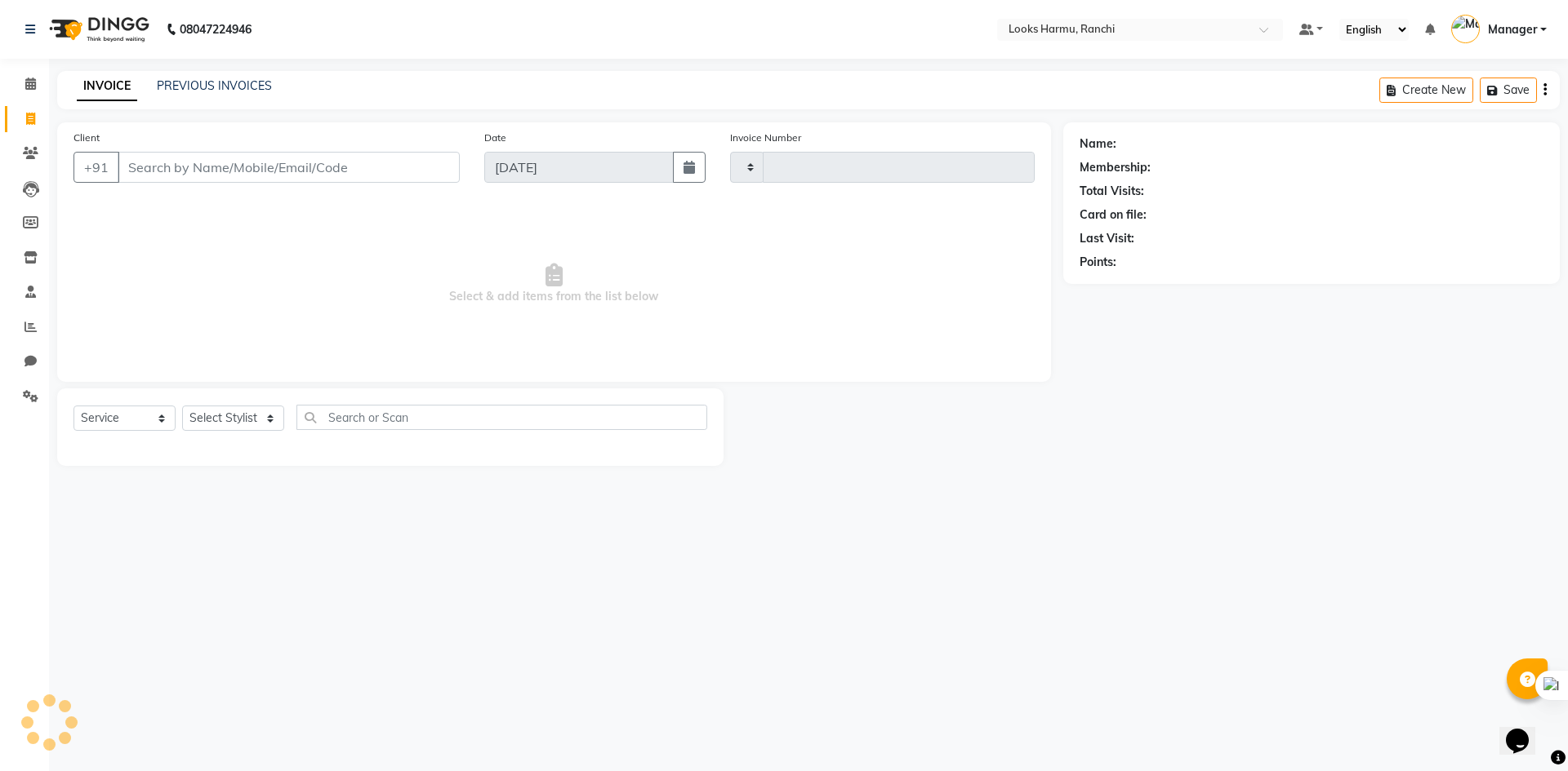
type input "1157"
select select "6247"
select select "V"
select select "47538"
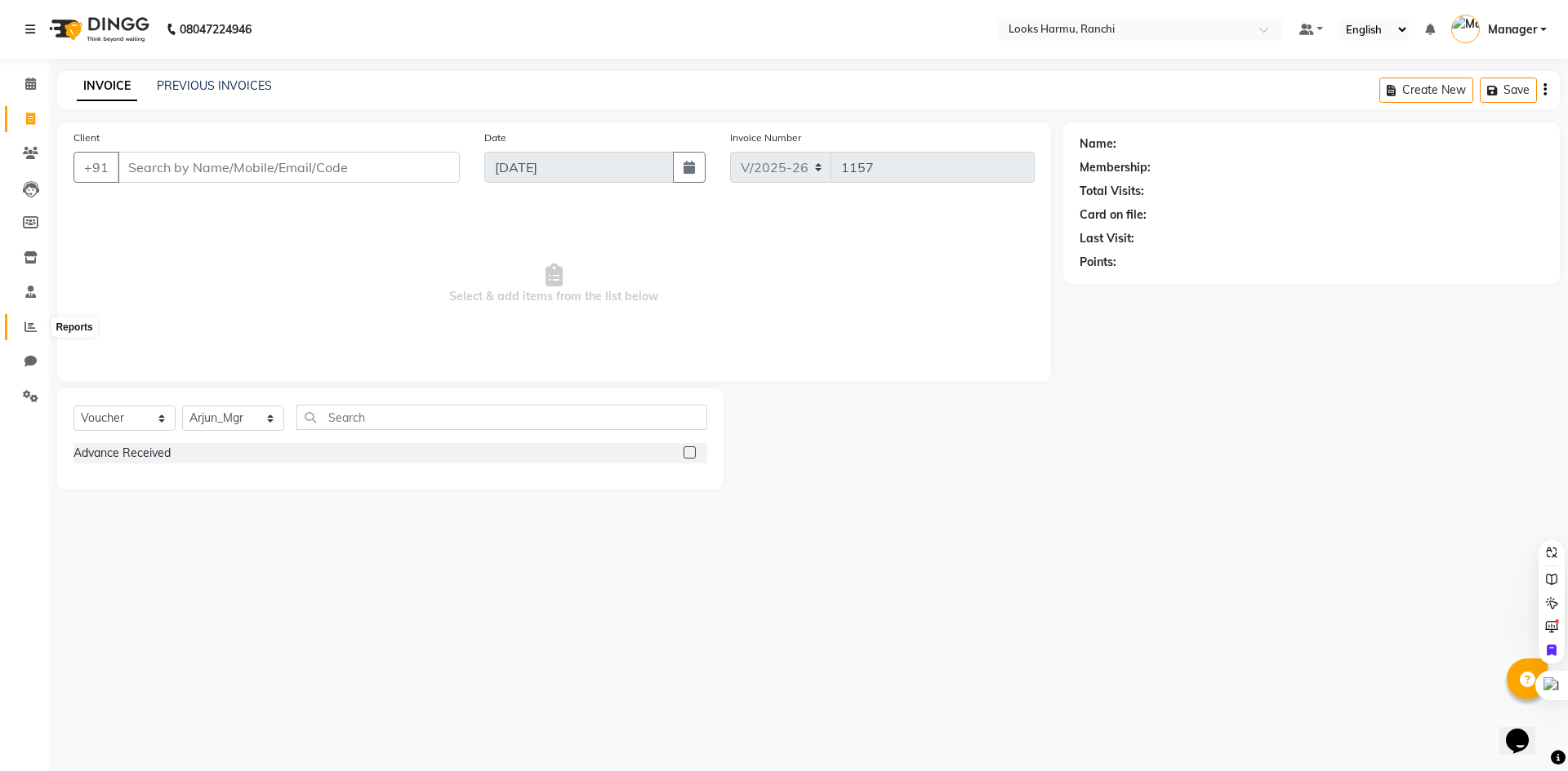
click at [31, 330] on icon at bounding box center [31, 327] width 12 height 12
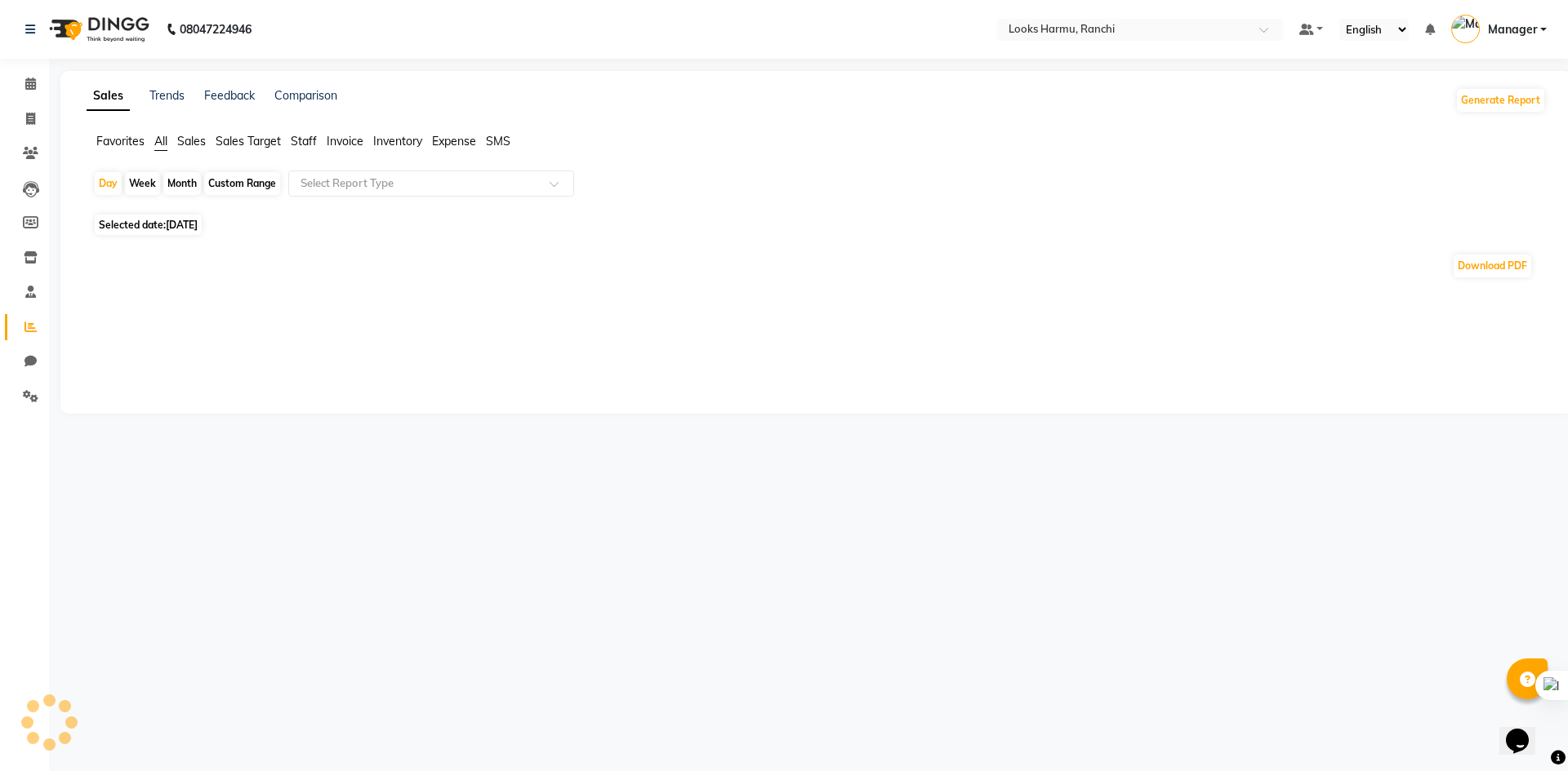
click at [49, 132] on li "Invoice" at bounding box center [24, 119] width 49 height 35
click at [32, 125] on span at bounding box center [30, 119] width 29 height 19
select select "service"
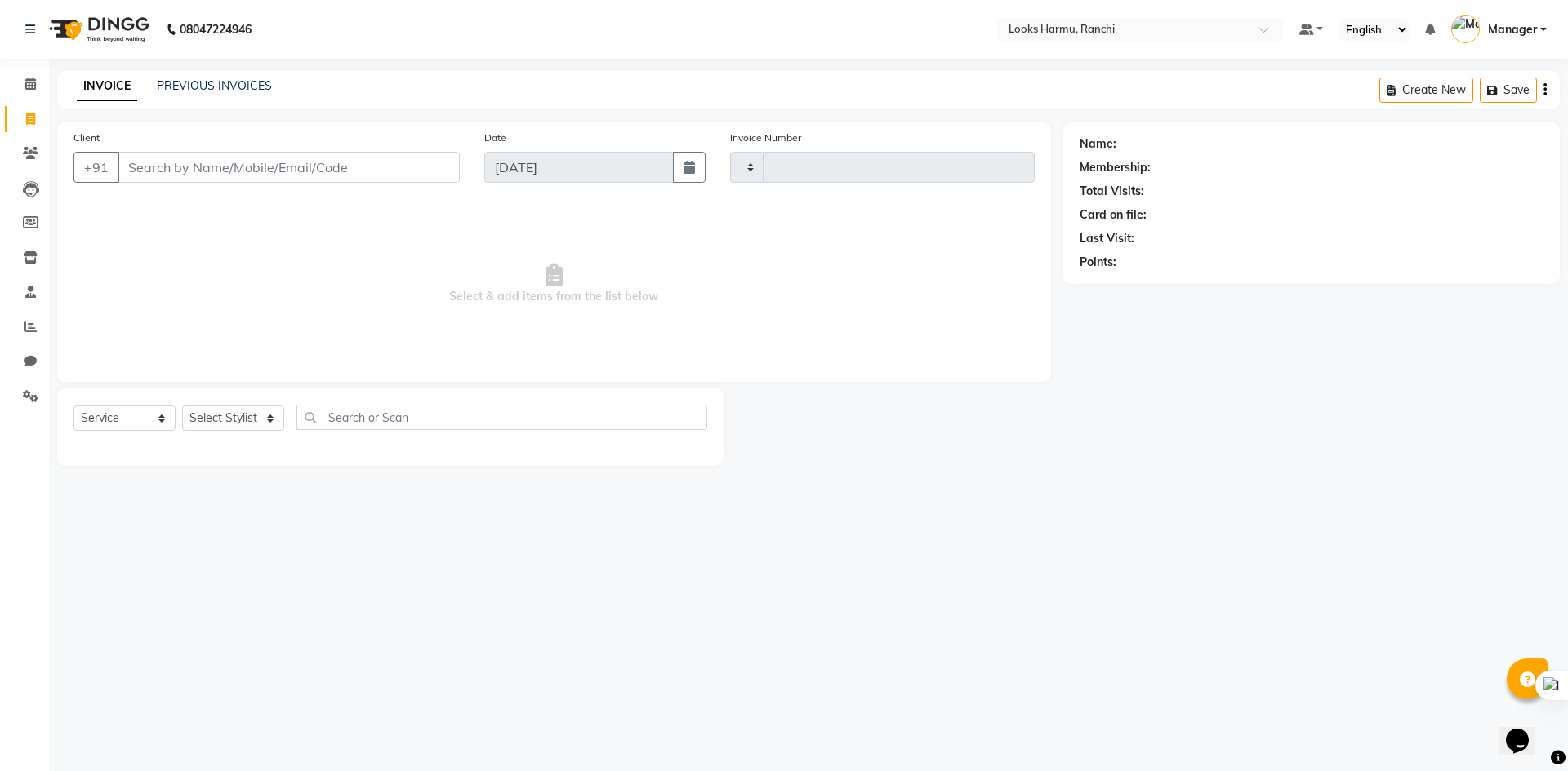
type input "1157"
select select "6247"
select select "V"
select select "47538"
